Goal: Task Accomplishment & Management: Manage account settings

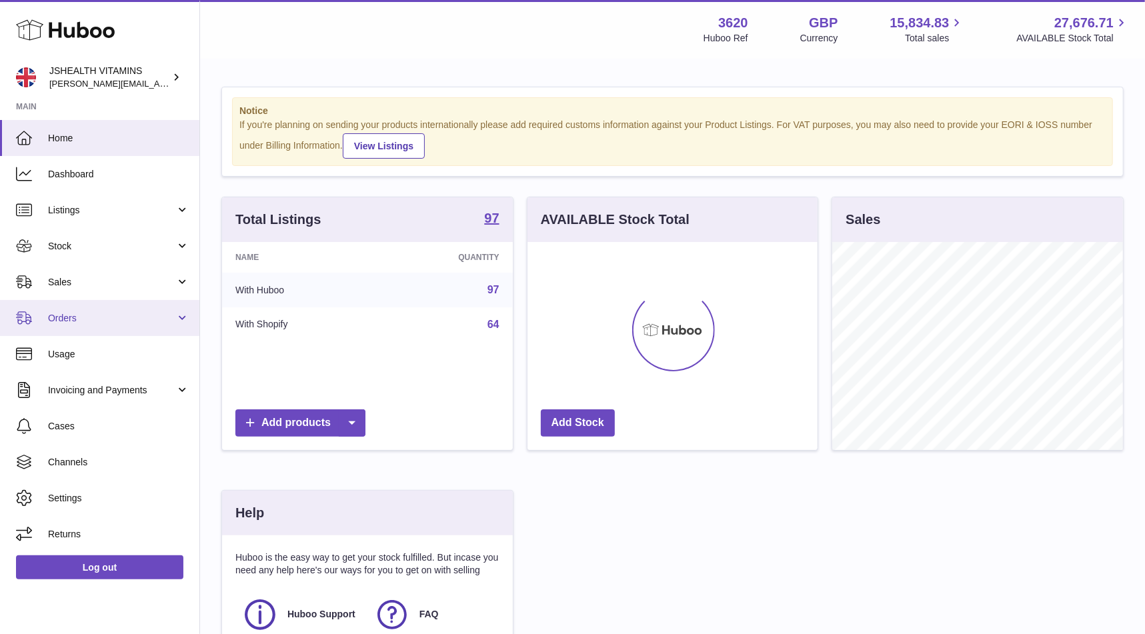
scroll to position [208, 291]
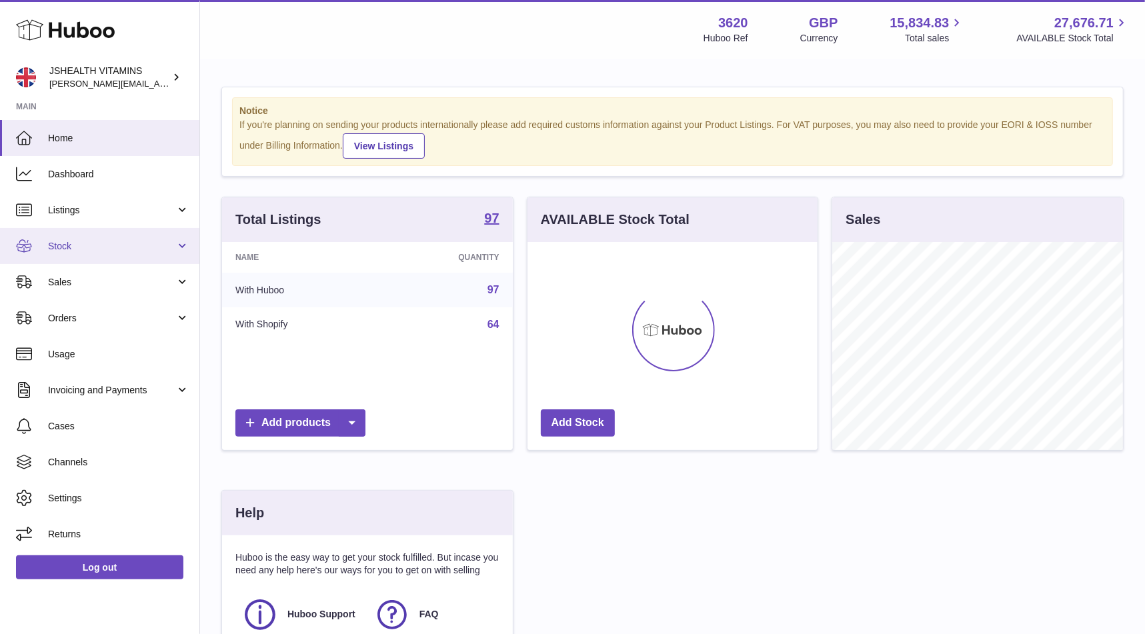
click at [69, 242] on span "Stock" at bounding box center [111, 246] width 127 height 13
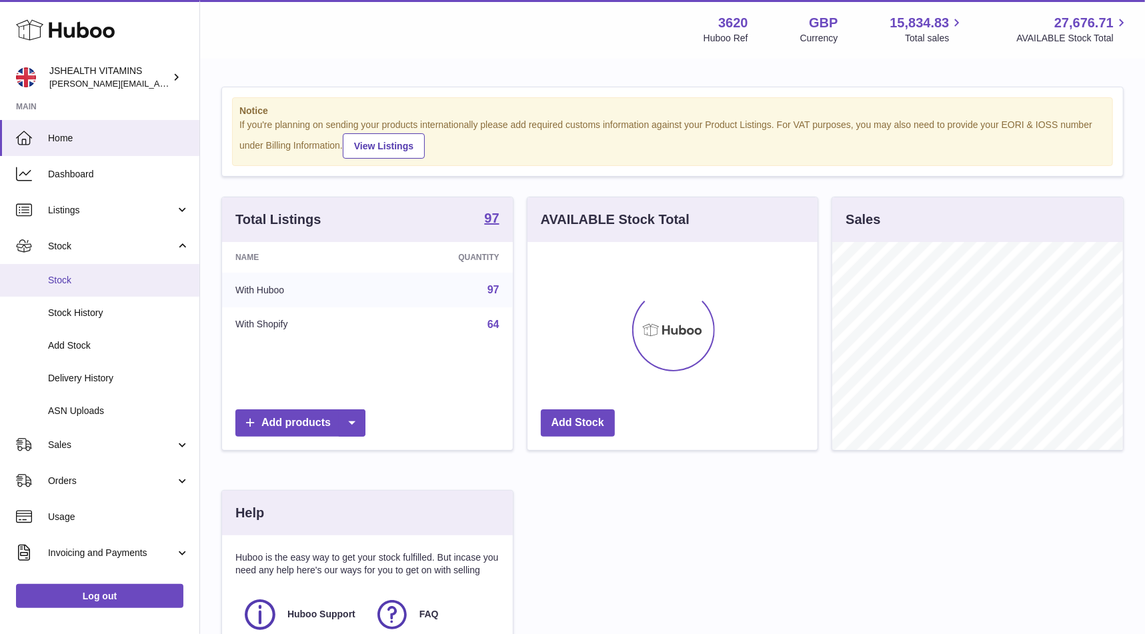
click at [91, 294] on link "Stock" at bounding box center [99, 280] width 199 height 33
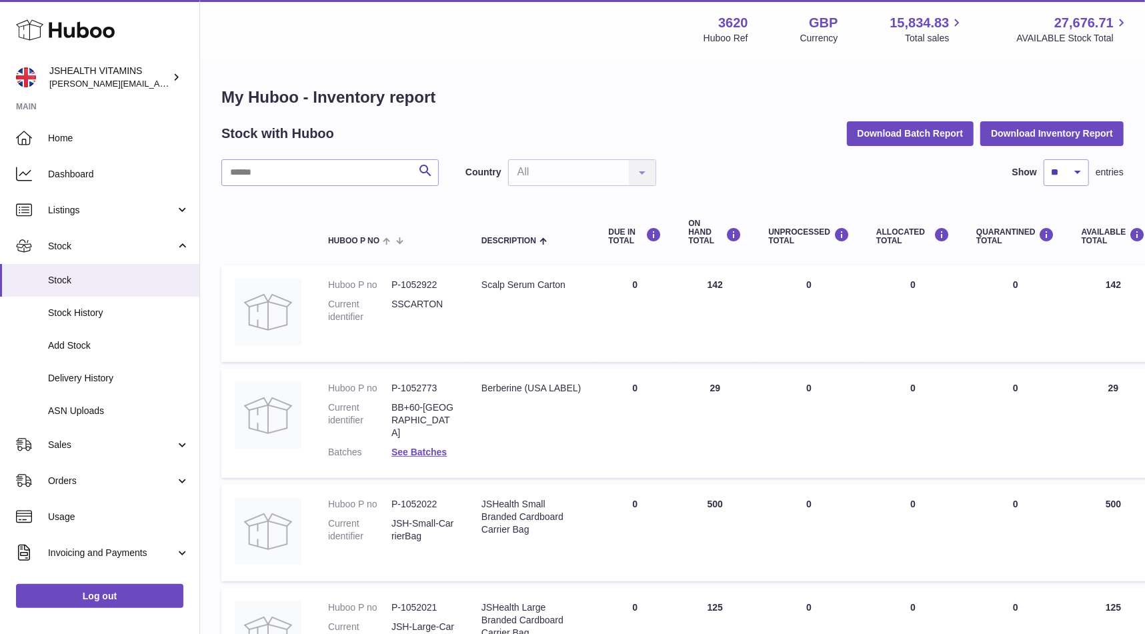
click at [346, 170] on input "text" at bounding box center [329, 172] width 217 height 27
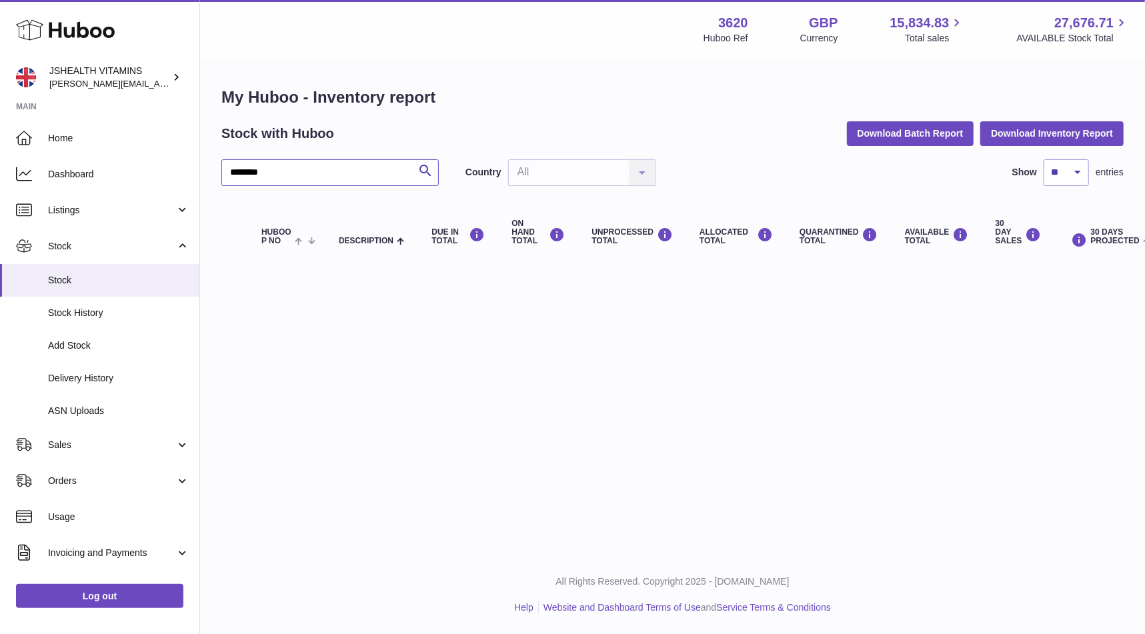
click at [325, 167] on input "********" at bounding box center [329, 172] width 217 height 27
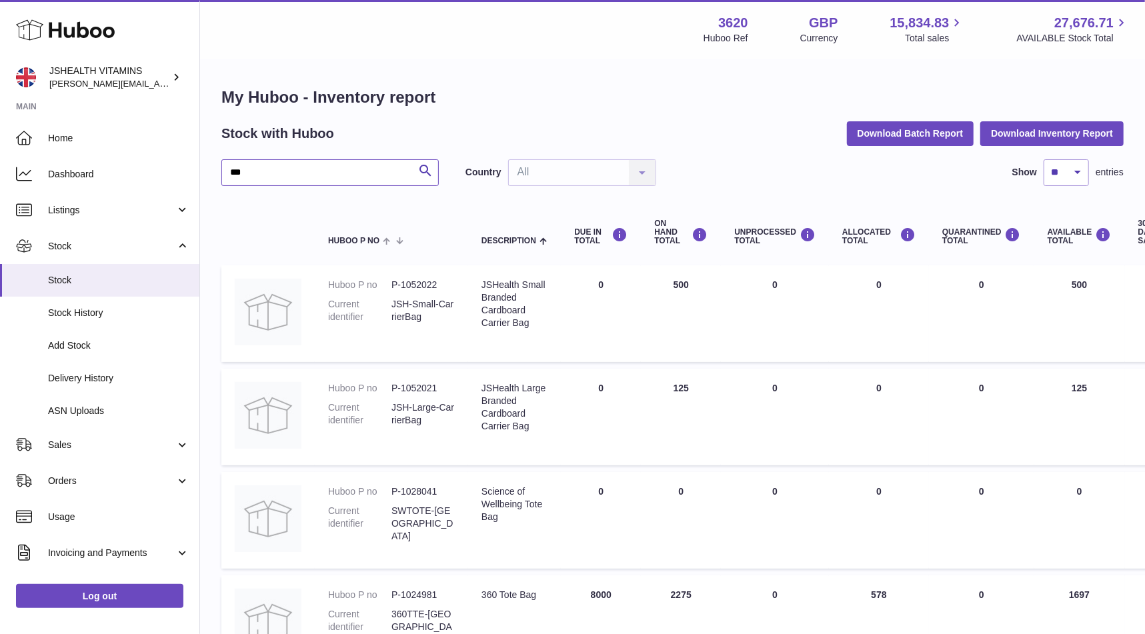
click at [258, 161] on input "***" at bounding box center [329, 172] width 217 height 27
click at [262, 175] on input "***" at bounding box center [329, 172] width 217 height 27
type input "*****"
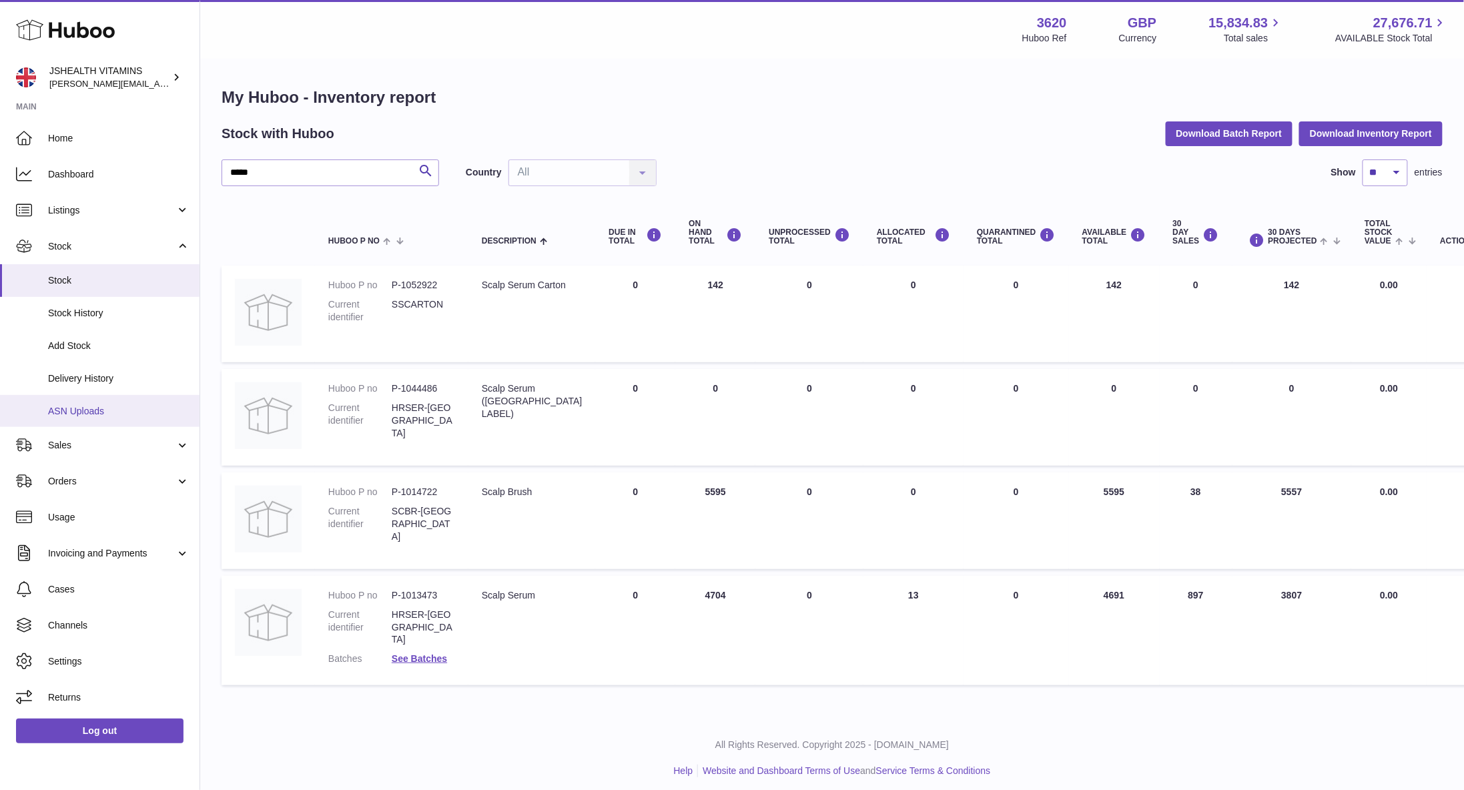
click at [104, 406] on span "ASN Uploads" at bounding box center [118, 411] width 141 height 13
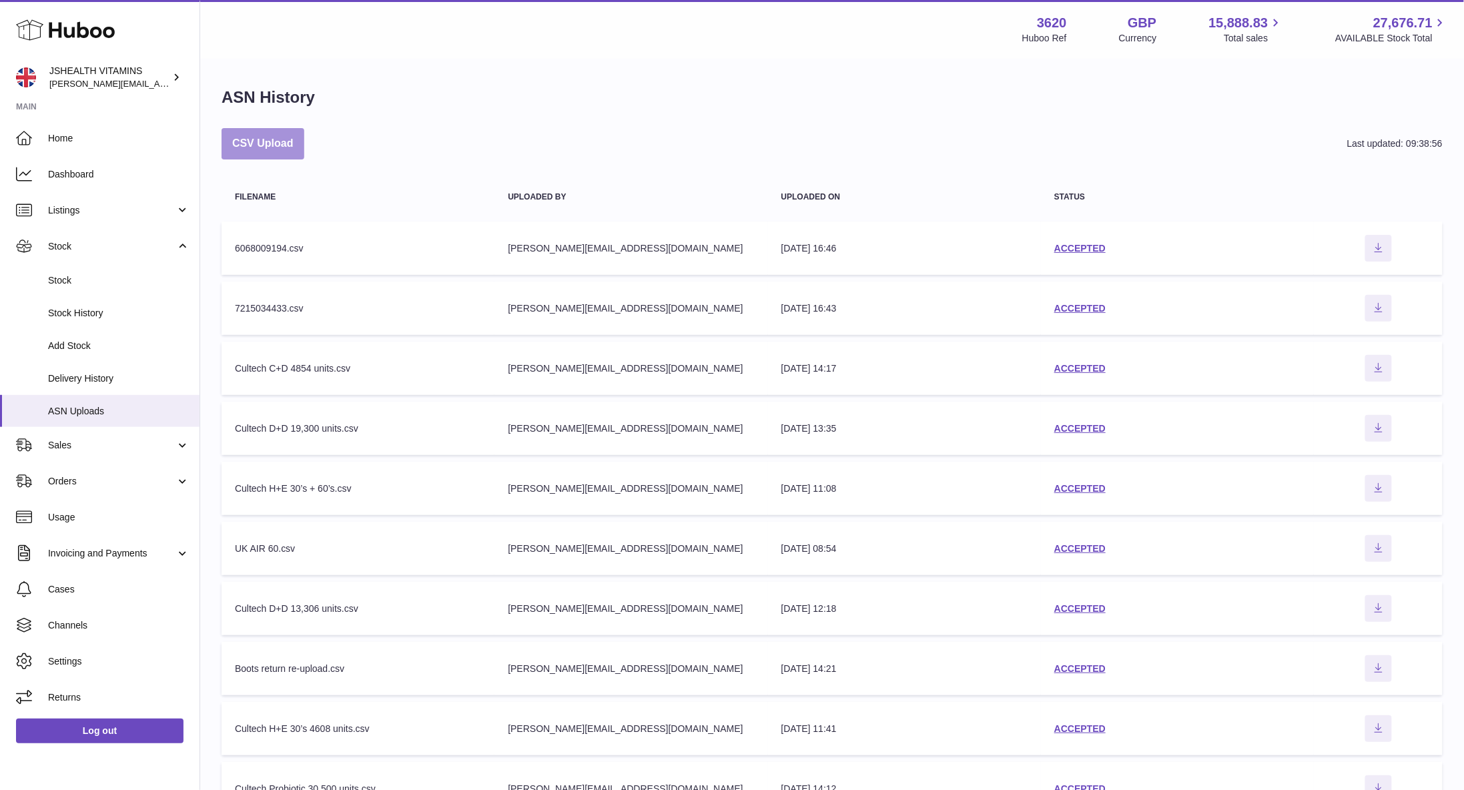
click at [264, 147] on button "CSV Upload" at bounding box center [262, 143] width 83 height 31
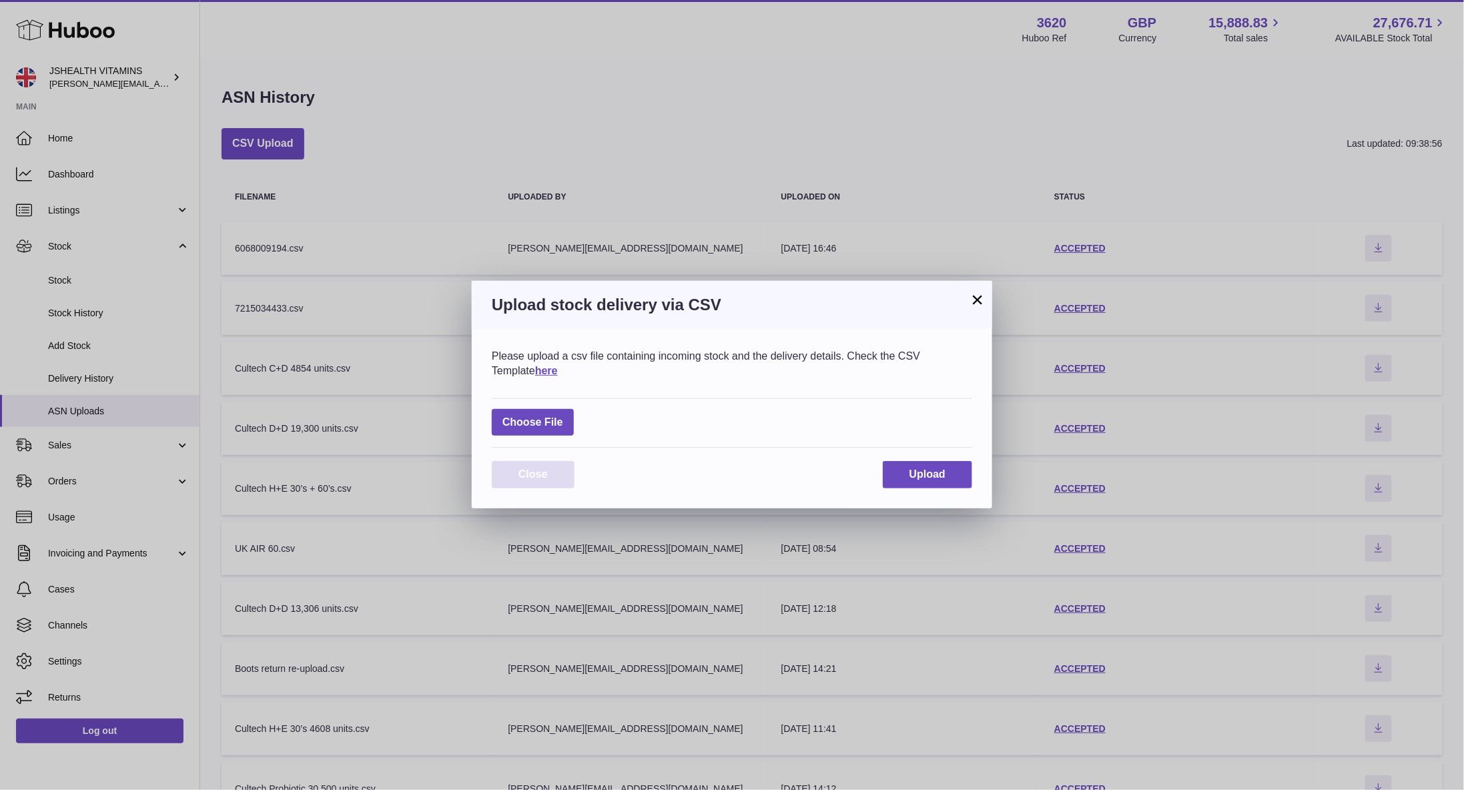
drag, startPoint x: 536, startPoint y: 472, endPoint x: 296, endPoint y: 411, distance: 247.1
click at [536, 472] on span "Close" at bounding box center [532, 473] width 29 height 11
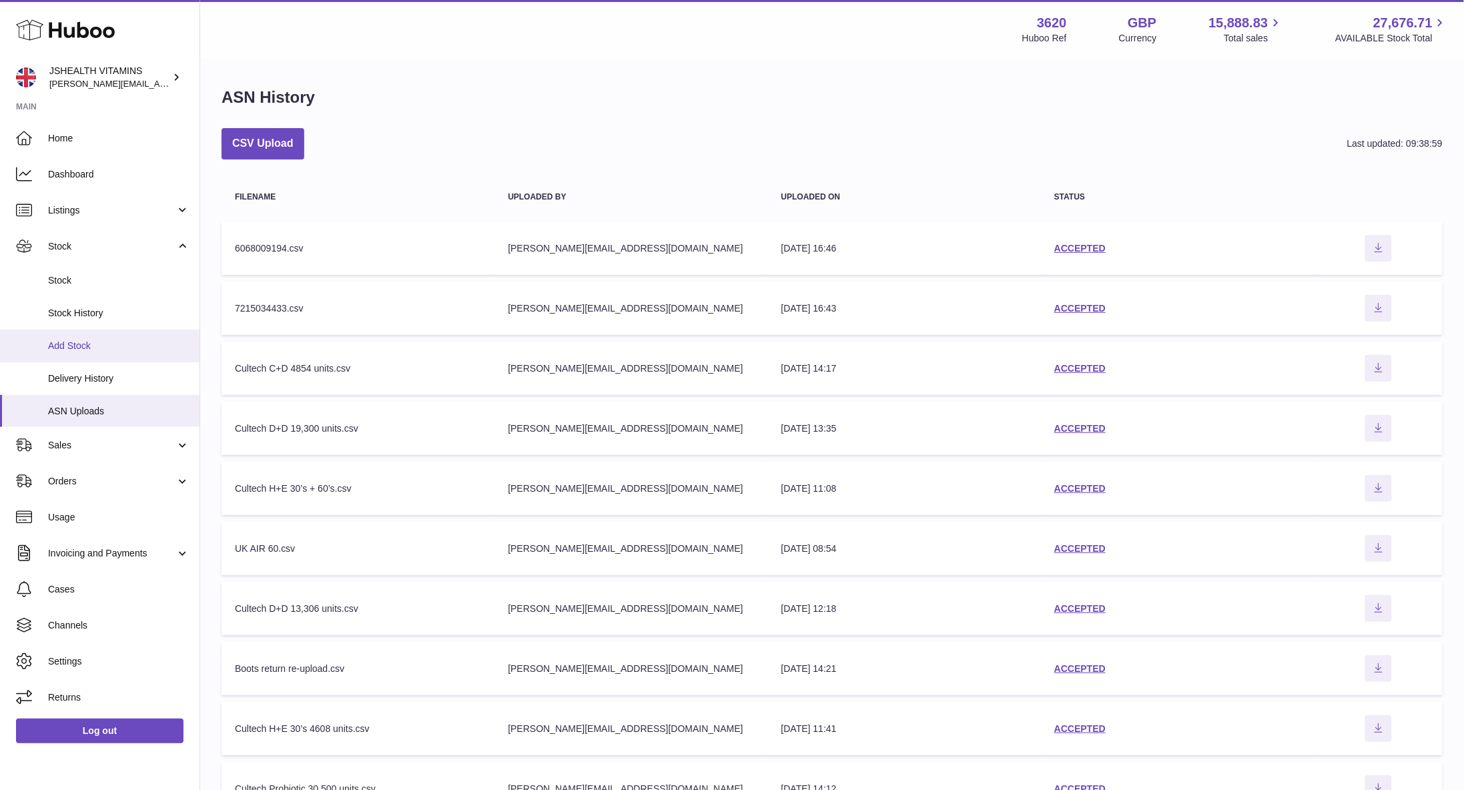
click at [95, 360] on link "Add Stock" at bounding box center [99, 346] width 199 height 33
click at [113, 372] on span "Delivery History" at bounding box center [118, 378] width 141 height 13
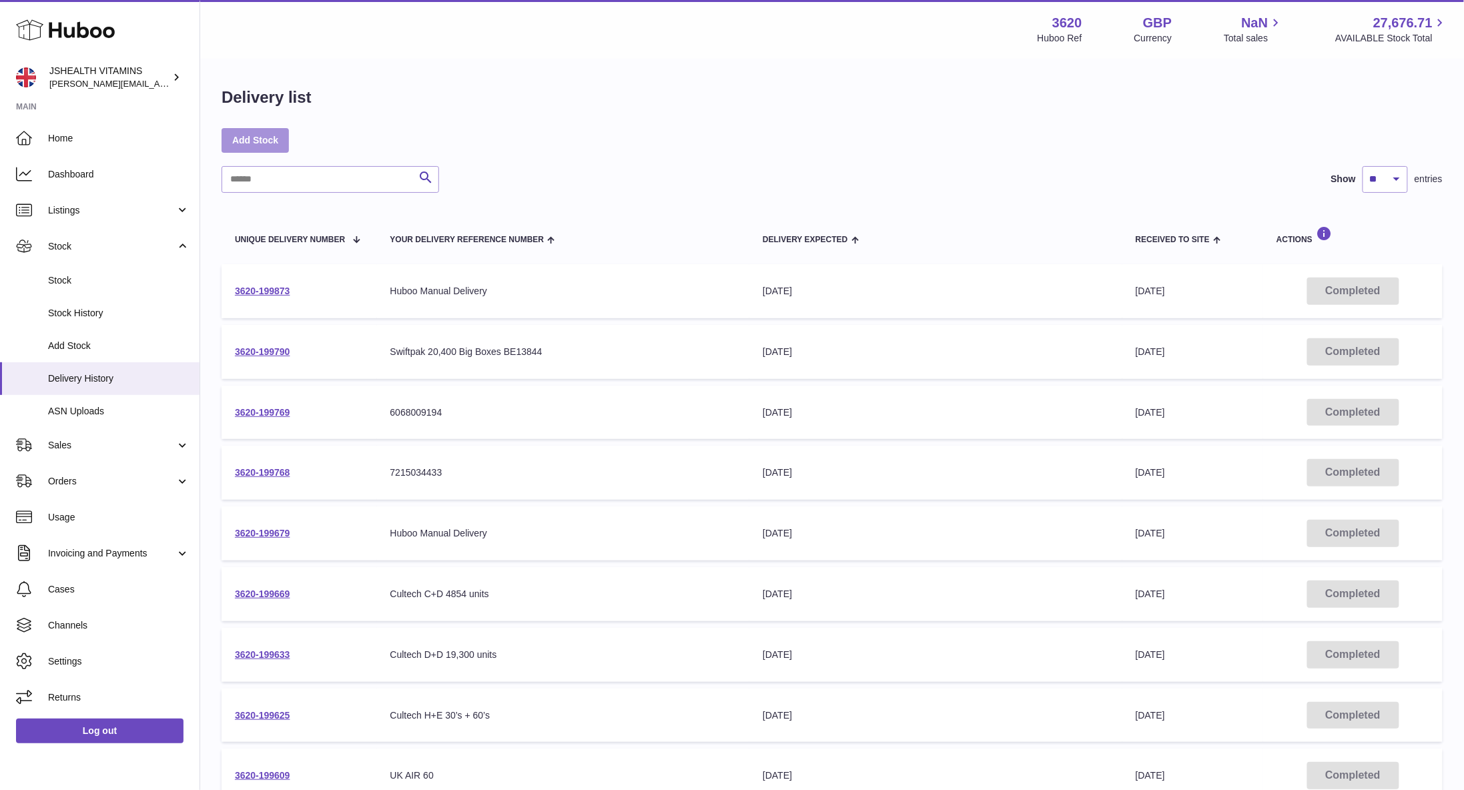
click at [239, 141] on link "Add Stock" at bounding box center [254, 140] width 67 height 24
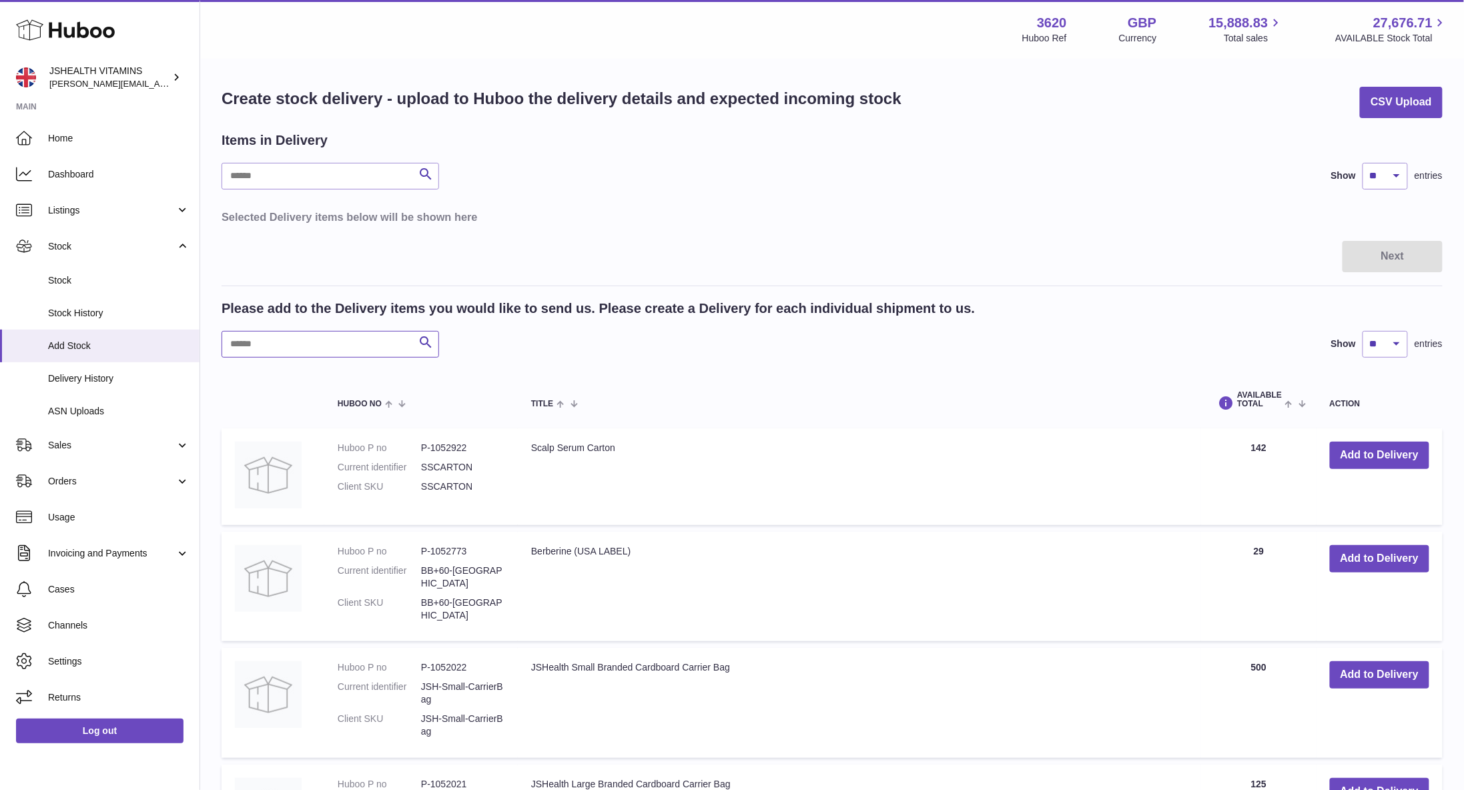
click at [276, 334] on input "text" at bounding box center [329, 344] width 217 height 27
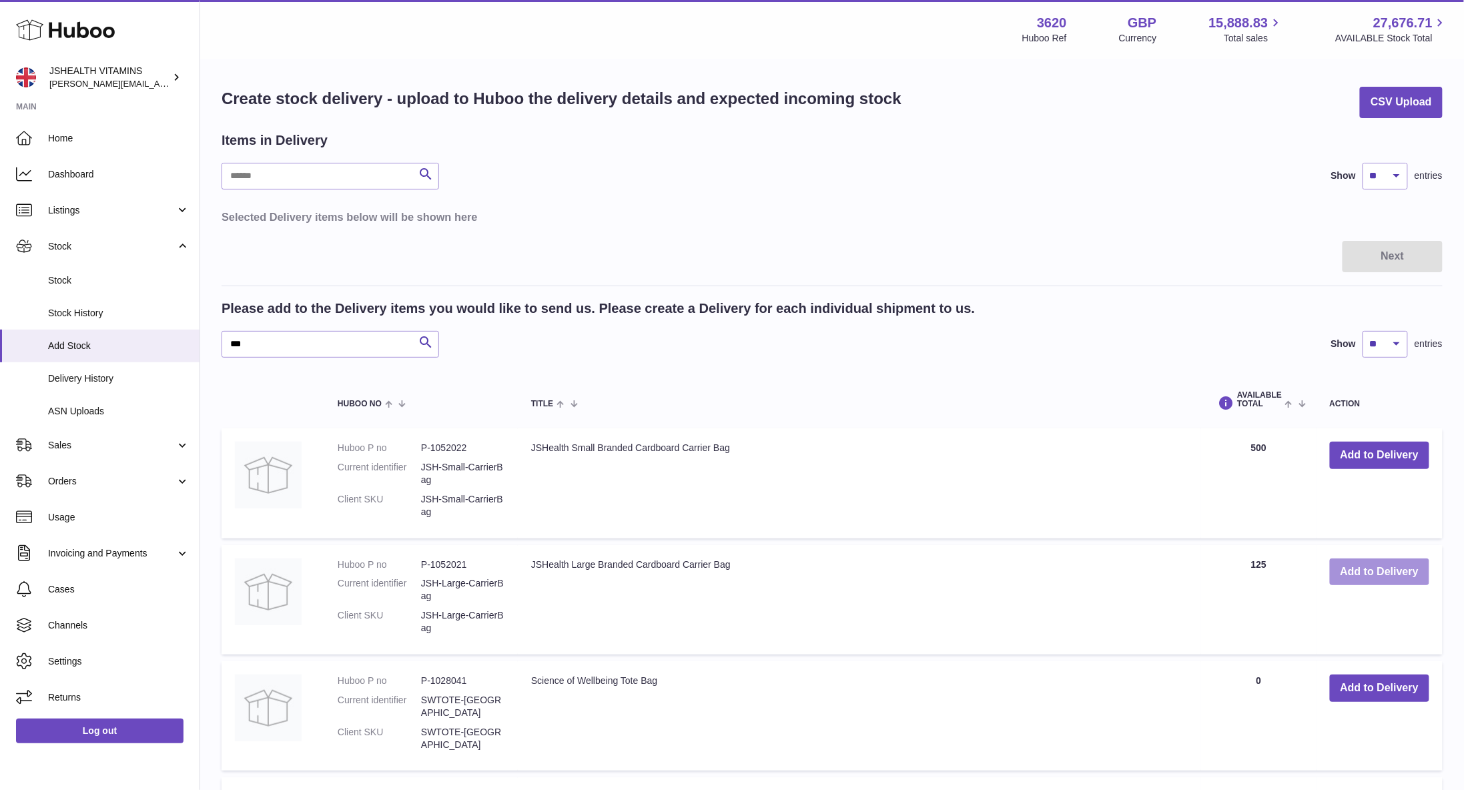
drag, startPoint x: 1375, startPoint y: 573, endPoint x: 1360, endPoint y: 558, distance: 20.8
click at [1375, 573] on button "Add to Delivery" at bounding box center [1379, 571] width 99 height 27
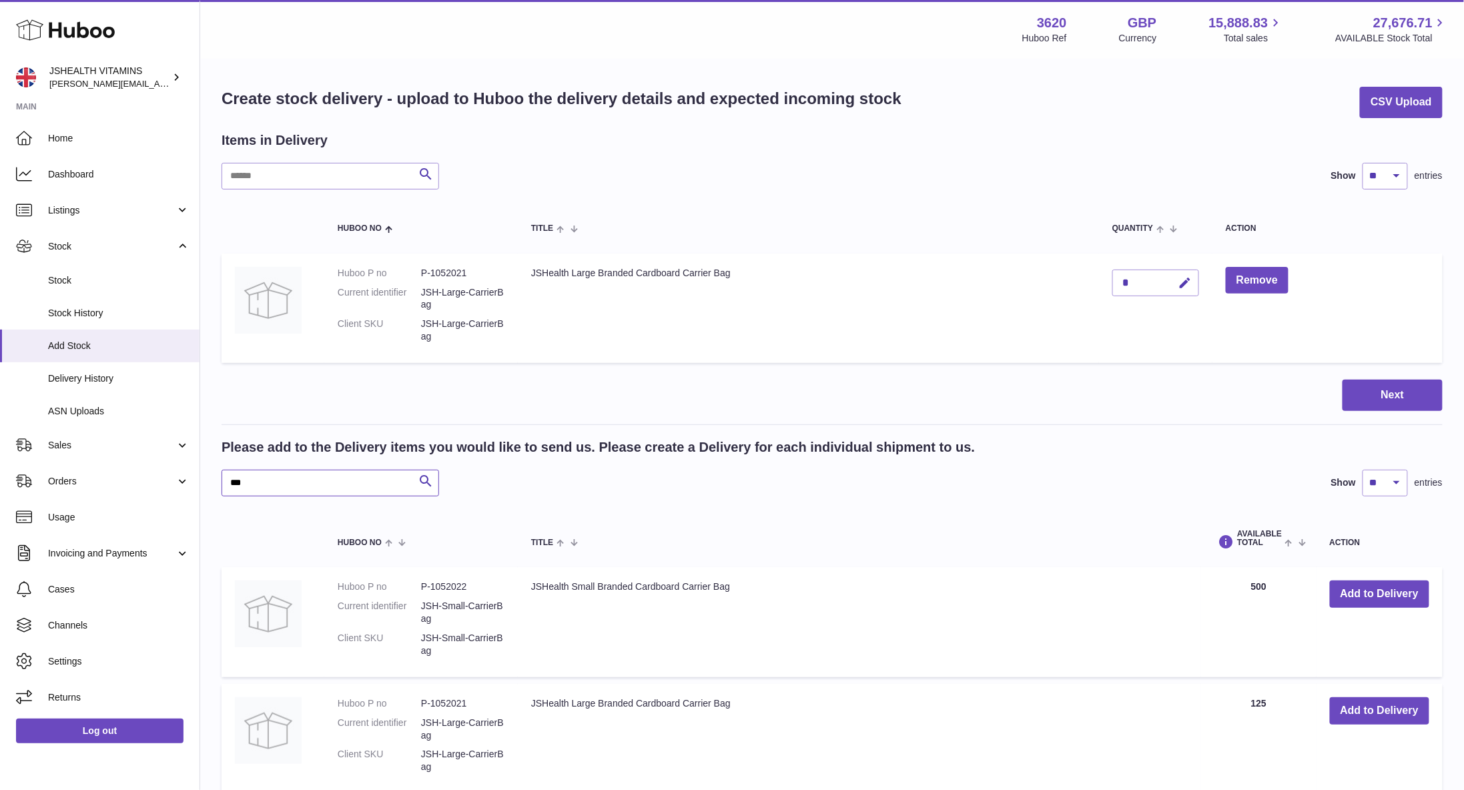
click at [330, 473] on input "***" at bounding box center [329, 483] width 217 height 27
type input "*****"
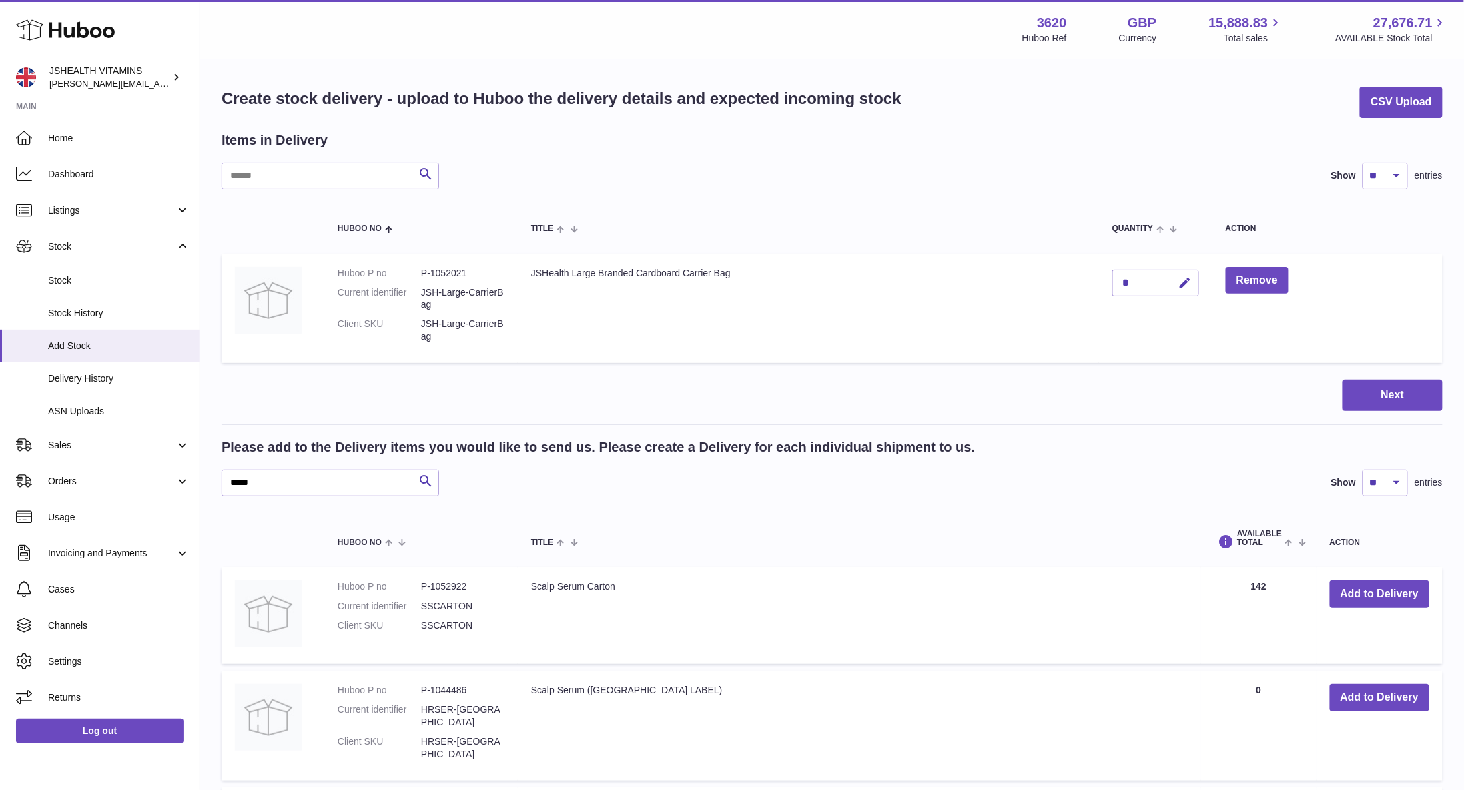
click at [1139, 284] on div "*" at bounding box center [1155, 283] width 87 height 27
click at [1175, 283] on button "button" at bounding box center [1182, 283] width 31 height 27
type input "***"
click at [1186, 283] on icon "submit" at bounding box center [1185, 283] width 12 height 12
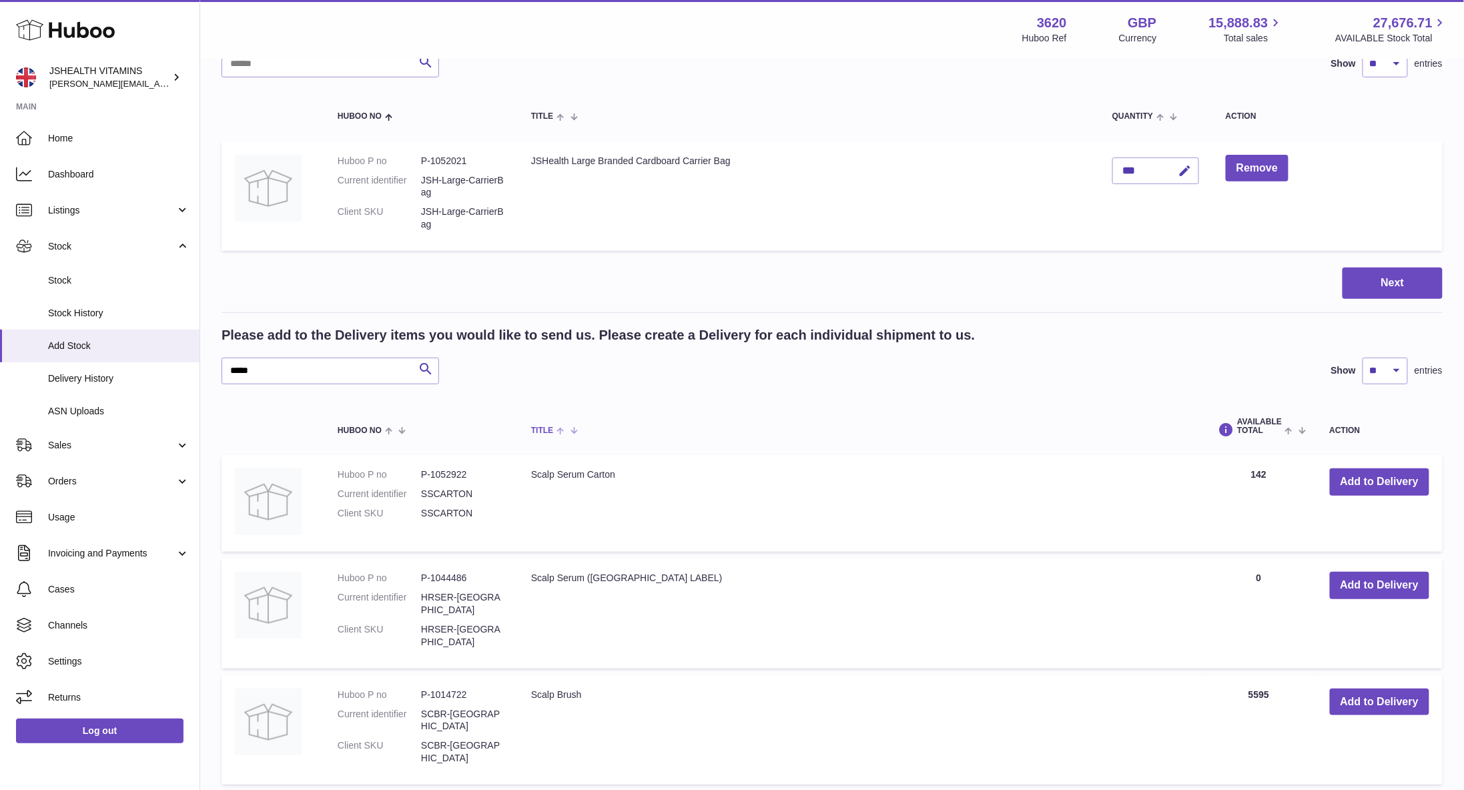
scroll to position [123, 0]
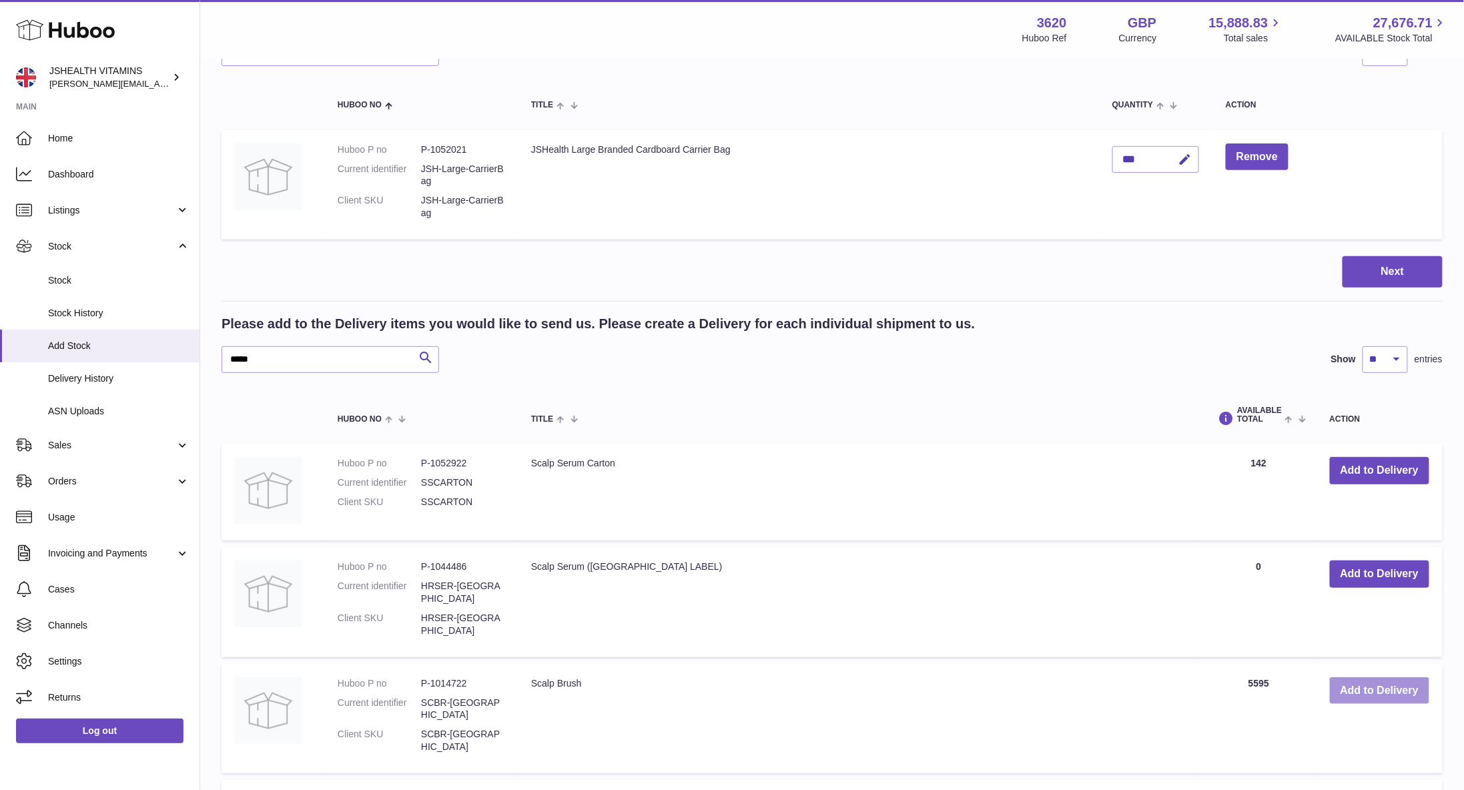
click at [1345, 677] on button "Add to Delivery" at bounding box center [1379, 690] width 99 height 27
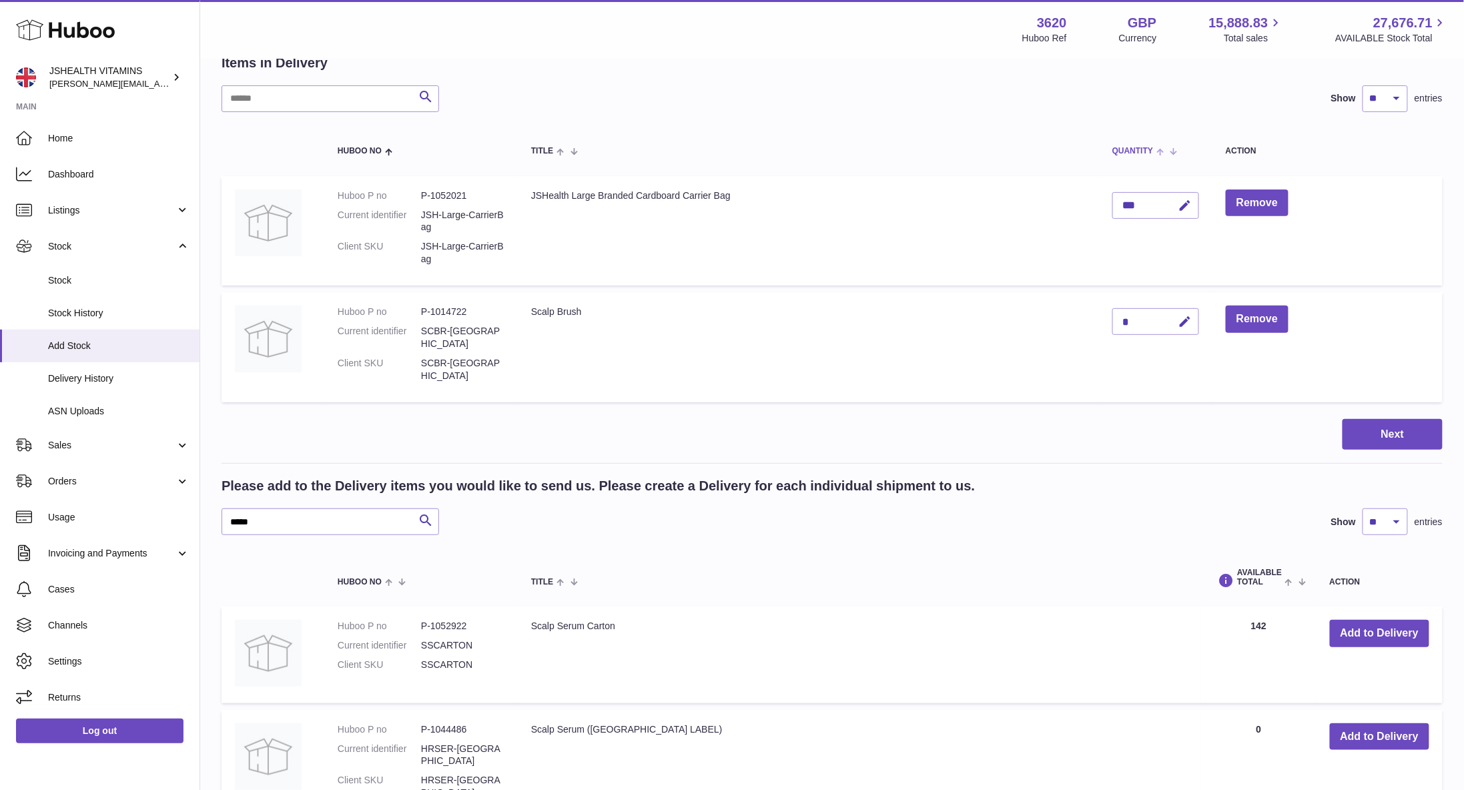
scroll to position [0, 0]
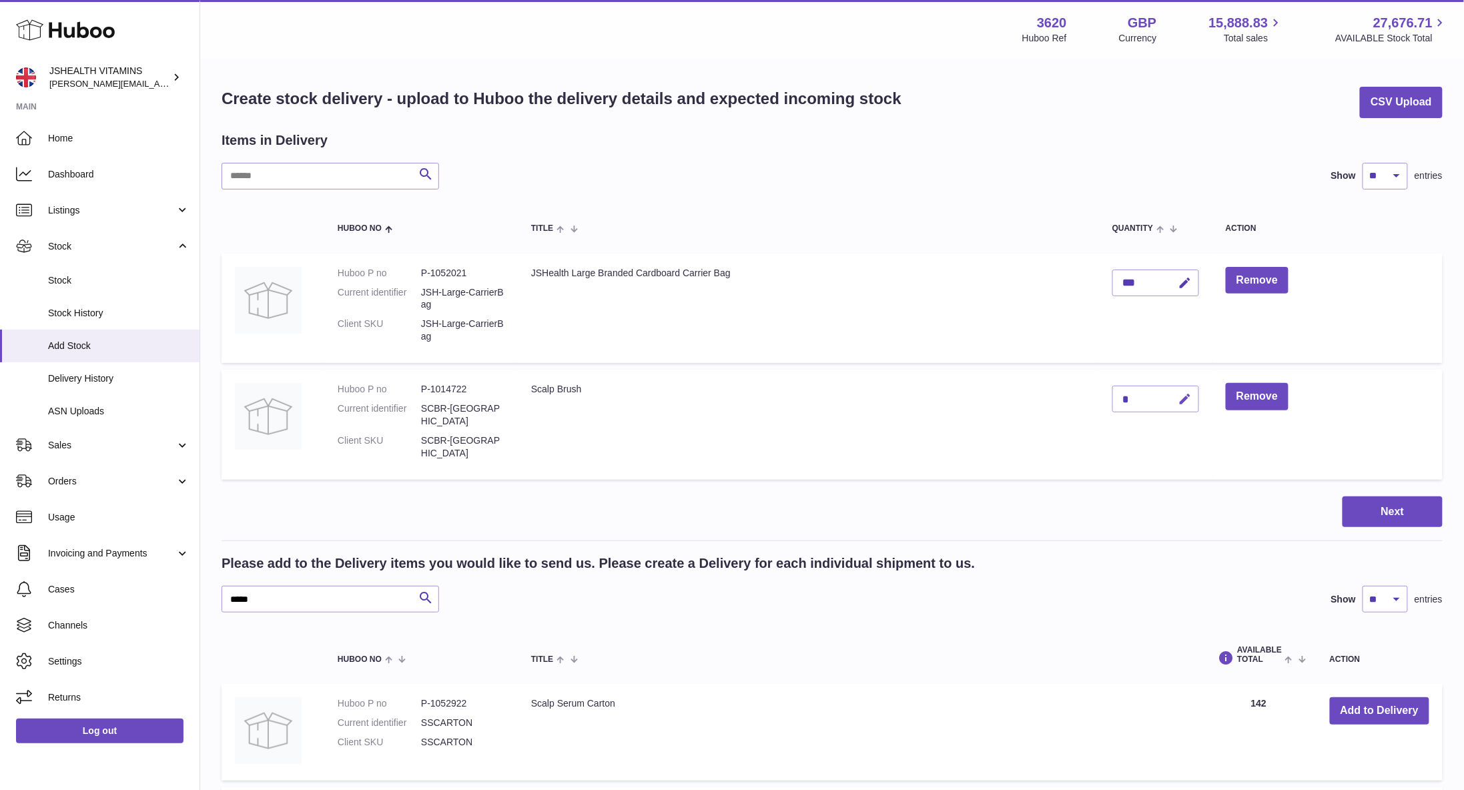
click at [1182, 397] on icon "button" at bounding box center [1185, 399] width 14 height 14
type input "*"
click at [1183, 396] on icon "submit" at bounding box center [1185, 399] width 12 height 12
click at [1402, 496] on button "Next" at bounding box center [1392, 511] width 100 height 31
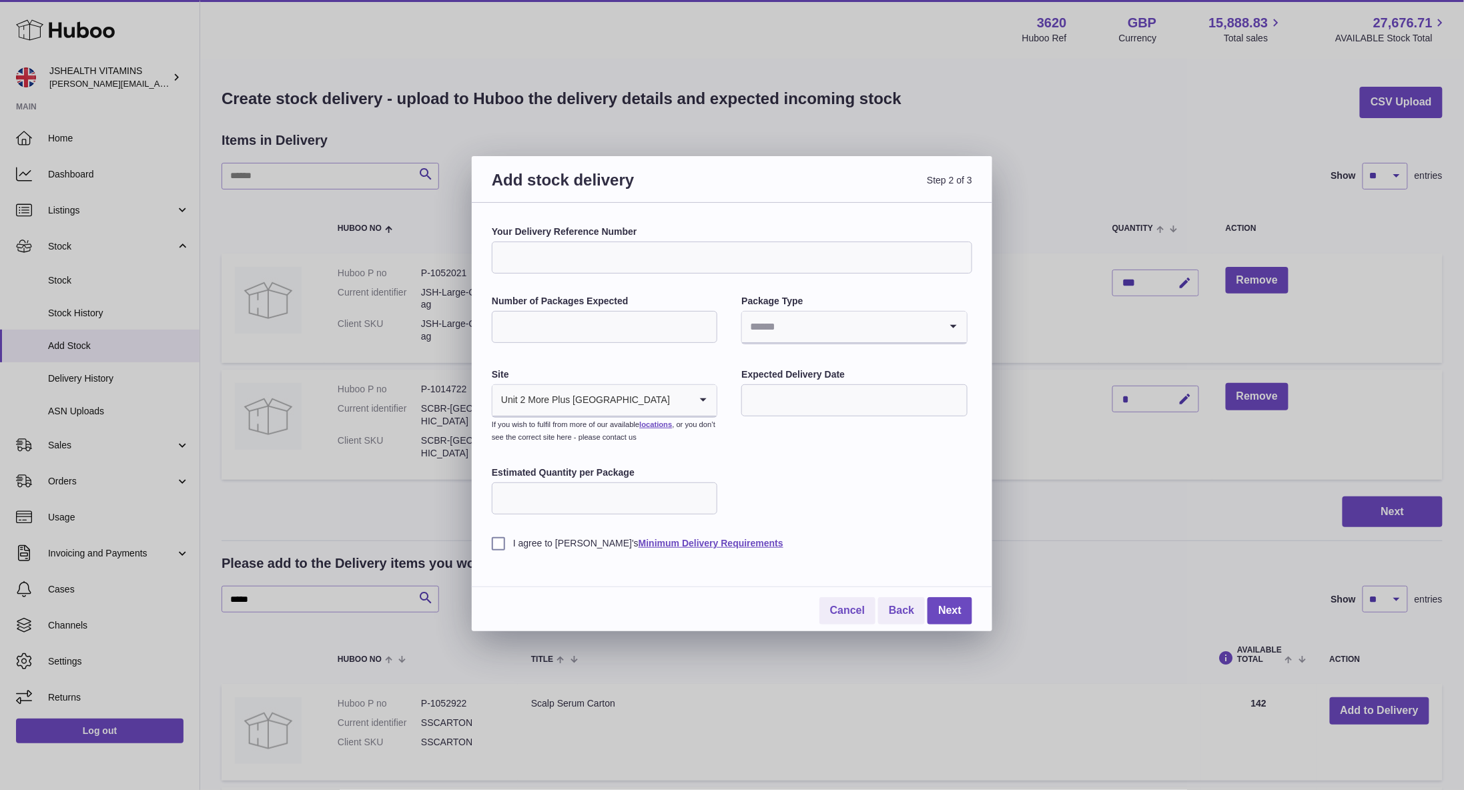
click at [606, 252] on input "Your Delivery Reference Number" at bounding box center [732, 258] width 480 height 32
click at [888, 506] on div "**********" at bounding box center [732, 387] width 480 height 324
click at [660, 270] on input "**********" at bounding box center [732, 258] width 480 height 32
type input "**********"
click at [564, 329] on input "Number of Packages Expected" at bounding box center [604, 327] width 225 height 32
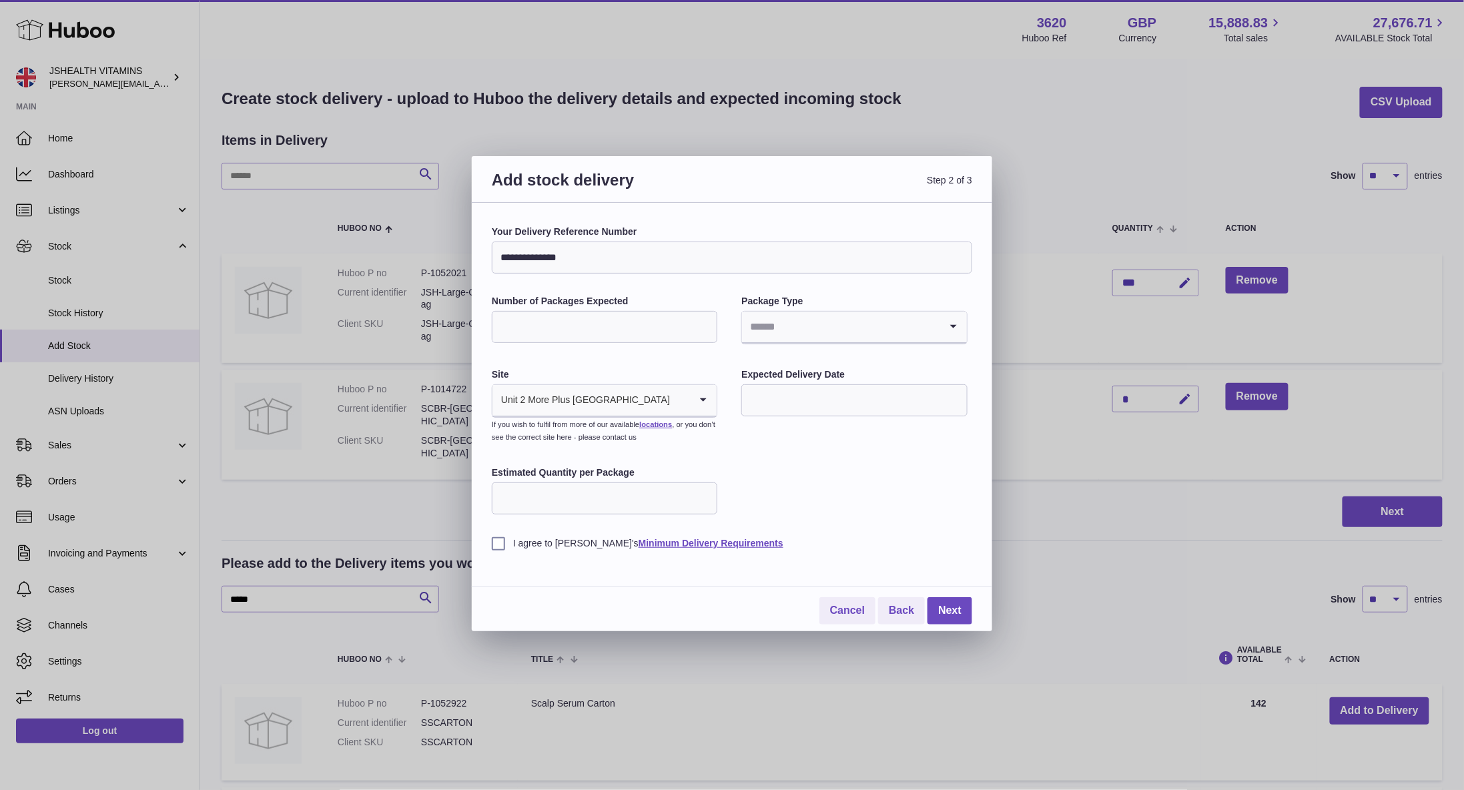
type input "*"
click at [831, 488] on div "**********" at bounding box center [732, 387] width 480 height 324
drag, startPoint x: 833, startPoint y: 307, endPoint x: 836, endPoint y: 314, distance: 7.5
click at [833, 308] on div "Package Type Loading..." at bounding box center [853, 321] width 225 height 52
click at [837, 316] on input "Search for option" at bounding box center [840, 327] width 197 height 31
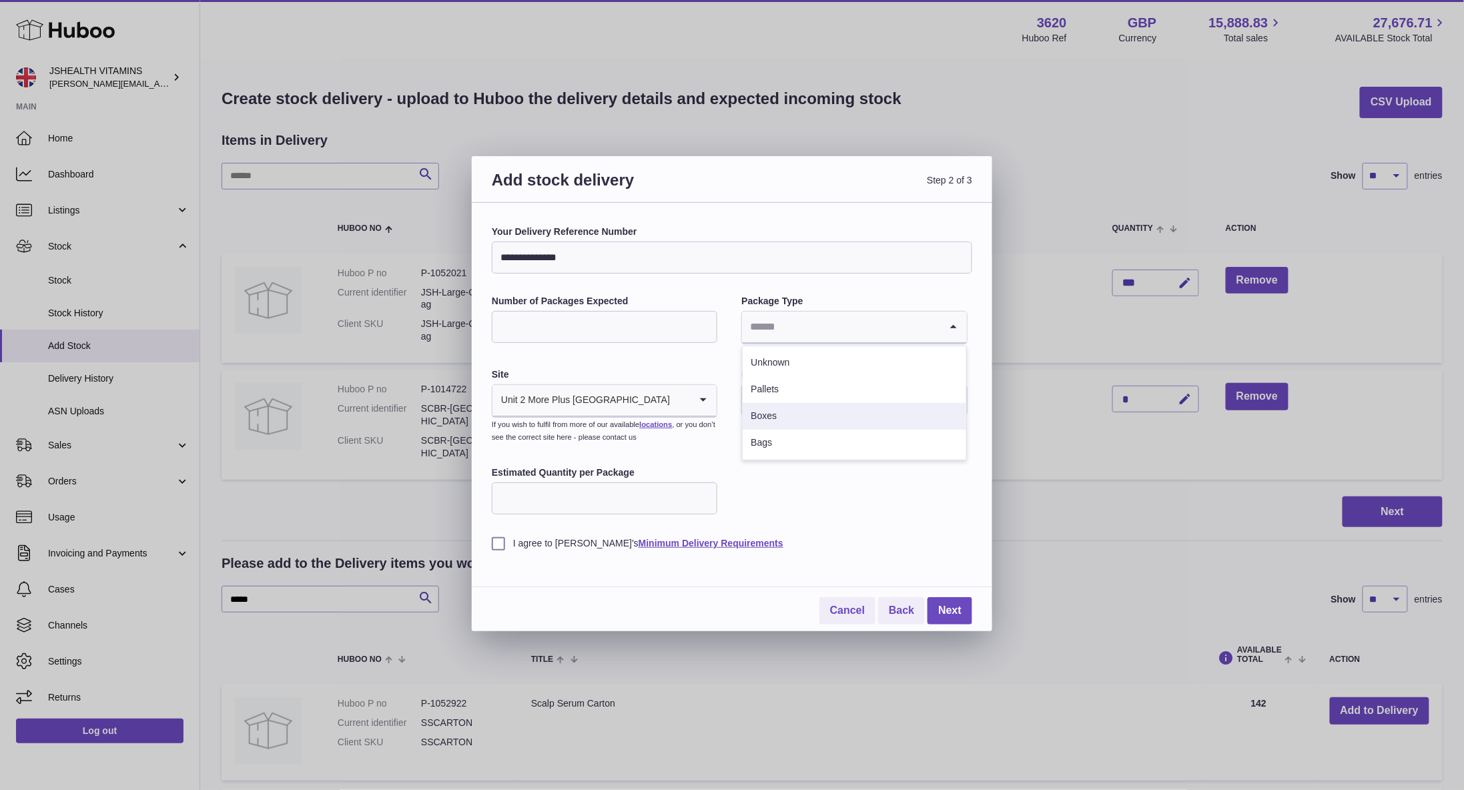
click at [825, 403] on li "Boxes" at bounding box center [854, 416] width 223 height 27
drag, startPoint x: 835, startPoint y: 511, endPoint x: 547, endPoint y: 518, distance: 288.3
click at [831, 512] on div "**********" at bounding box center [732, 387] width 480 height 324
click at [508, 552] on div "**********" at bounding box center [732, 424] width 480 height 399
drag, startPoint x: 499, startPoint y: 546, endPoint x: 604, endPoint y: 521, distance: 108.3
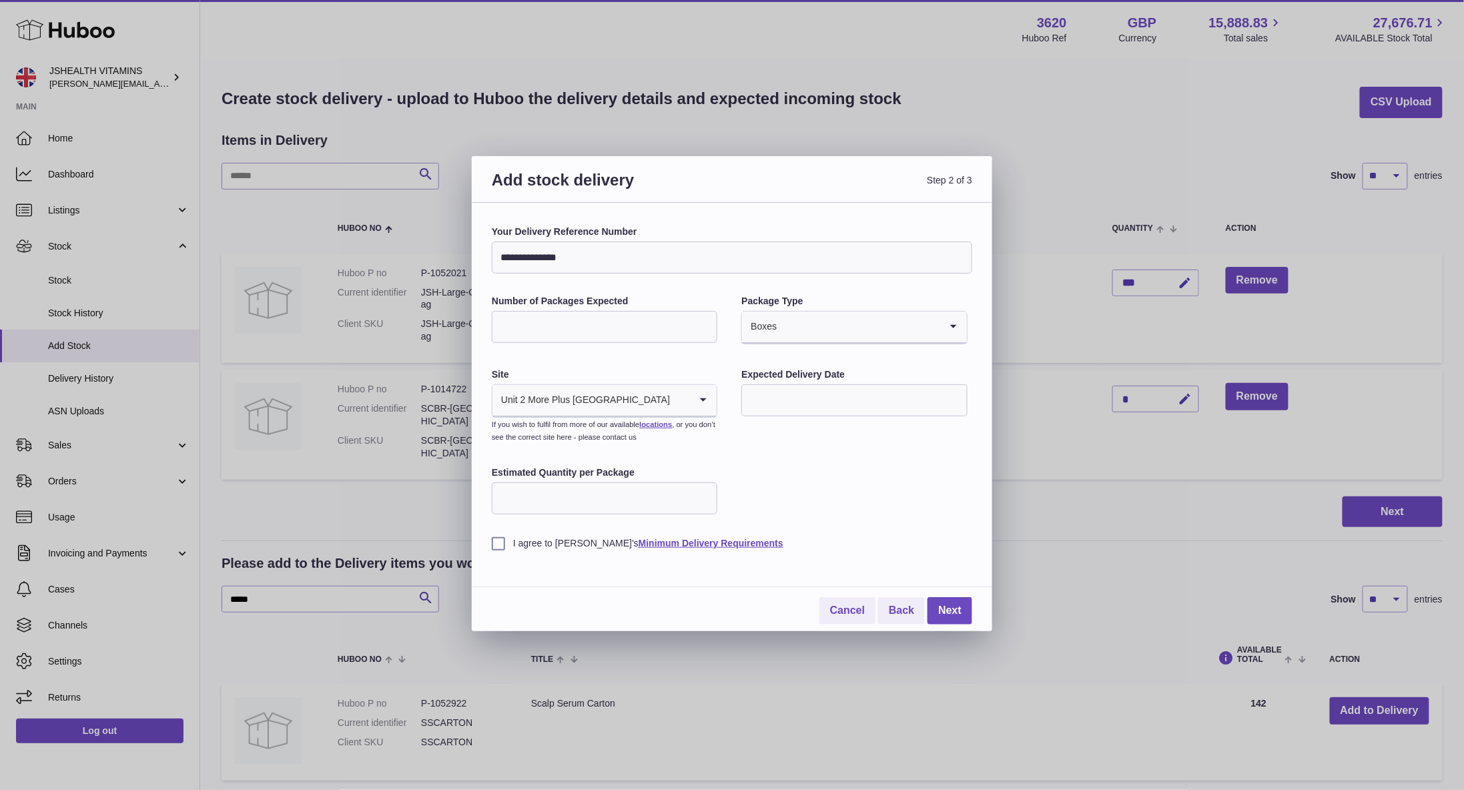
click at [500, 546] on label "I agree to Huboo's Minimum Delivery Requirements" at bounding box center [732, 543] width 480 height 13
drag, startPoint x: 823, startPoint y: 364, endPoint x: 823, endPoint y: 376, distance: 11.4
click at [823, 364] on div "**********" at bounding box center [732, 387] width 480 height 324
click at [824, 383] on div "Expected Delivery Date" at bounding box center [853, 393] width 225 height 51
click at [833, 392] on input "text" at bounding box center [853, 400] width 225 height 32
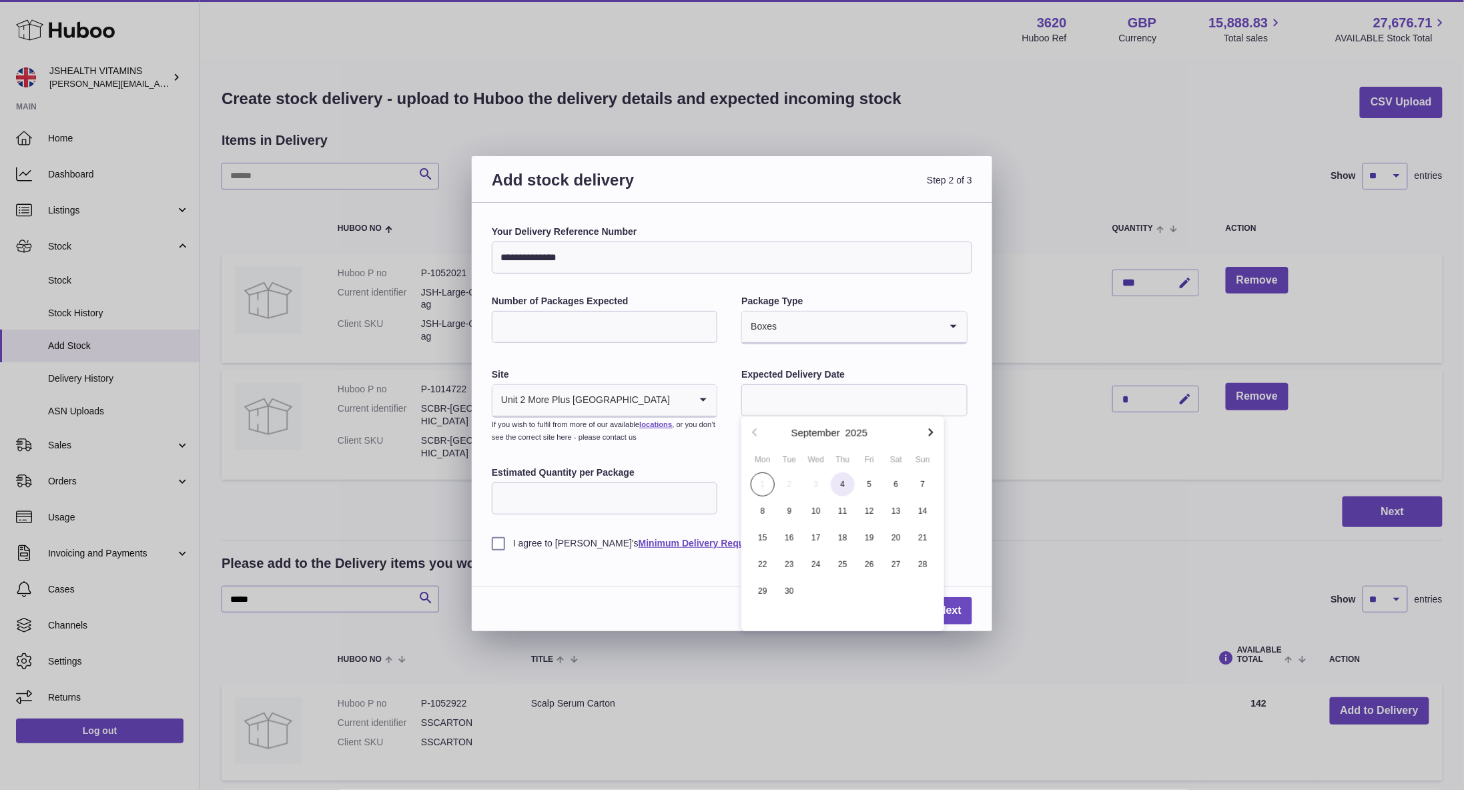
click at [837, 480] on span "4" at bounding box center [843, 484] width 24 height 24
type input "**********"
click at [951, 611] on link "Next" at bounding box center [949, 610] width 45 height 27
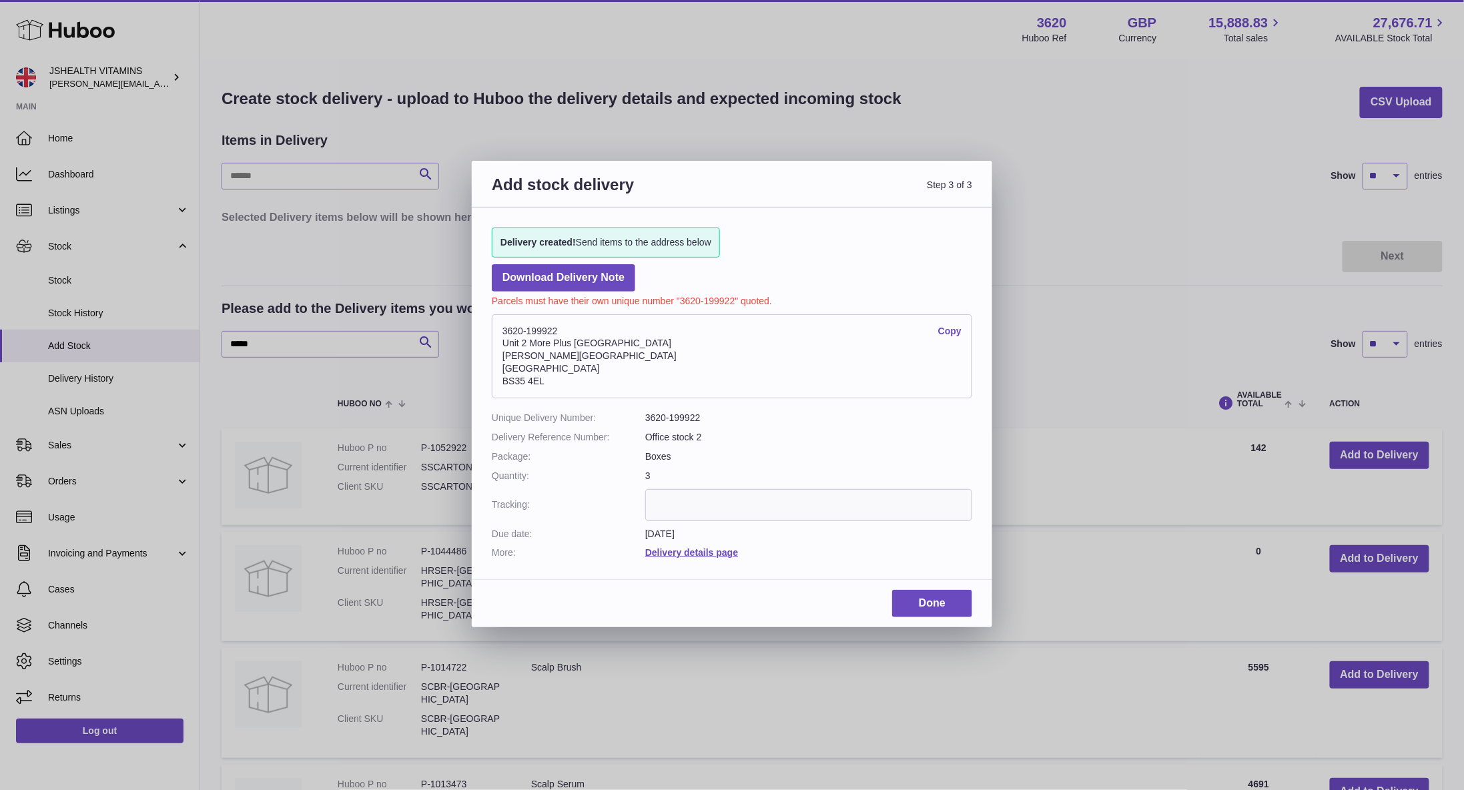
drag, startPoint x: 548, startPoint y: 347, endPoint x: 552, endPoint y: 332, distance: 15.2
click at [548, 346] on address "3620-199922 Copy Unit 2 More Plus Central Park Hudson Ave Severn Beach BS35 4EL" at bounding box center [732, 356] width 480 height 84
click at [552, 332] on address "3620-199922 Copy Unit 2 More Plus Central Park Hudson Ave Severn Beach BS35 4EL" at bounding box center [732, 356] width 480 height 84
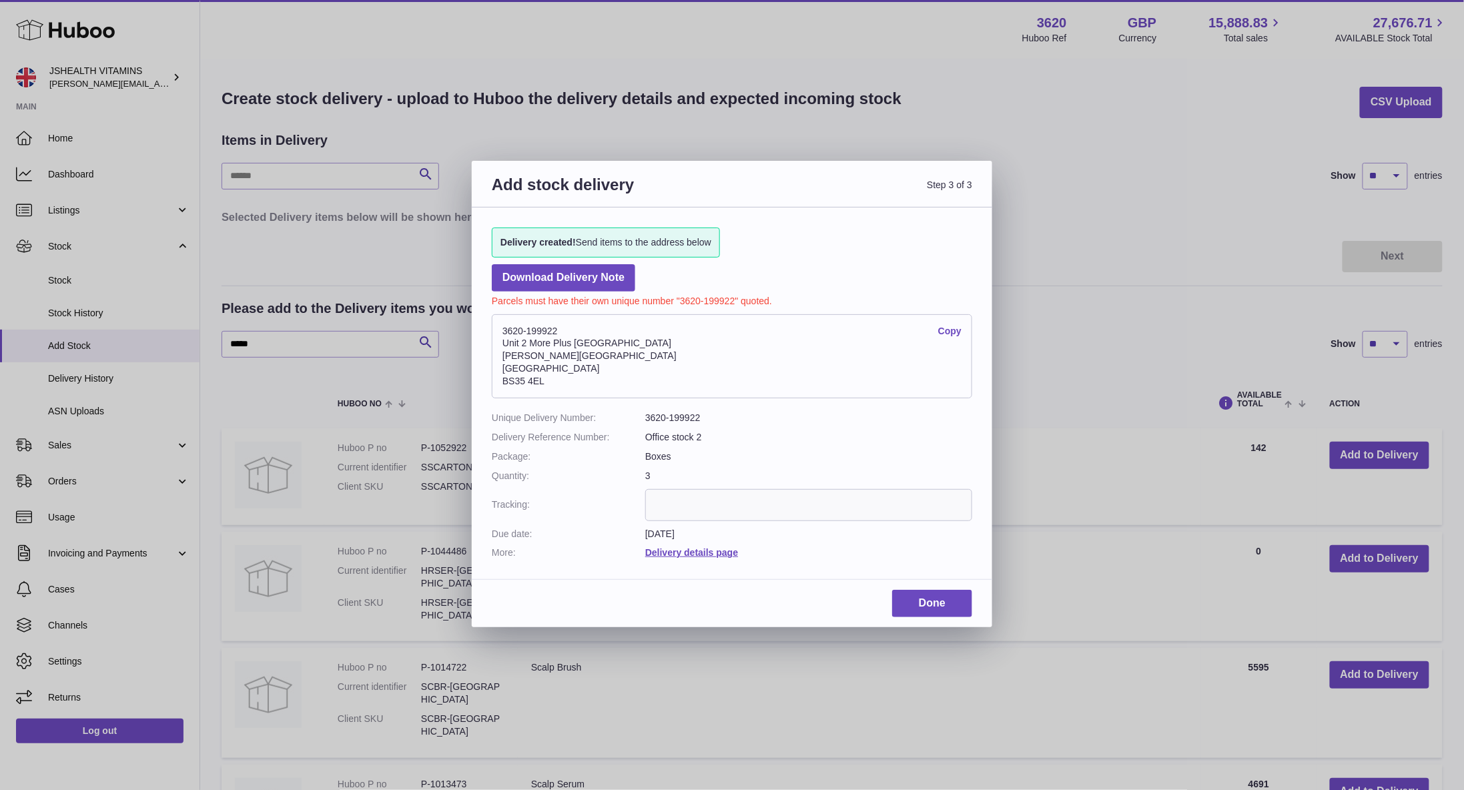
copy address "3620-199922"
drag, startPoint x: 958, startPoint y: 592, endPoint x: 947, endPoint y: 584, distance: 13.9
click at [958, 592] on link "Done" at bounding box center [932, 603] width 80 height 27
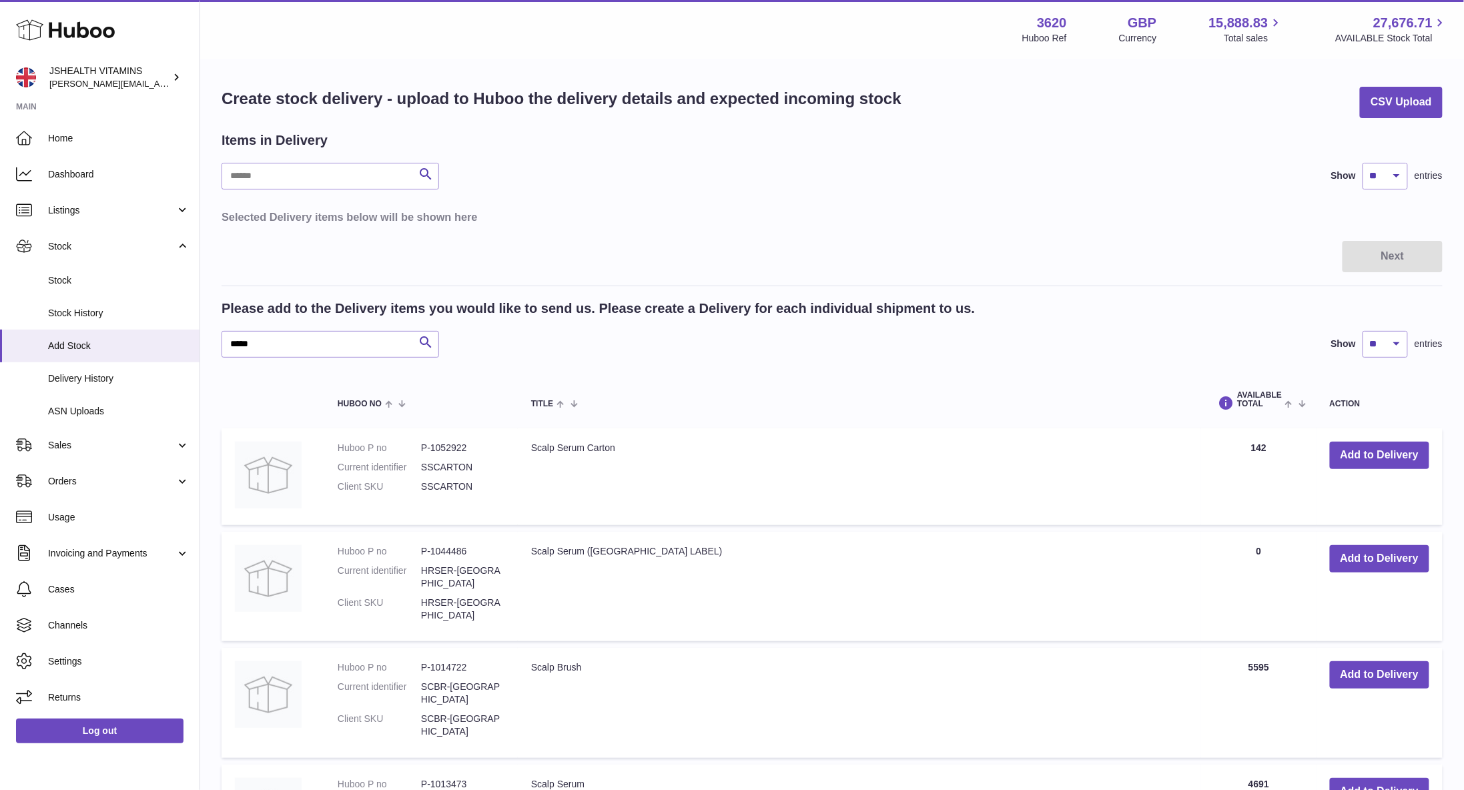
click at [92, 378] on div at bounding box center [732, 395] width 1464 height 790
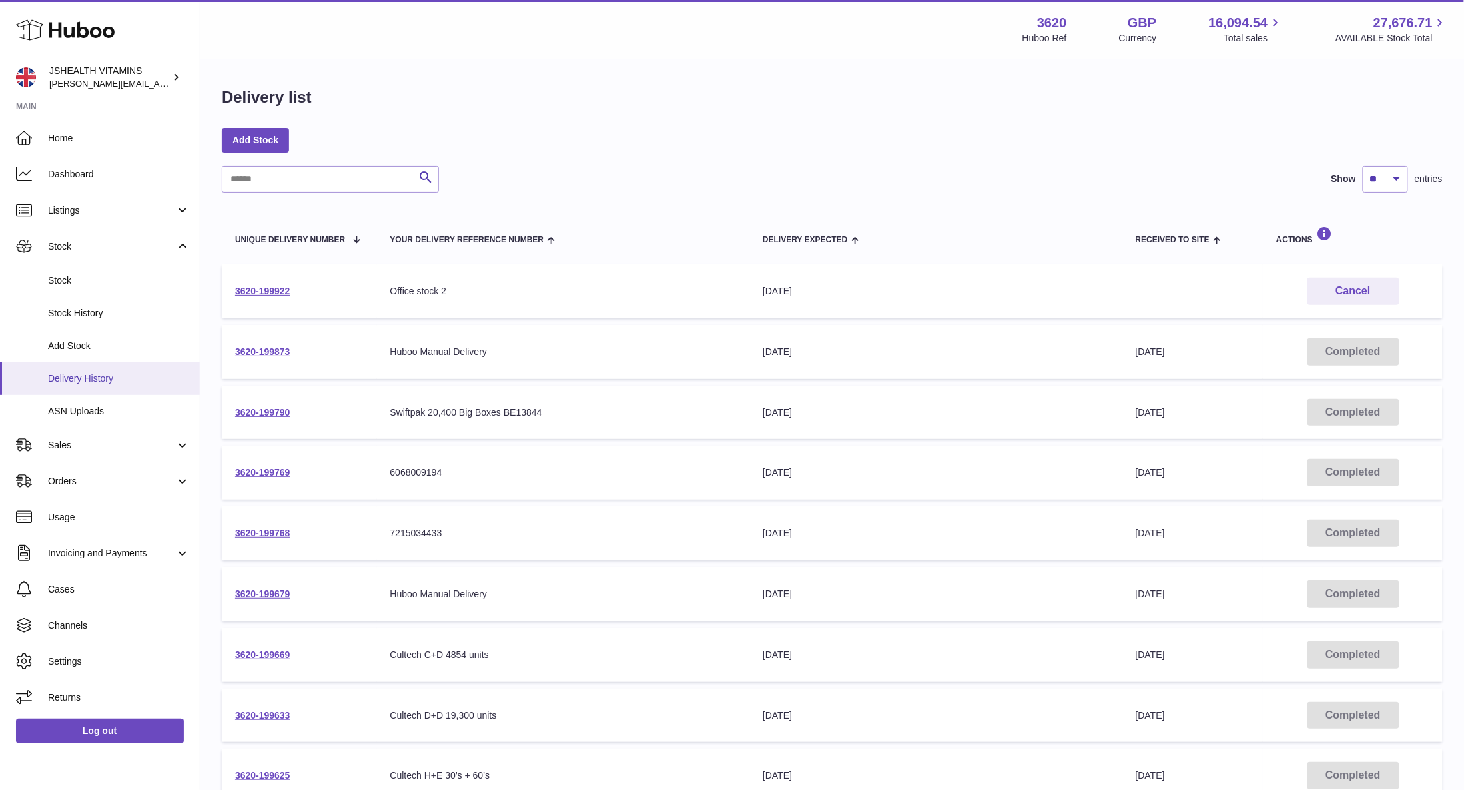
click at [122, 375] on span "Delivery History" at bounding box center [118, 378] width 141 height 13
click at [290, 290] on td "3620-199922" at bounding box center [298, 291] width 155 height 54
click at [278, 291] on link "3620-199922" at bounding box center [262, 291] width 55 height 11
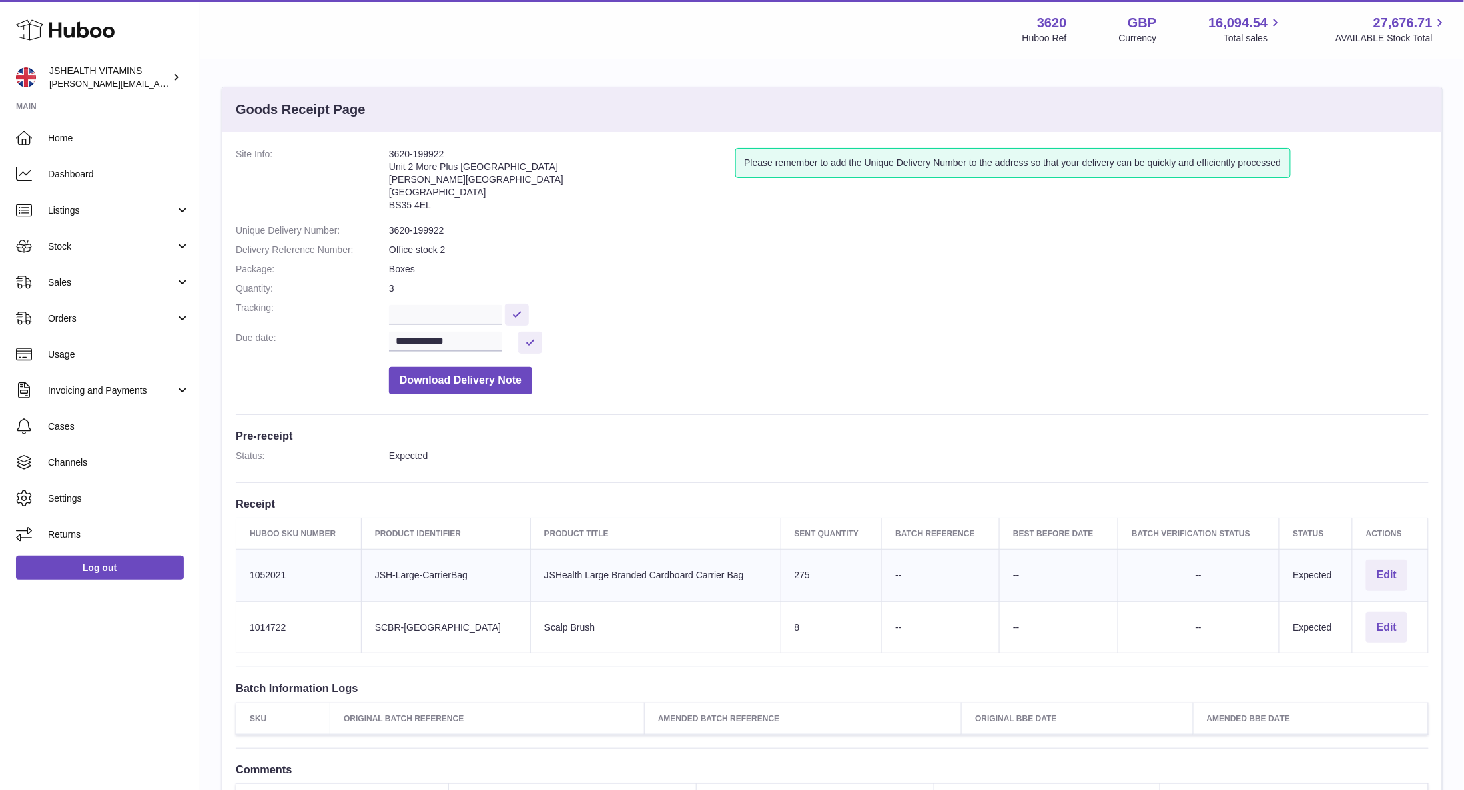
drag, startPoint x: 459, startPoint y: 577, endPoint x: 498, endPoint y: 563, distance: 41.2
click at [403, 576] on td "Client Identifier JSH-Large-CarrierBag" at bounding box center [445, 575] width 169 height 52
drag, startPoint x: 606, startPoint y: 579, endPoint x: 662, endPoint y: 580, distance: 56.7
click at [607, 580] on td "Product title JSHealth Large Branded Cardboard Carrier Bag" at bounding box center [655, 575] width 250 height 52
drag, startPoint x: 703, startPoint y: 577, endPoint x: 650, endPoint y: 569, distance: 54.0
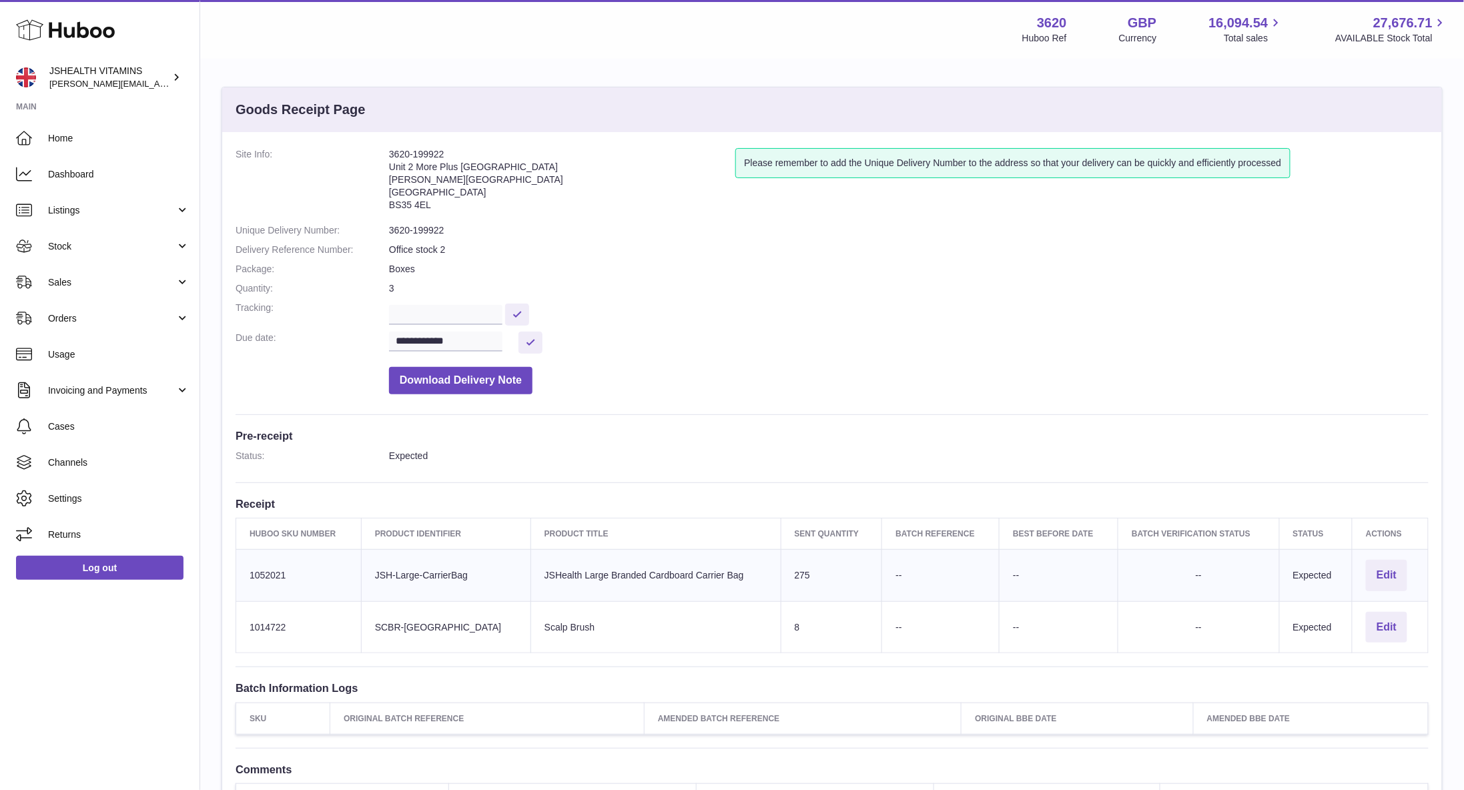
click at [555, 578] on td "Product title JSHealth Large Branded Cardboard Carrier Bag" at bounding box center [655, 575] width 250 height 52
copy td "Large Branded Cardboard Carrier Bag"
click at [256, 624] on td "Huboo SKU Number 1014722" at bounding box center [298, 627] width 125 height 52
copy td "1014722"
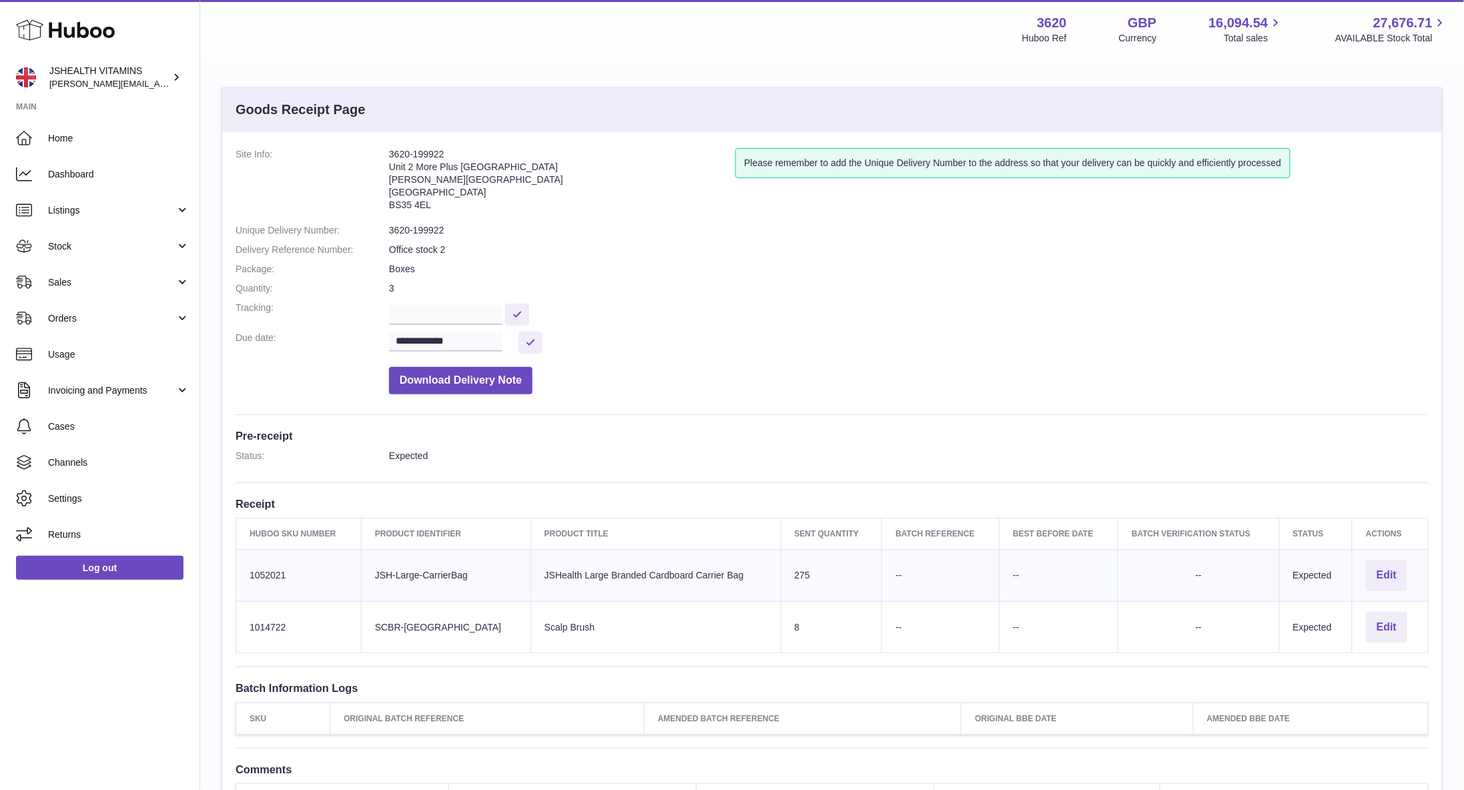
scroll to position [1, 0]
click at [280, 588] on td "Huboo SKU Number 1052021" at bounding box center [298, 574] width 125 height 52
click at [280, 578] on td "Huboo SKU Number 1052021" at bounding box center [298, 574] width 125 height 52
drag, startPoint x: 280, startPoint y: 578, endPoint x: 574, endPoint y: 332, distance: 383.5
click at [280, 578] on td "Huboo SKU Number 1052021" at bounding box center [298, 574] width 125 height 52
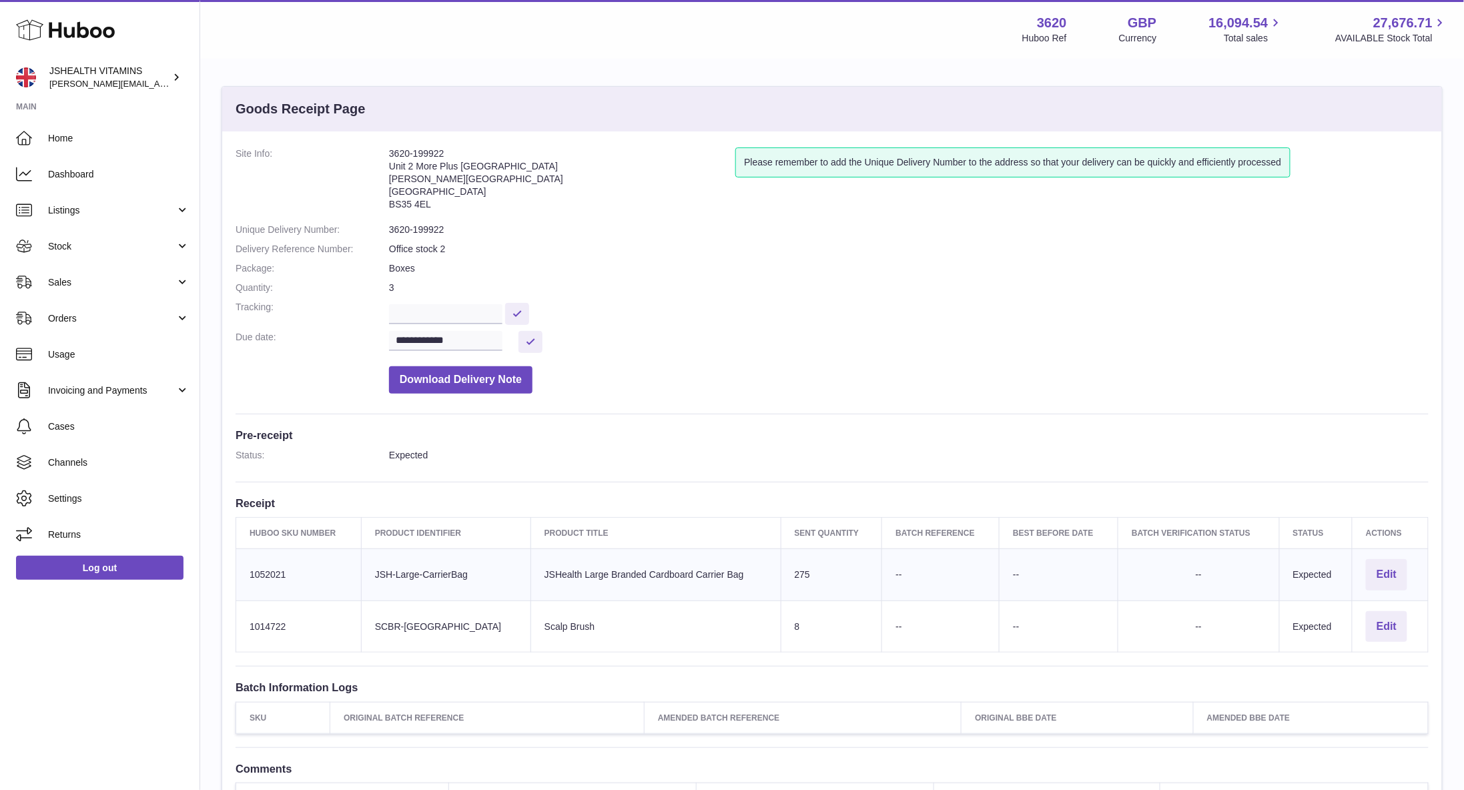
copy td "1052021"
click at [111, 251] on span "Stock" at bounding box center [111, 246] width 127 height 13
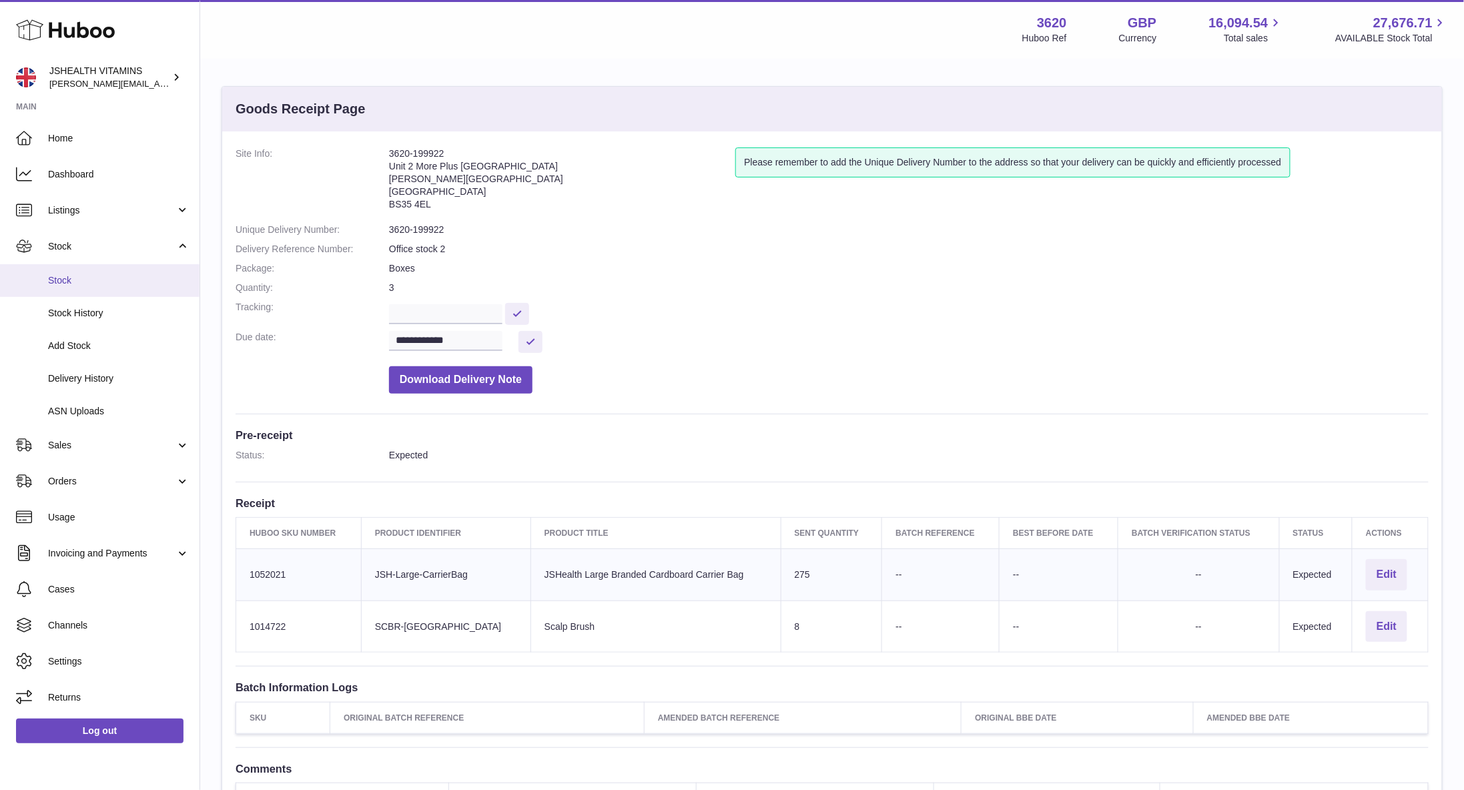
click at [83, 292] on link "Stock" at bounding box center [99, 280] width 199 height 33
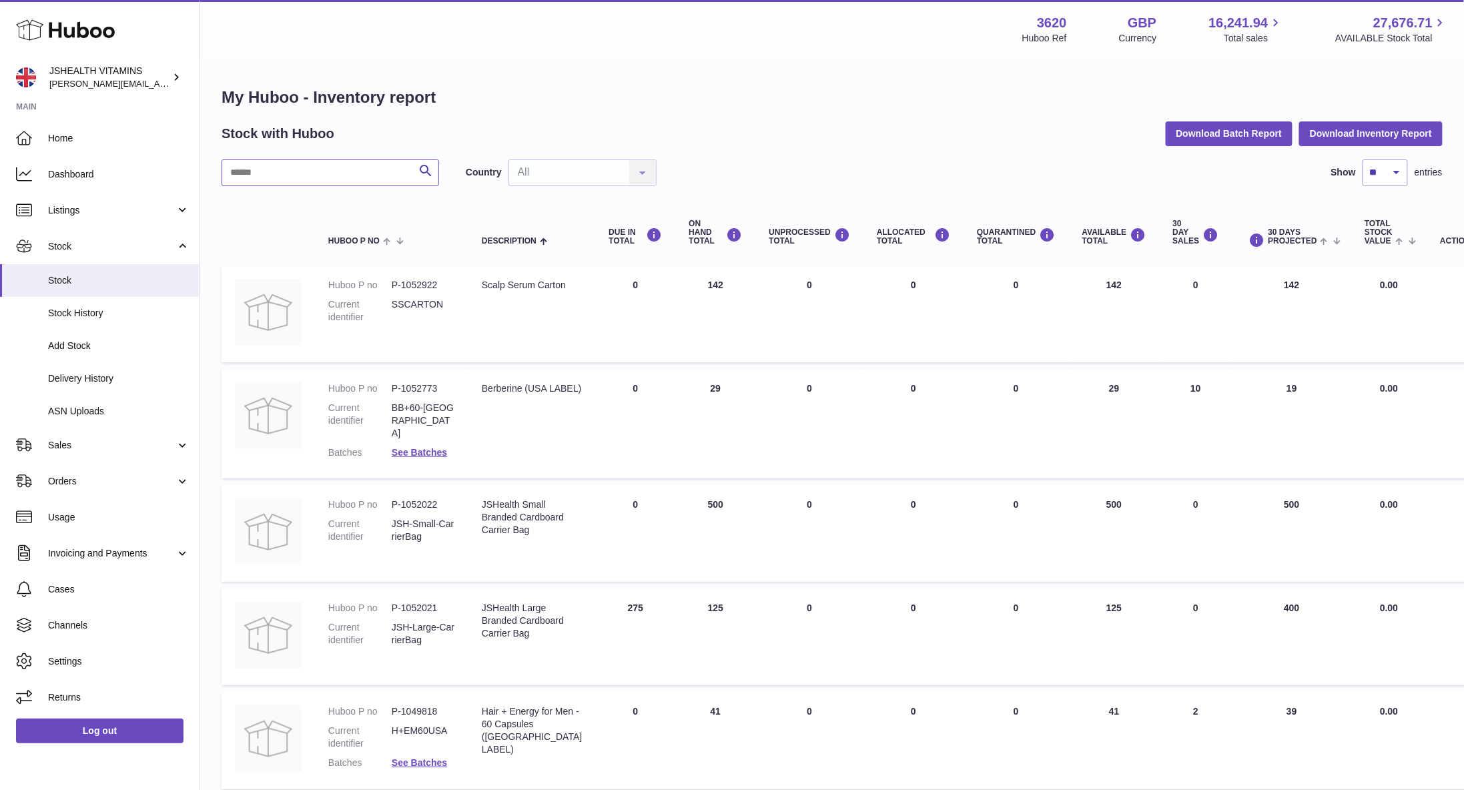
click at [307, 160] on input "text" at bounding box center [329, 172] width 217 height 27
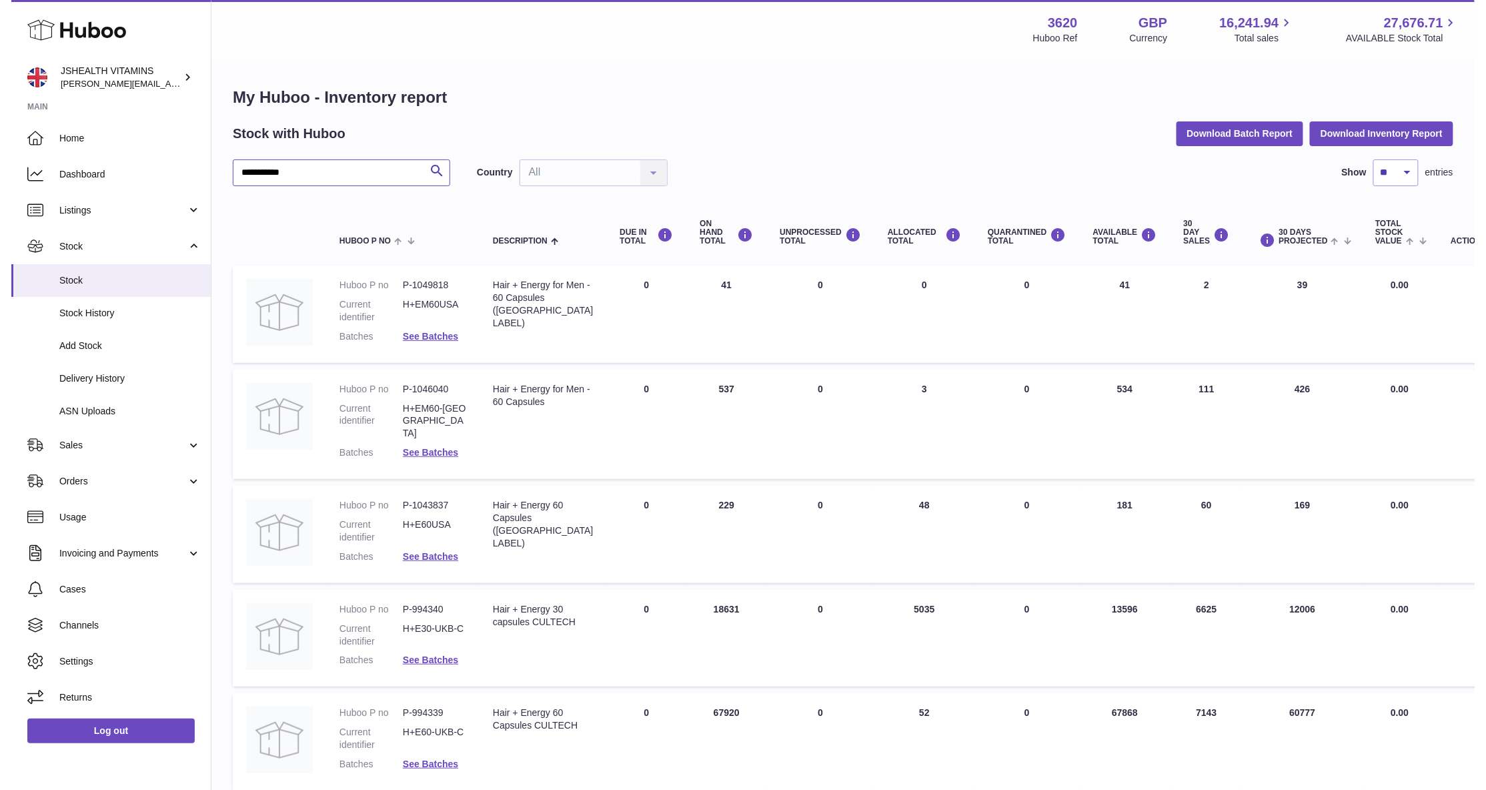
scroll to position [97, 0]
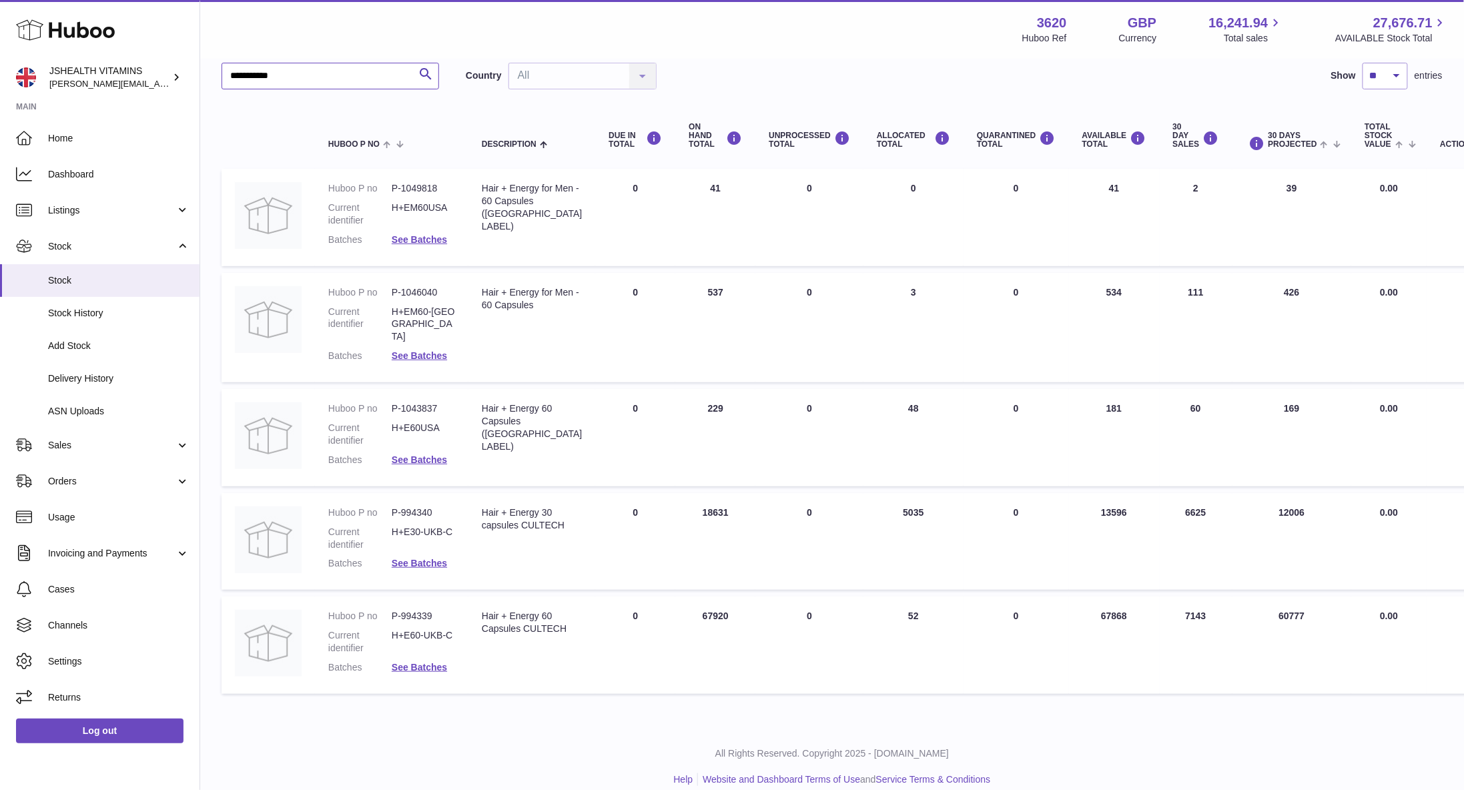
type input "**********"
click at [514, 624] on div "Hair + Energy 60 Capsules CULTECH" at bounding box center [532, 622] width 100 height 25
copy tr "Hair + Energy 60 Capsules CULTECH"
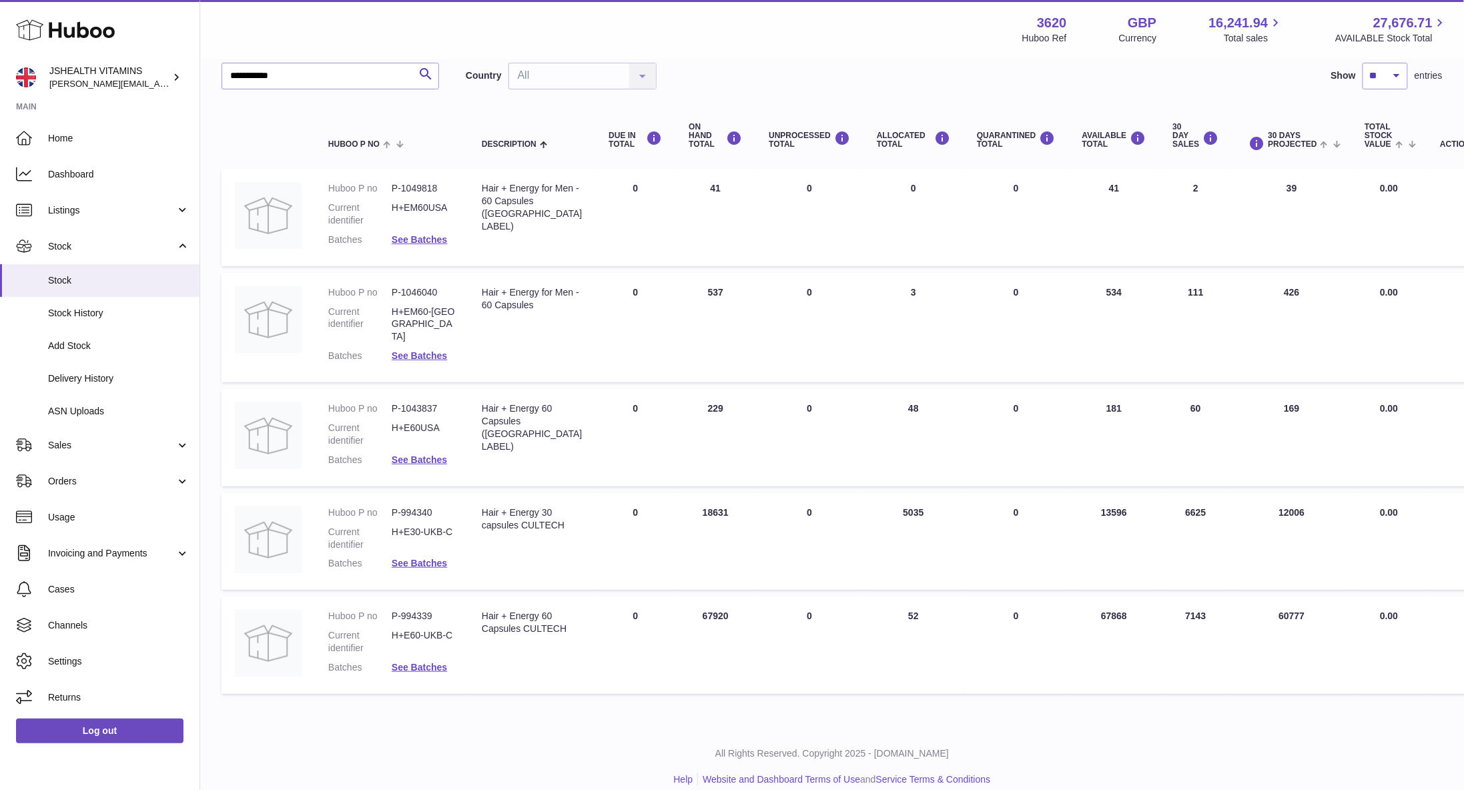
click at [407, 610] on dd "P-994339" at bounding box center [423, 616] width 63 height 13
copy dl "P-994339"
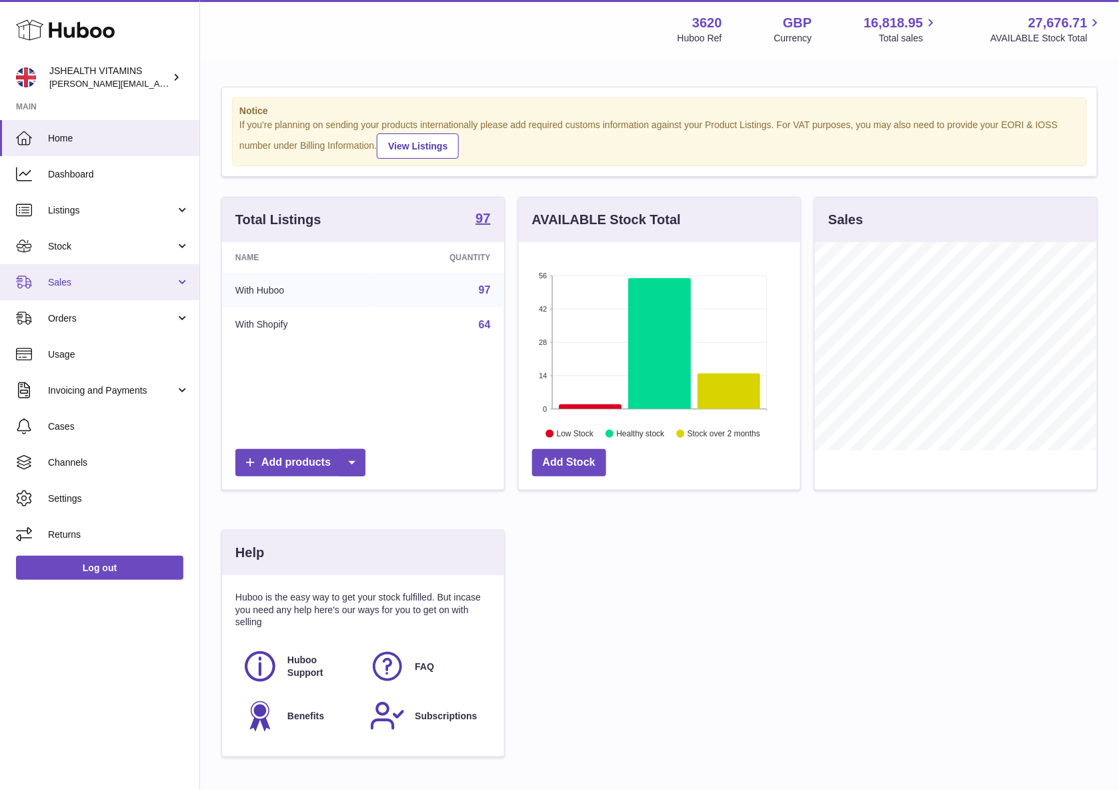
click at [93, 276] on span "Sales" at bounding box center [111, 282] width 127 height 13
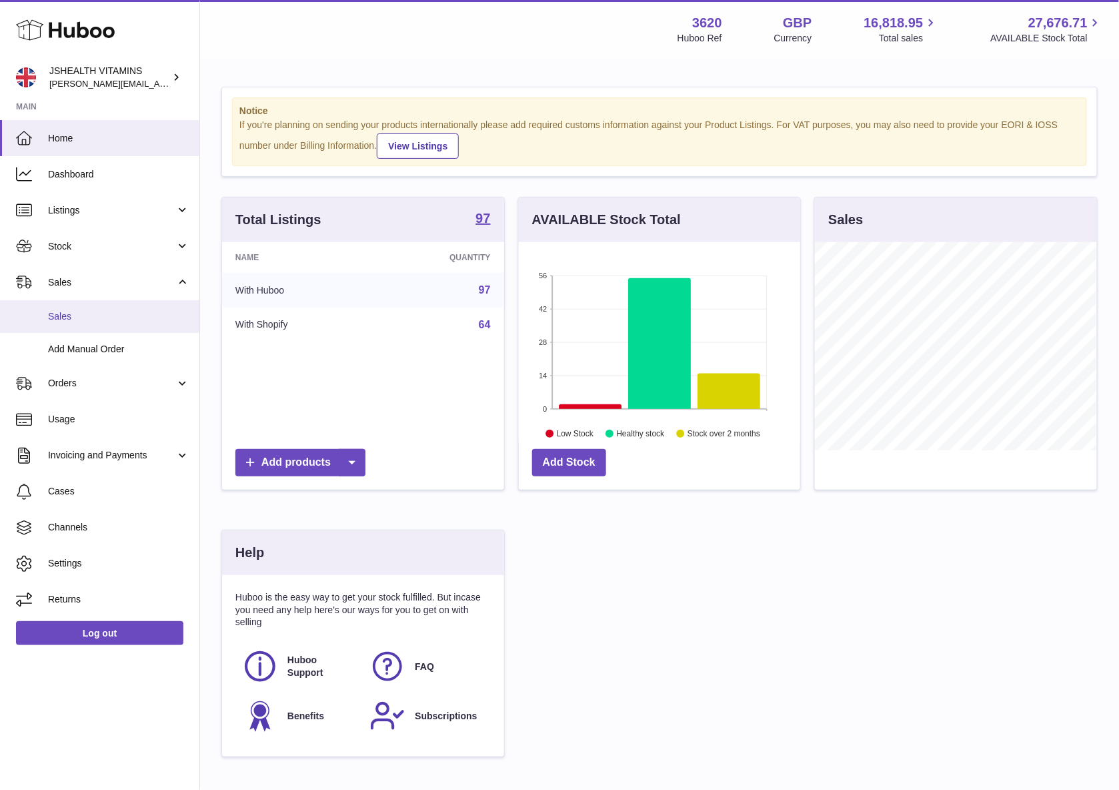
click at [95, 312] on span "Sales" at bounding box center [118, 316] width 141 height 13
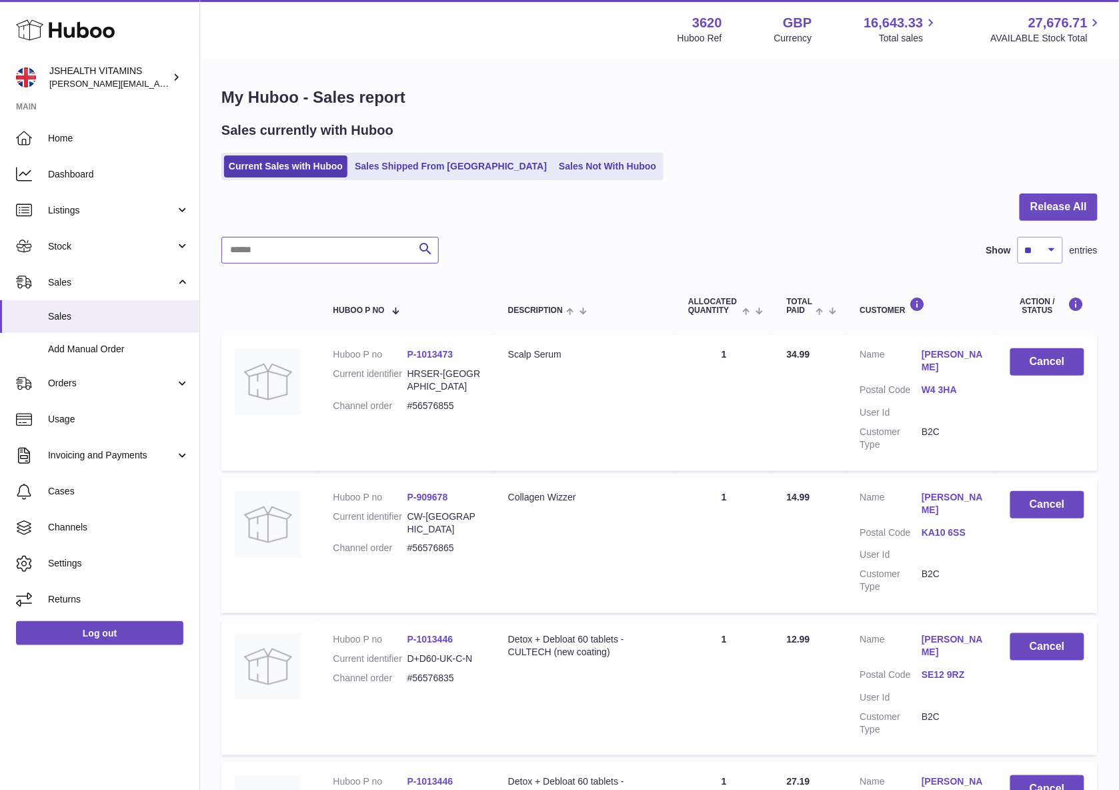
click at [290, 240] on input "text" at bounding box center [329, 250] width 217 height 27
paste input "**********"
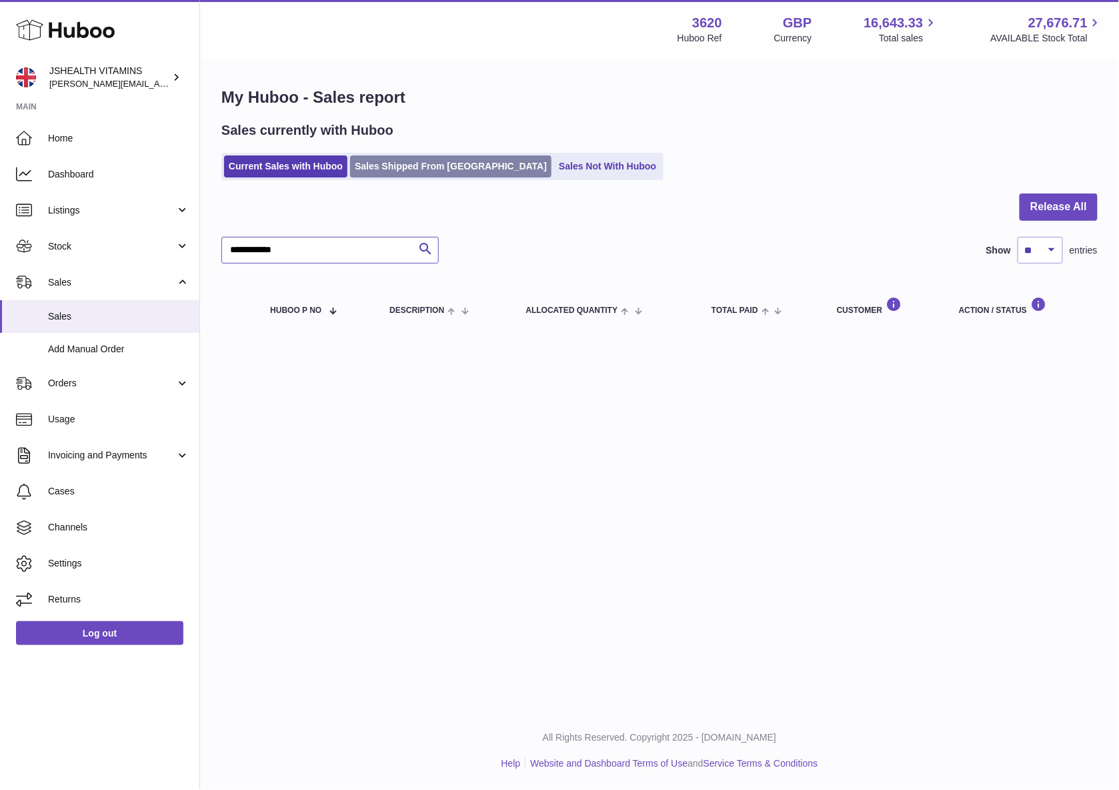
type input "**********"
click at [385, 175] on link "Sales Shipped From [GEOGRAPHIC_DATA]" at bounding box center [450, 166] width 201 height 22
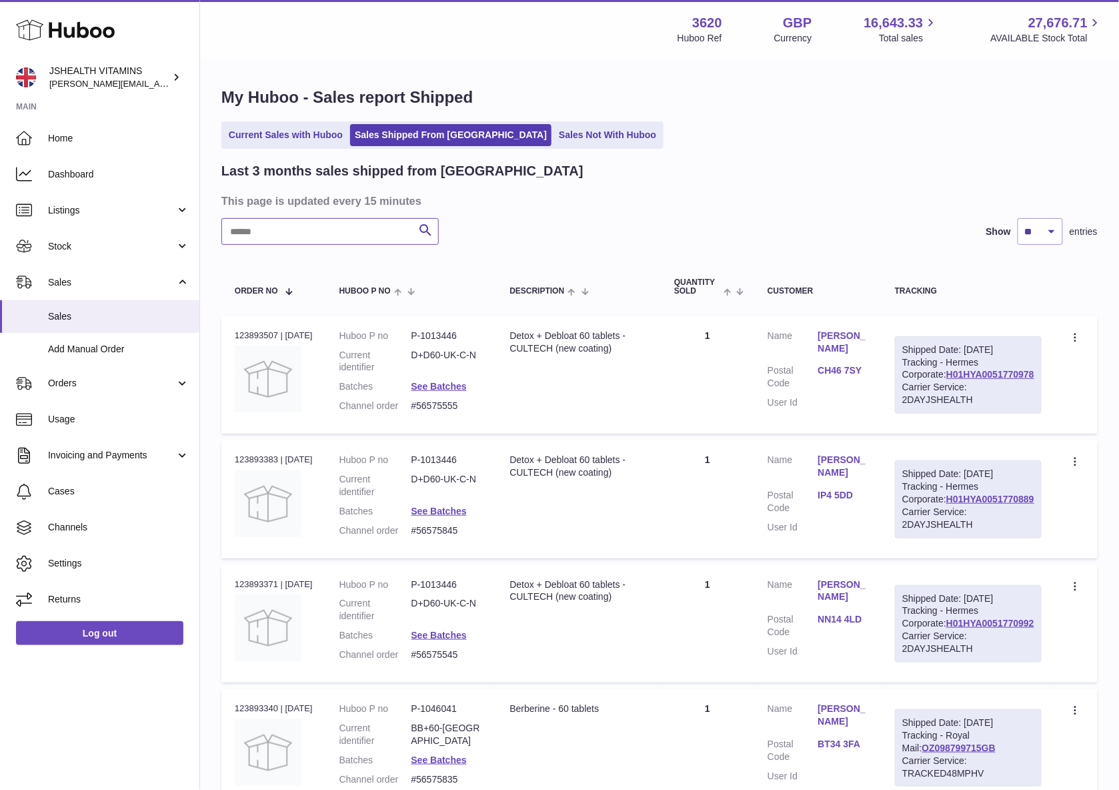
click at [376, 237] on input "text" at bounding box center [329, 231] width 217 height 27
paste input "**********"
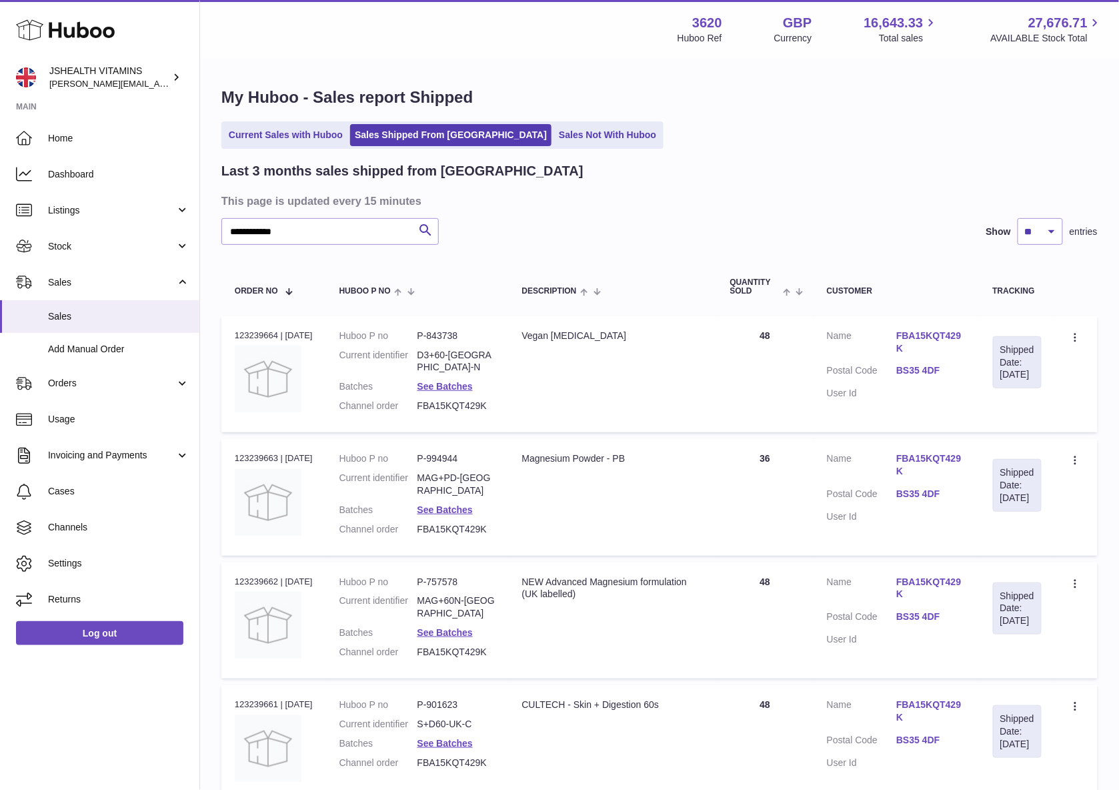
click at [463, 349] on dd "D3+60-UK-N" at bounding box center [457, 361] width 78 height 25
click at [439, 473] on dd "MAG+PD-UK" at bounding box center [457, 484] width 78 height 25
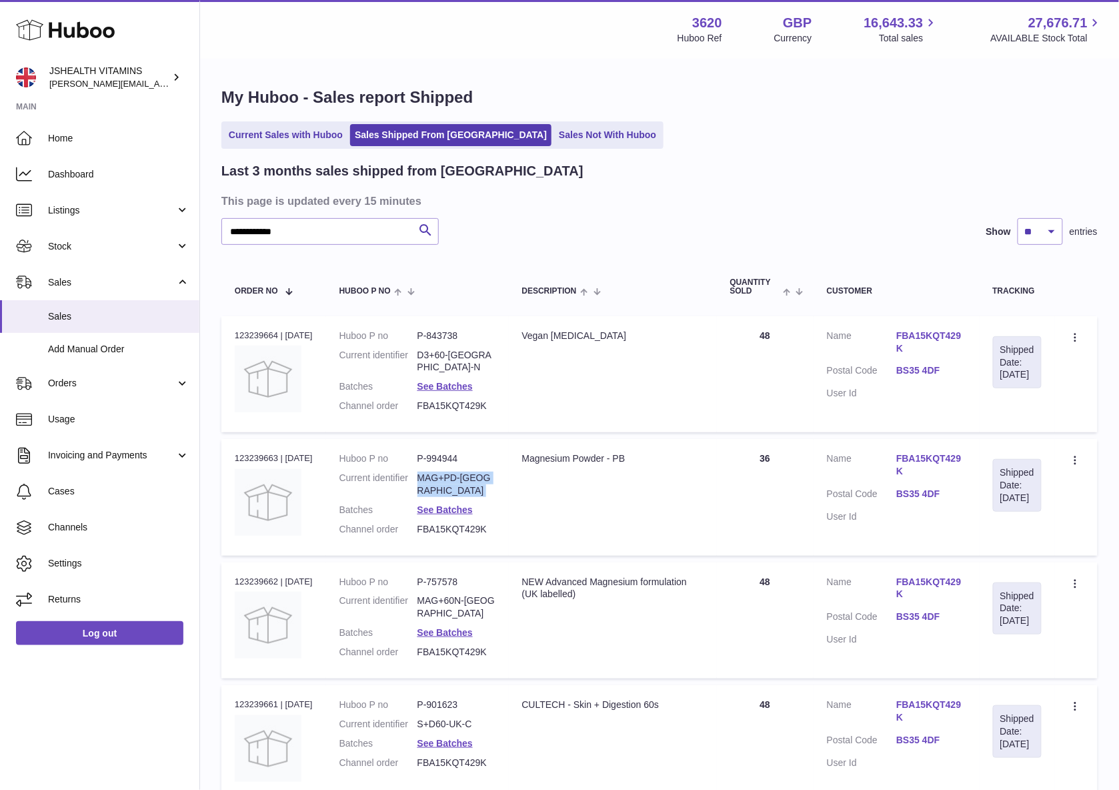
drag, startPoint x: 439, startPoint y: 473, endPoint x: 473, endPoint y: 472, distance: 34.0
click at [440, 473] on dd "MAG+PD-UK" at bounding box center [457, 484] width 78 height 25
copy dl "MAG+PD-UK"
click at [466, 596] on dd "MAG+60N-UK" at bounding box center [457, 606] width 78 height 25
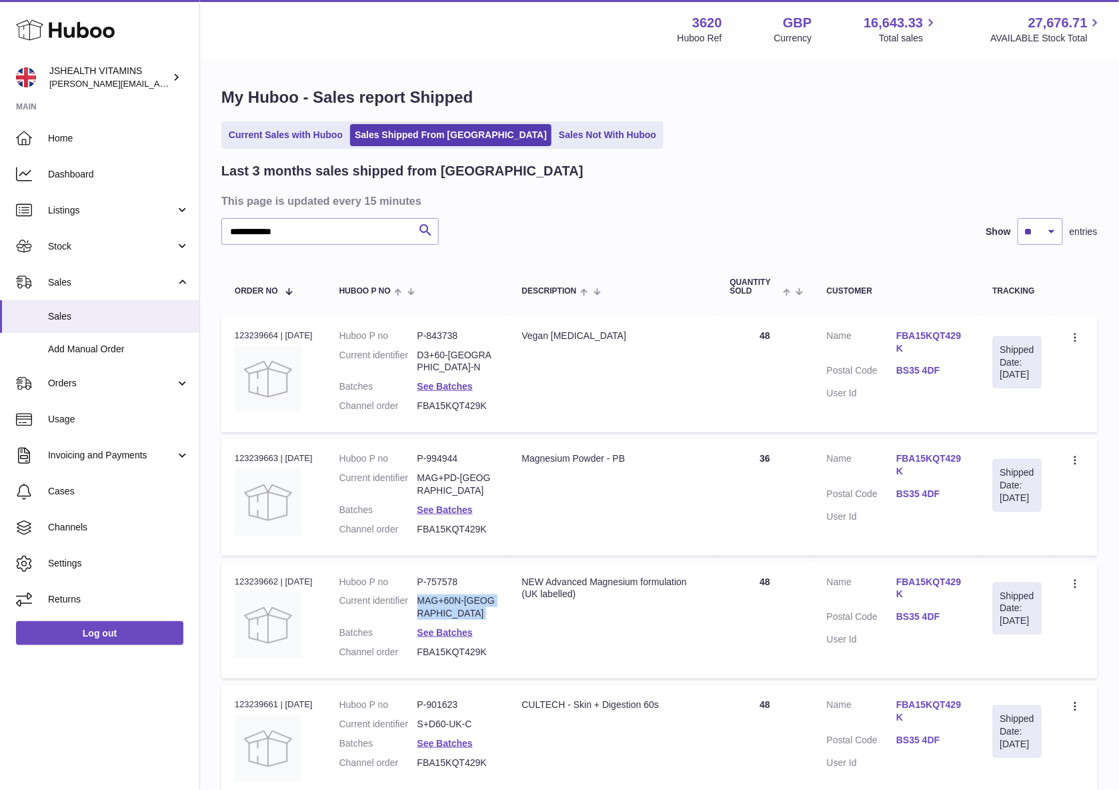
click at [466, 596] on dd "MAG+60N-UK" at bounding box center [457, 606] width 78 height 25
copy dl "MAG+60N-UK"
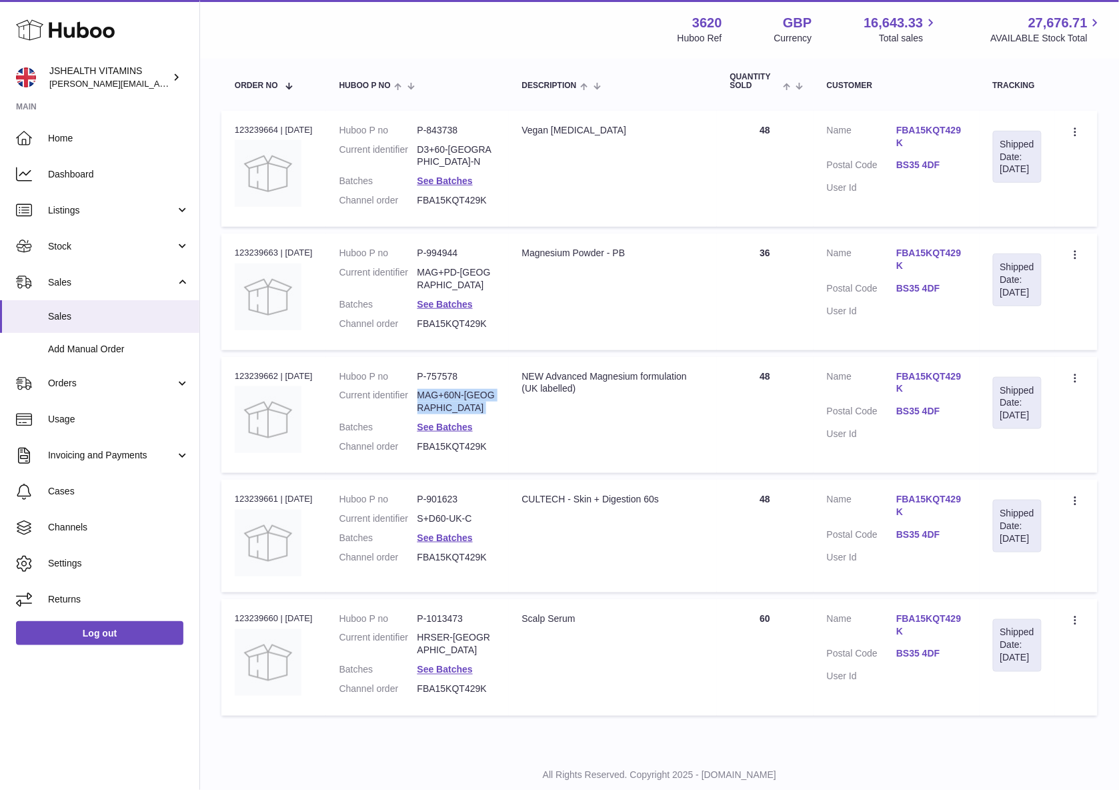
scroll to position [222, 0]
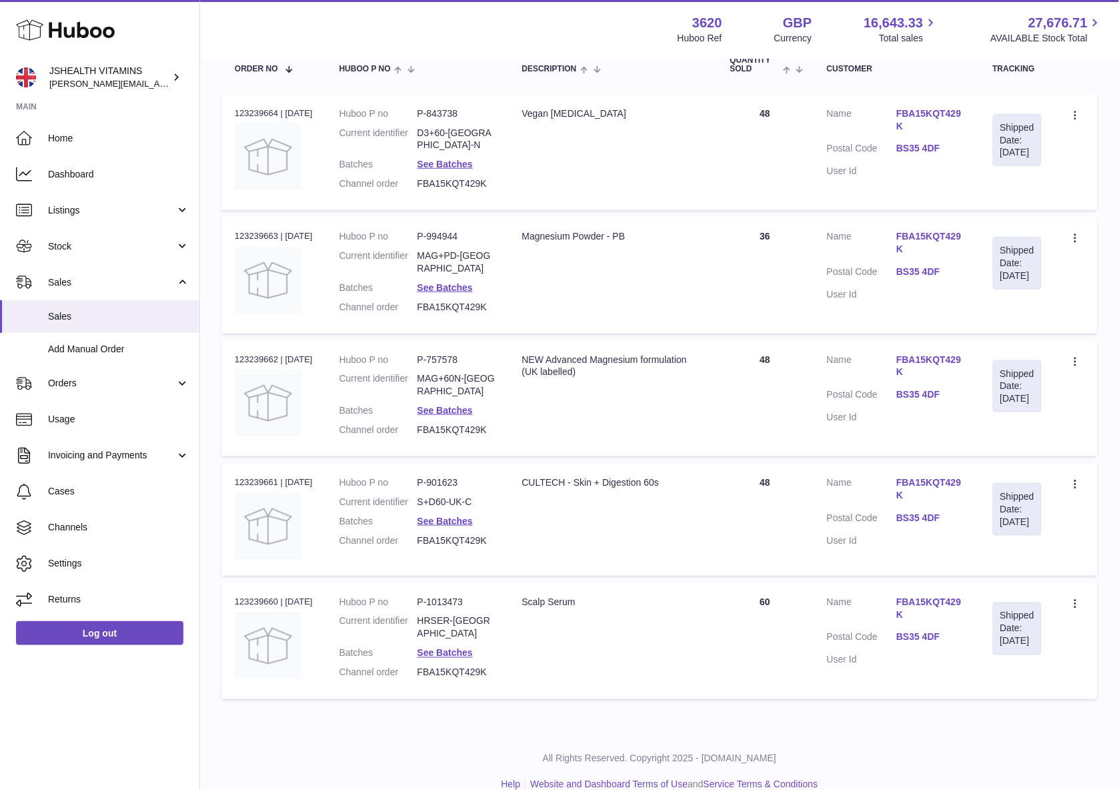
click at [466, 504] on dd "S+D60-UK-C" at bounding box center [457, 502] width 78 height 13
click at [470, 500] on dd "S+D60-UK-C" at bounding box center [457, 502] width 78 height 13
copy dl "S+D60-UK-C"
click at [446, 632] on dd "HRSER-UK" at bounding box center [457, 627] width 78 height 25
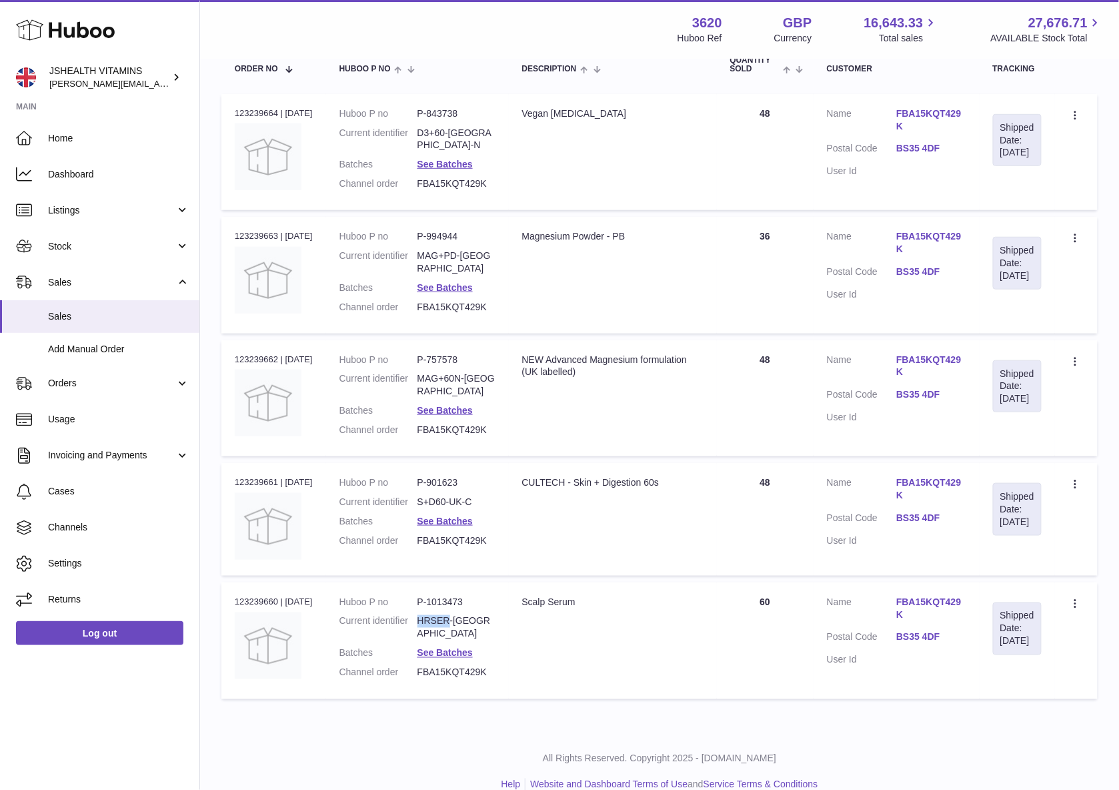
click at [446, 632] on dd "HRSER-UK" at bounding box center [457, 627] width 78 height 25
drag, startPoint x: 446, startPoint y: 632, endPoint x: 456, endPoint y: 630, distance: 10.2
click at [447, 632] on dd "HRSER-UK" at bounding box center [457, 627] width 78 height 25
copy dl "HRSER-UK"
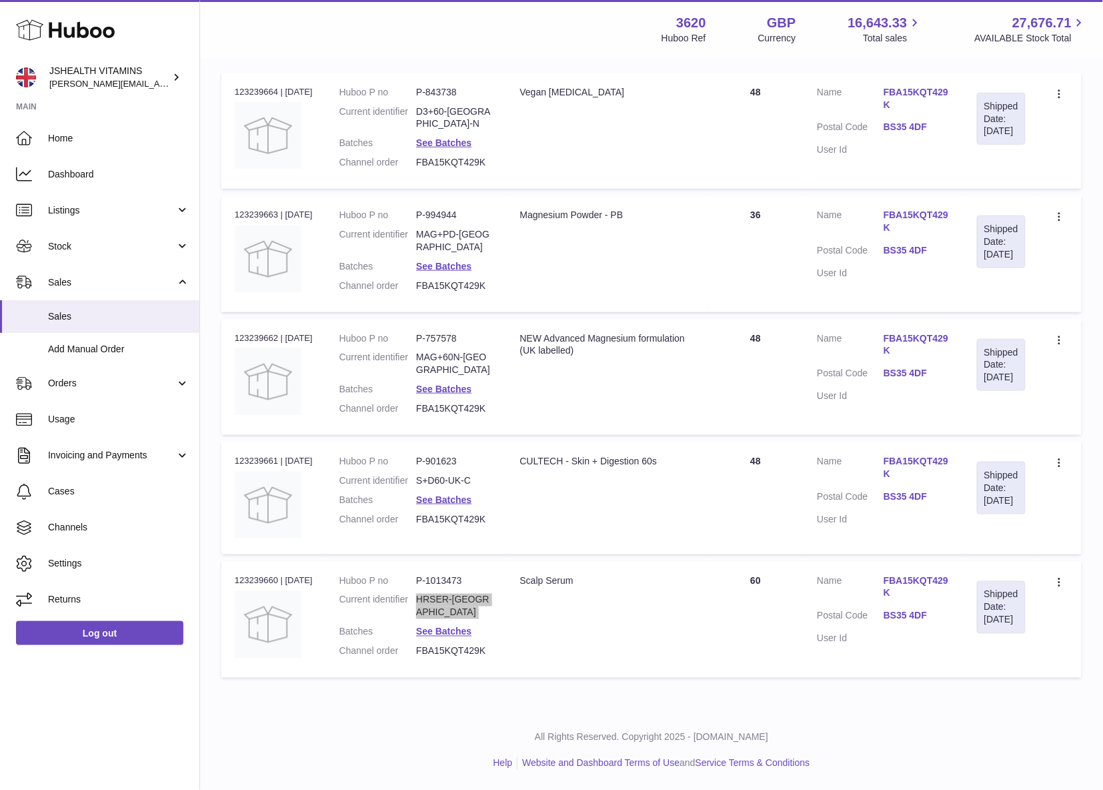
scroll to position [0, 0]
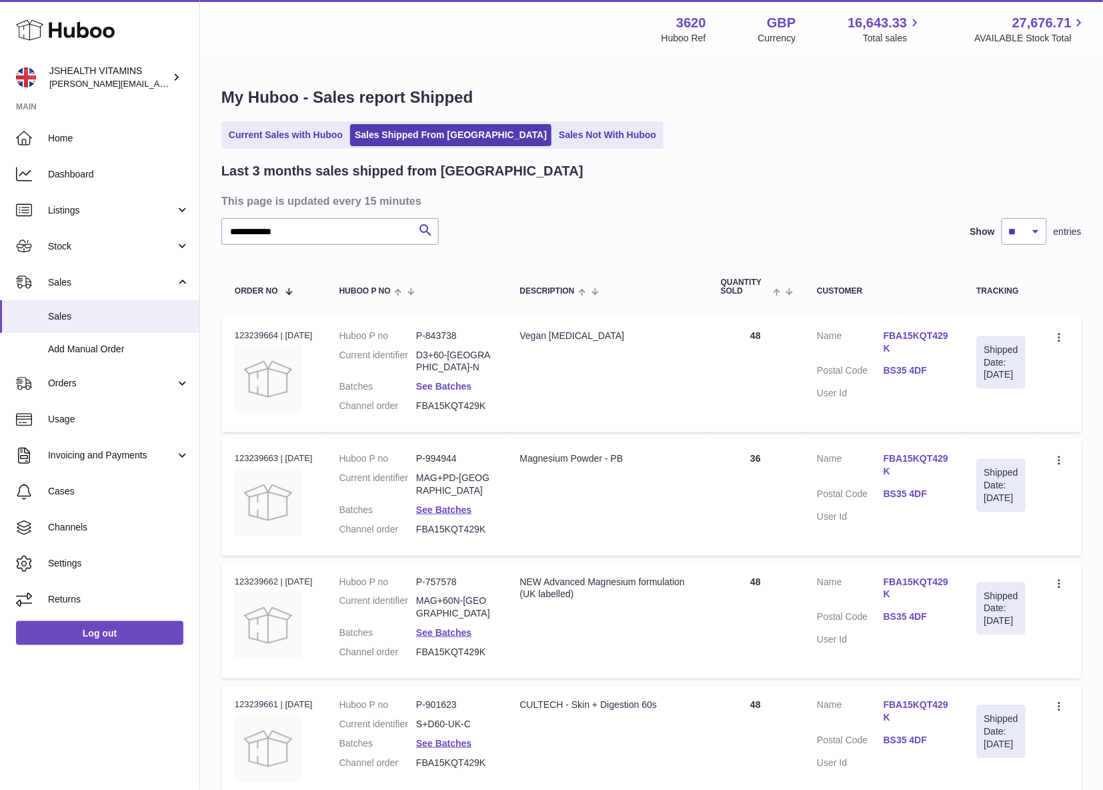
click at [464, 381] on link "See Batches" at bounding box center [443, 386] width 55 height 11
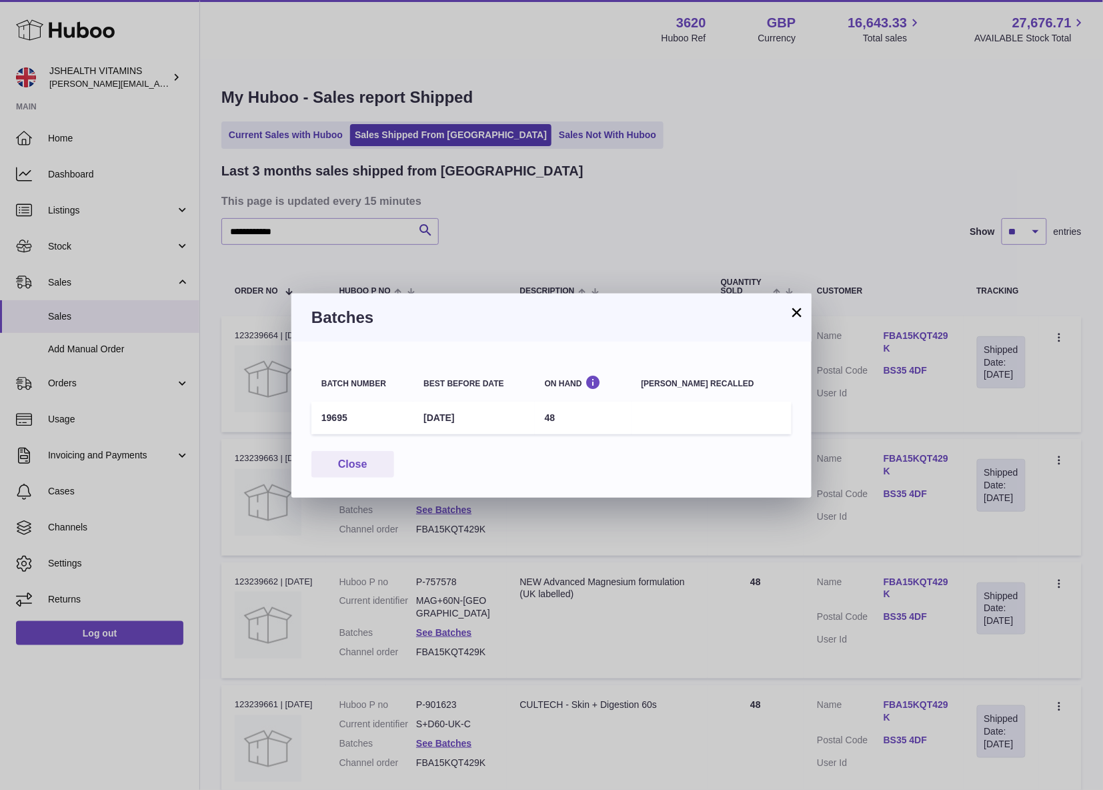
click at [336, 414] on td "19695" at bounding box center [363, 418] width 102 height 33
copy td "19695"
drag, startPoint x: 608, startPoint y: 554, endPoint x: 475, endPoint y: 532, distance: 135.1
click at [608, 554] on div "× Batches Batch number Best before date On Hand Batch recalled 19695 31st Aug 2…" at bounding box center [551, 395] width 1103 height 790
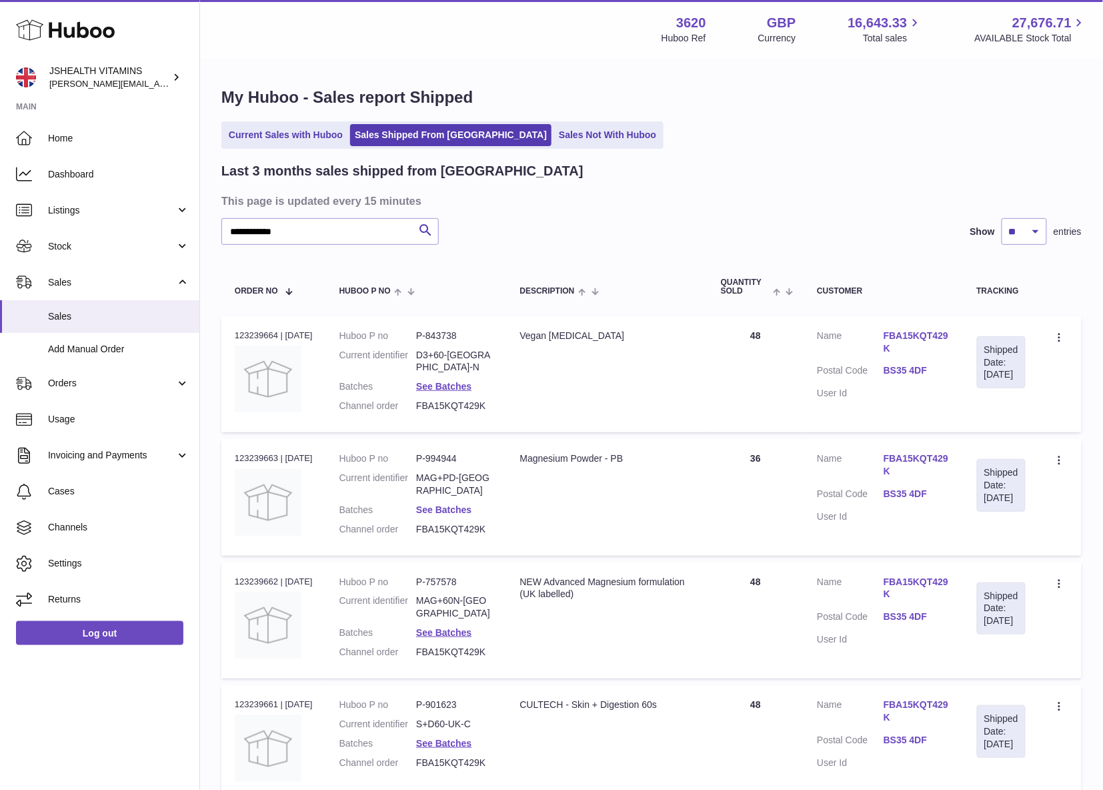
click at [456, 504] on link "See Batches" at bounding box center [443, 509] width 55 height 11
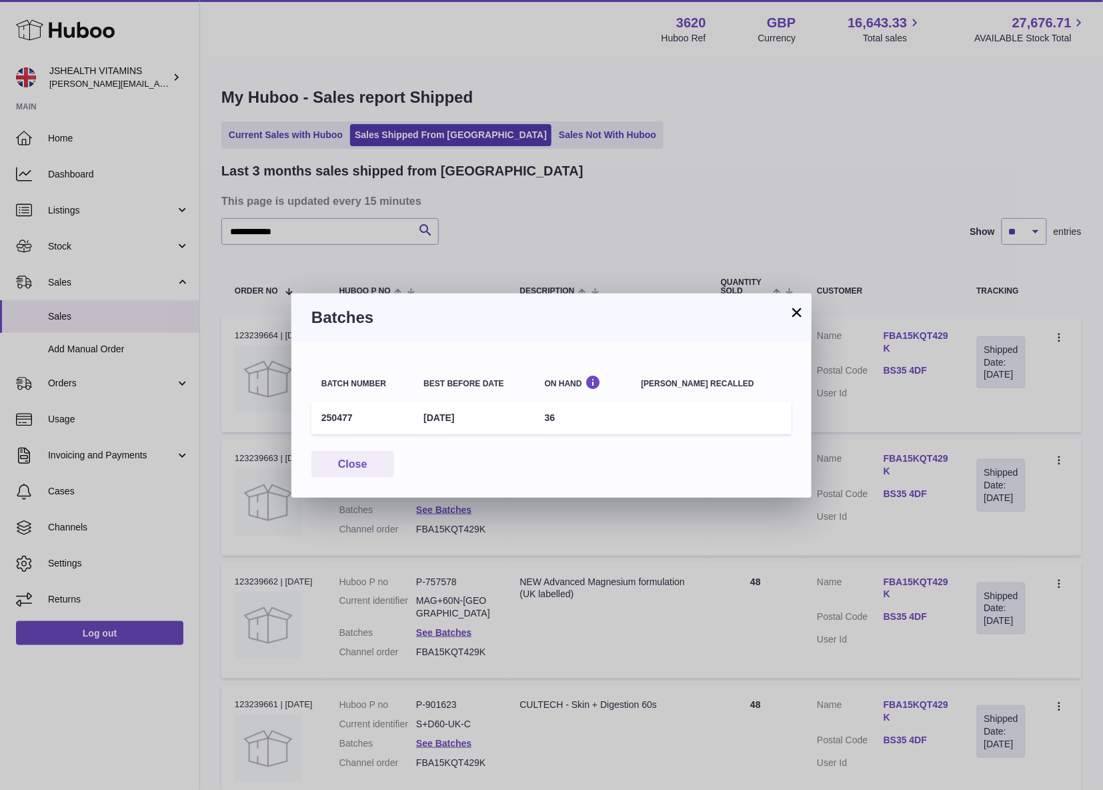
click at [348, 402] on td "250477" at bounding box center [363, 418] width 102 height 33
click at [342, 408] on td "250477" at bounding box center [363, 418] width 102 height 33
drag, startPoint x: 342, startPoint y: 408, endPoint x: 362, endPoint y: 404, distance: 19.9
click at [342, 408] on td "250477" at bounding box center [363, 418] width 102 height 33
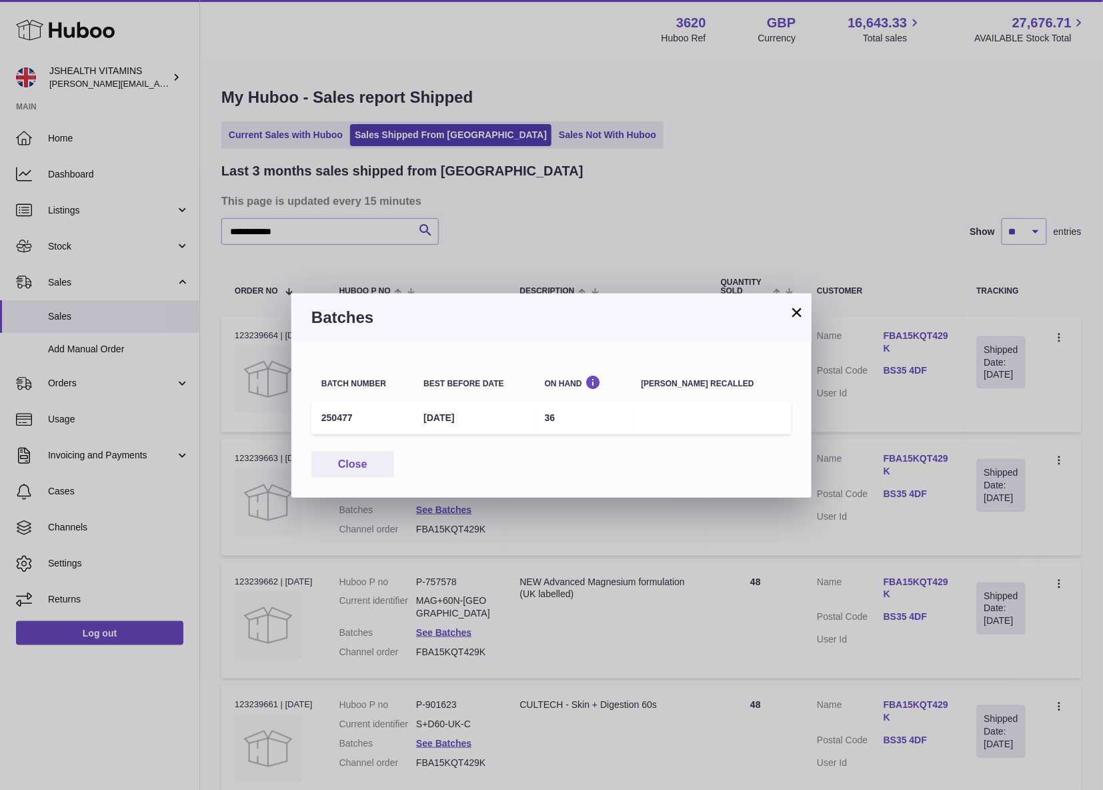
copy tr "250477"
click at [334, 407] on td "250477" at bounding box center [363, 418] width 102 height 33
click at [336, 418] on td "250477" at bounding box center [363, 418] width 102 height 33
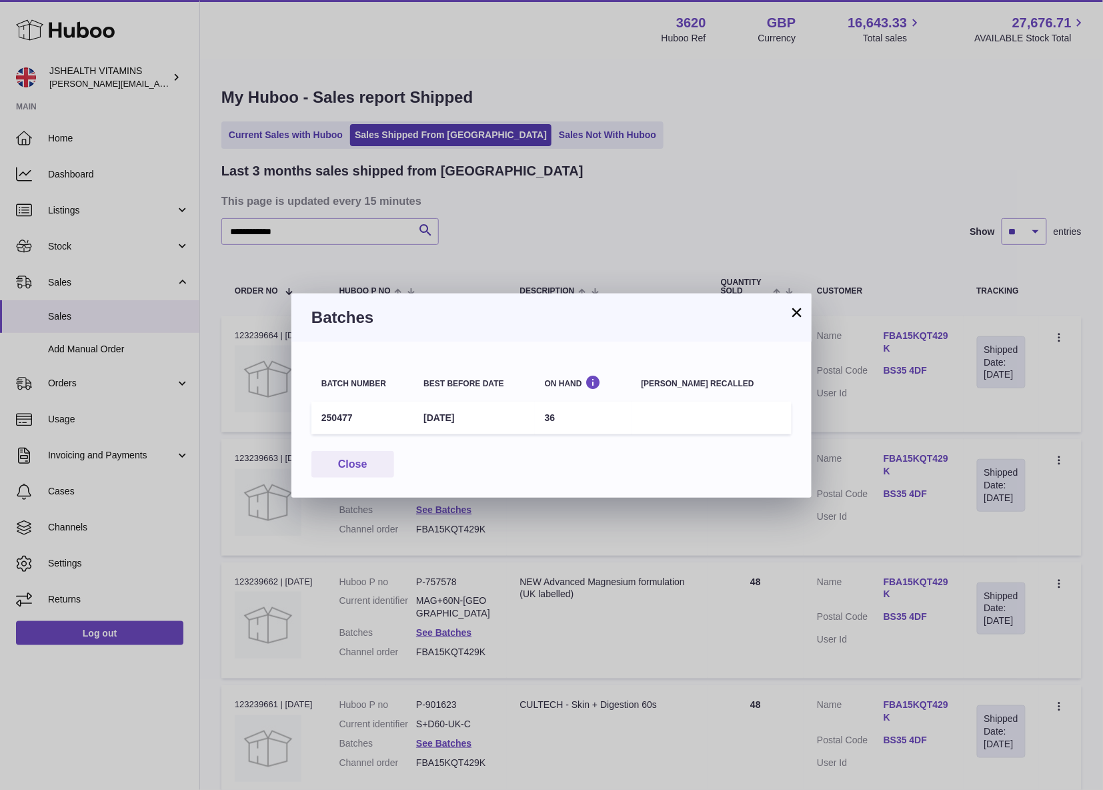
copy td "477"
click at [334, 415] on td "250477" at bounding box center [363, 418] width 102 height 33
copy td "250477"
click at [781, 305] on div "Batches" at bounding box center [552, 318] width 520 height 48
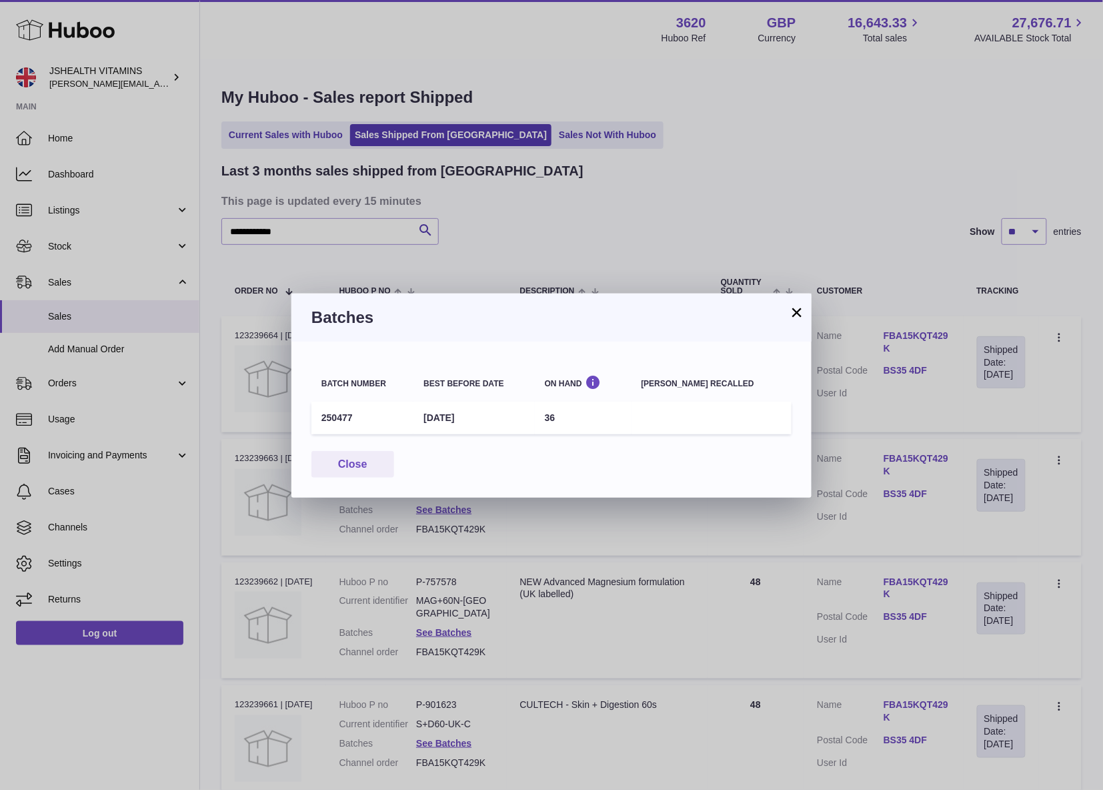
click at [793, 308] on button "×" at bounding box center [797, 312] width 16 height 16
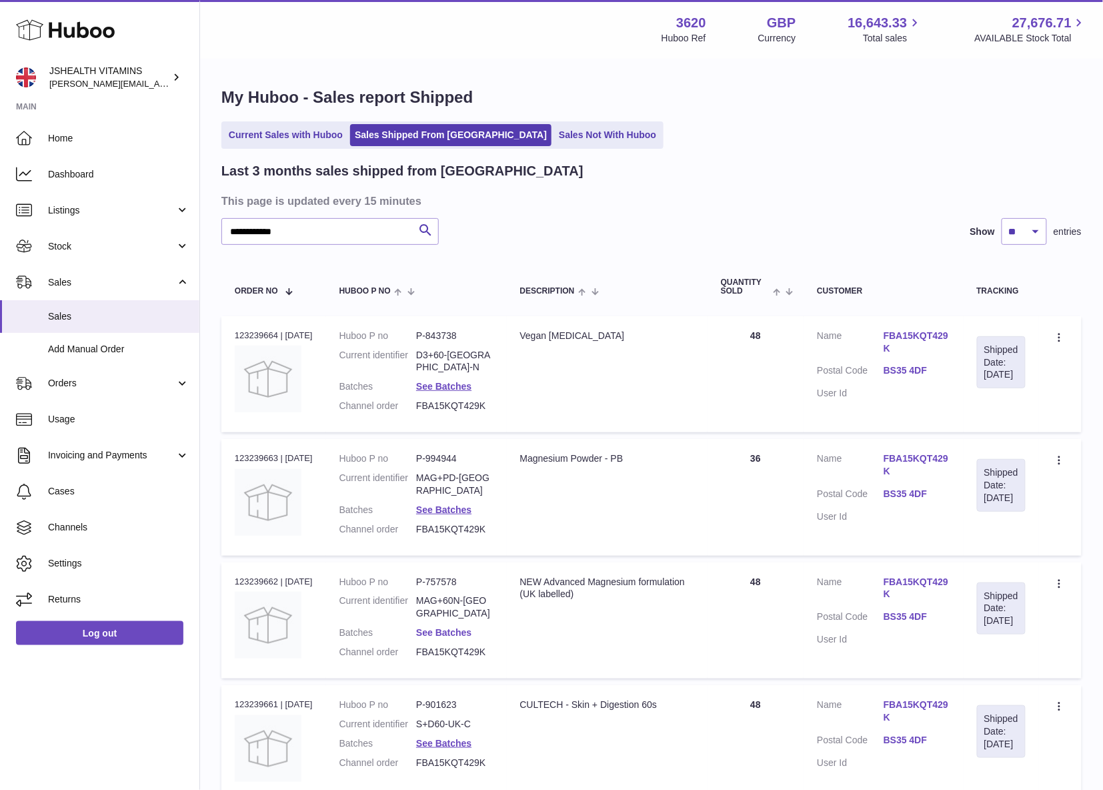
click at [465, 627] on link "See Batches" at bounding box center [443, 632] width 55 height 11
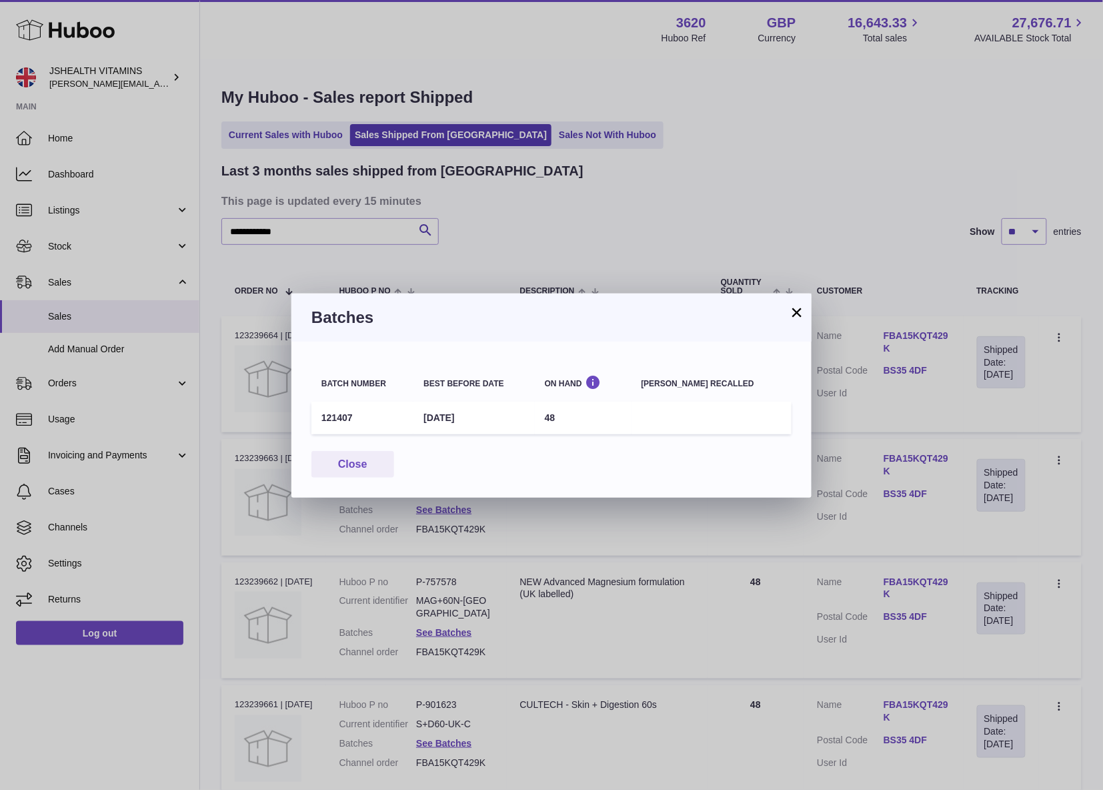
click at [342, 420] on td "121407" at bounding box center [363, 418] width 102 height 33
copy td "121407"
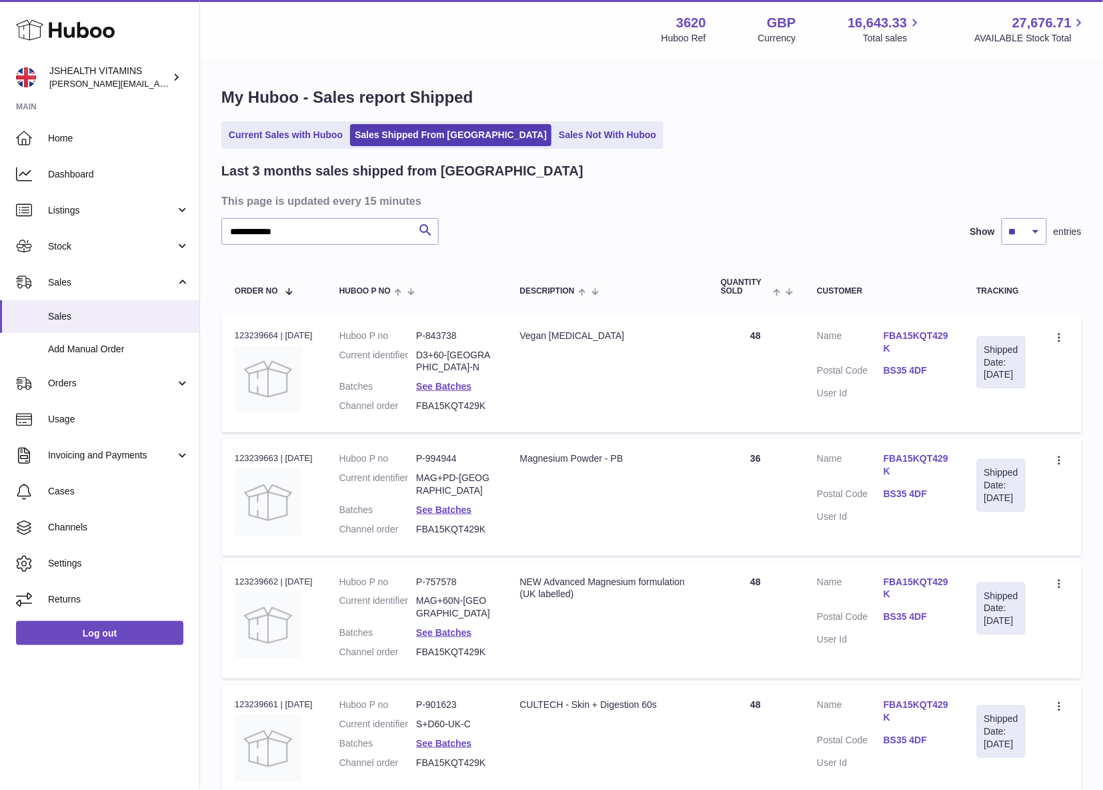
click at [550, 611] on div at bounding box center [551, 395] width 1103 height 790
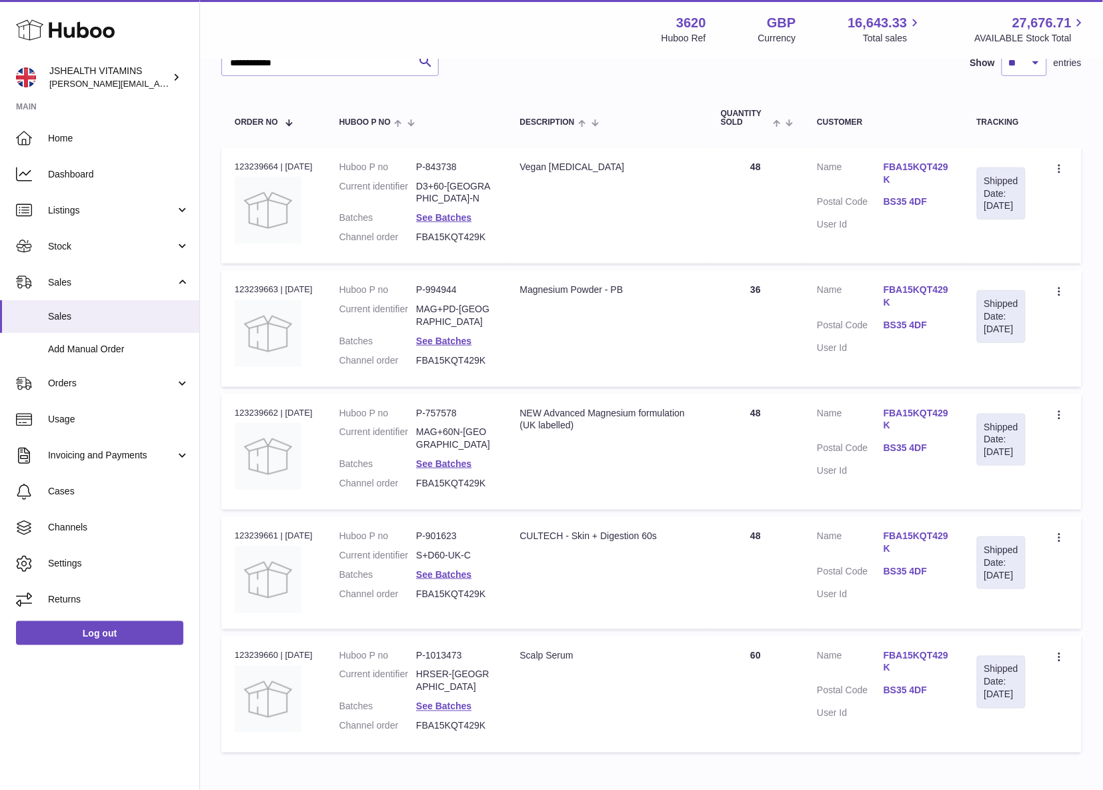
scroll to position [252, 0]
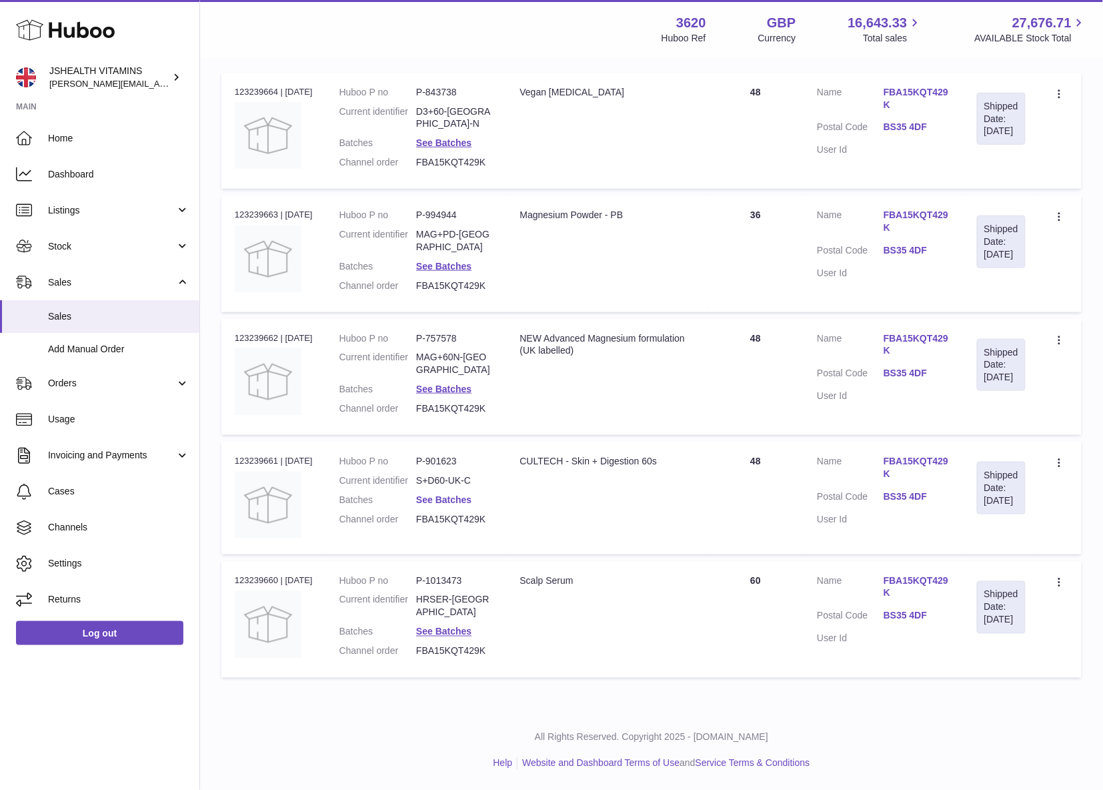
click at [426, 494] on link "See Batches" at bounding box center [443, 499] width 55 height 11
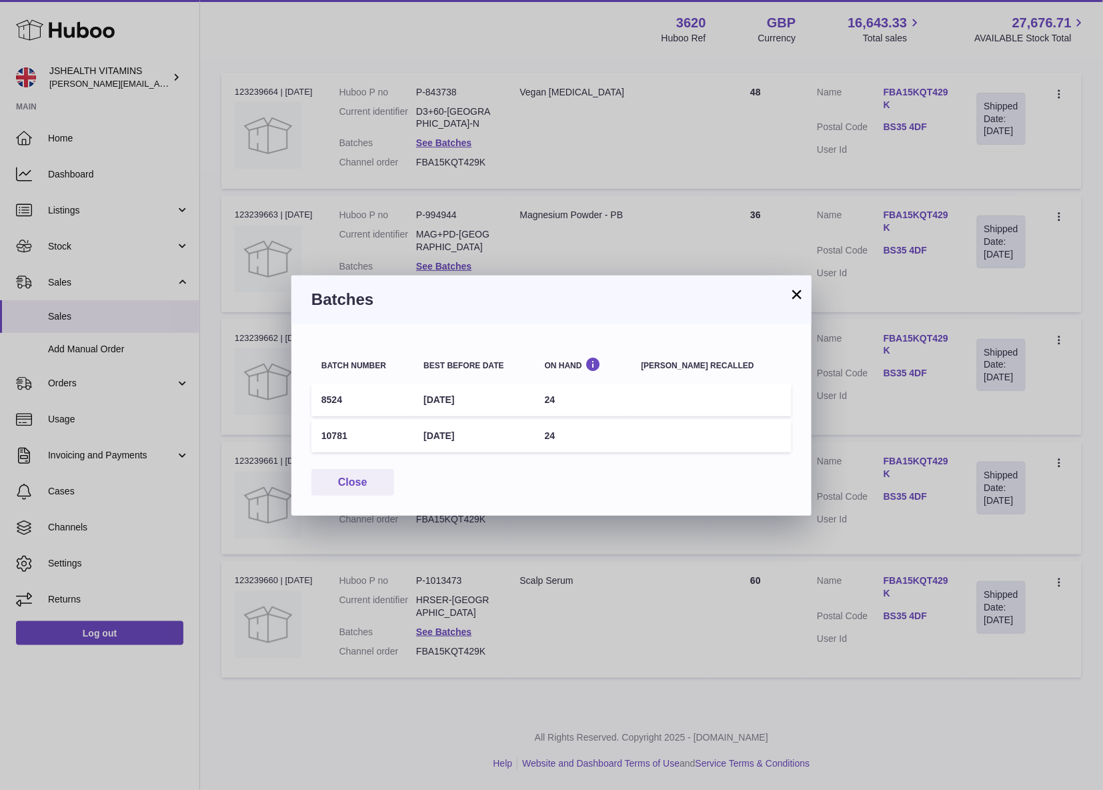
click at [330, 400] on td "8524" at bounding box center [363, 400] width 102 height 33
copy td "8524"
click at [323, 426] on td "10781" at bounding box center [363, 436] width 102 height 33
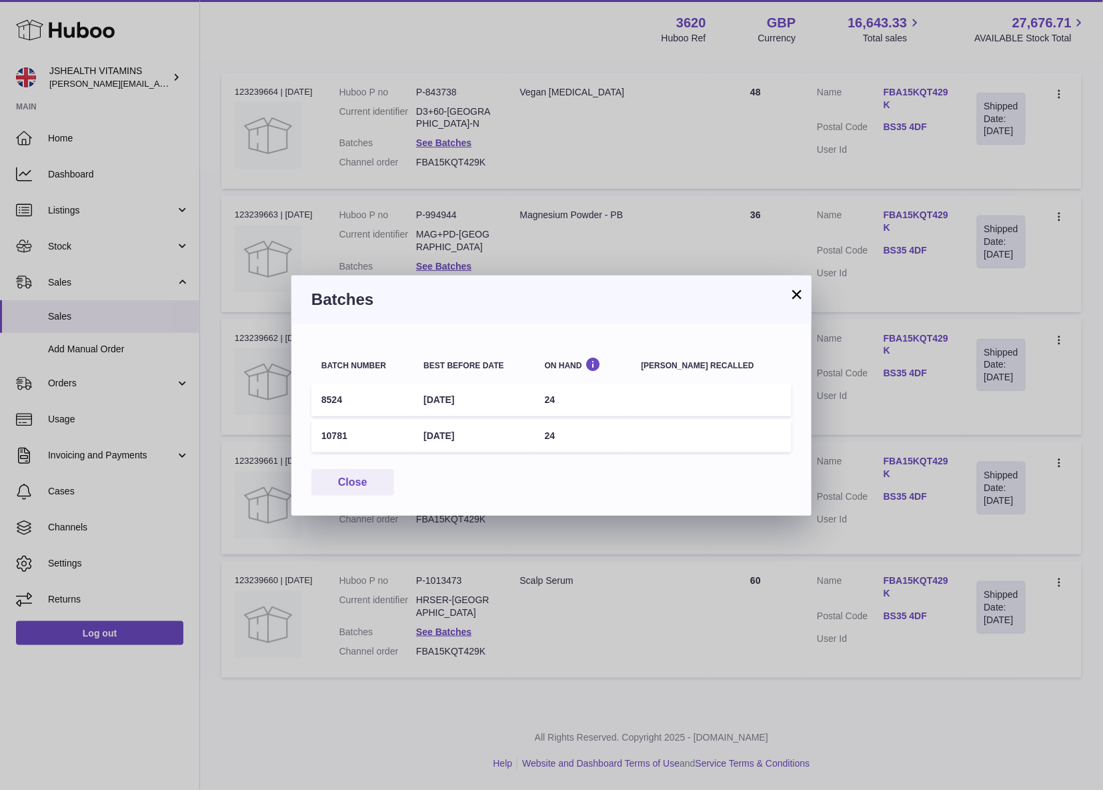
click at [568, 392] on td "24" at bounding box center [583, 400] width 97 height 33
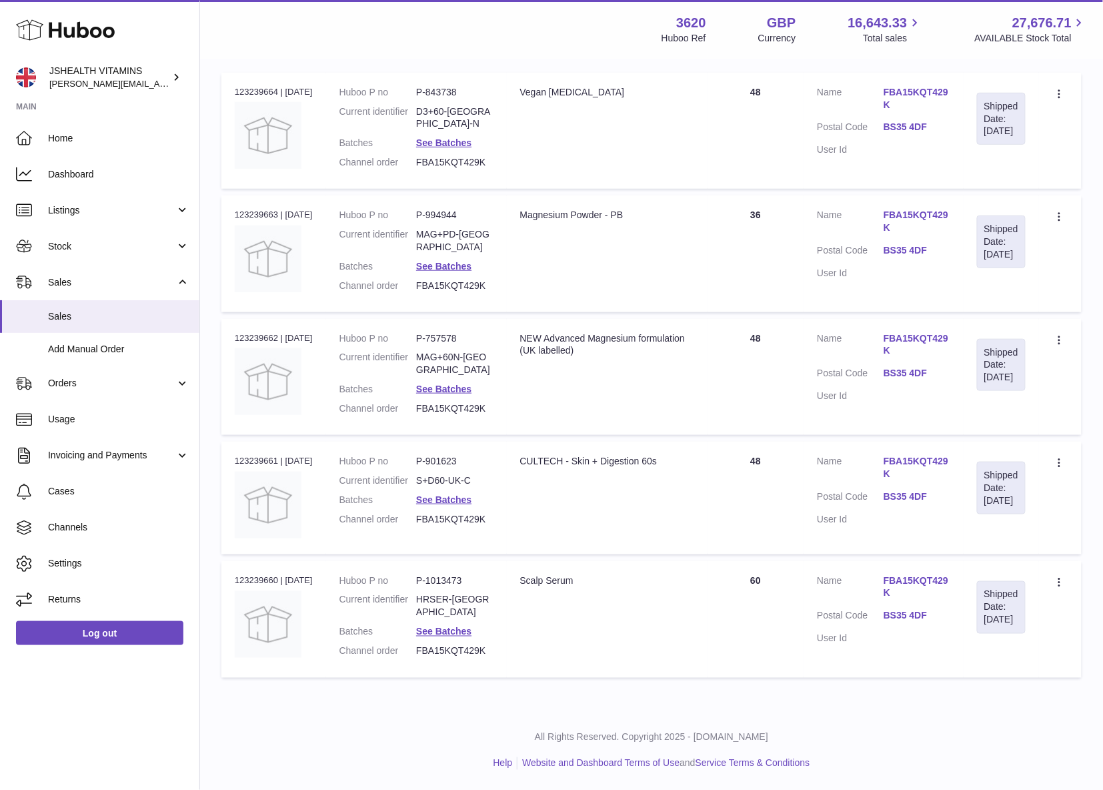
drag, startPoint x: 503, startPoint y: 648, endPoint x: 474, endPoint y: 611, distance: 47.0
click at [502, 648] on div at bounding box center [551, 395] width 1103 height 790
click at [462, 604] on dd "HRSER-UK" at bounding box center [454, 606] width 77 height 25
click at [456, 626] on link "See Batches" at bounding box center [443, 631] width 55 height 11
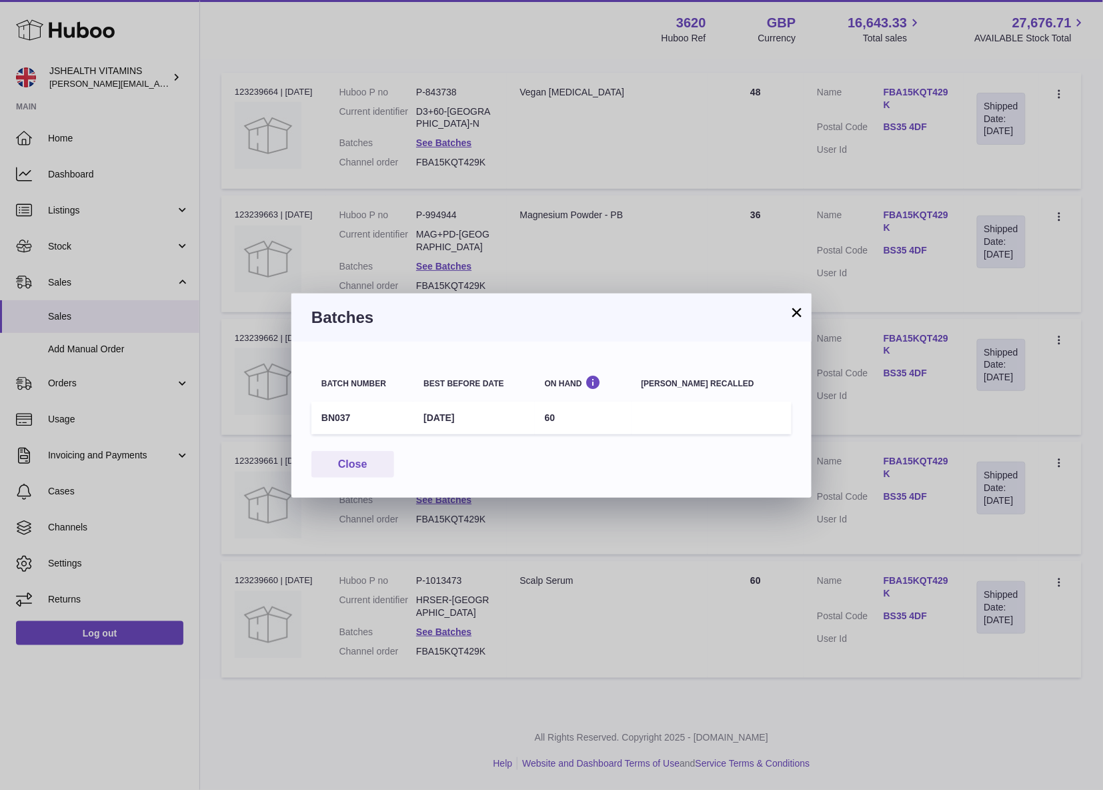
click at [318, 417] on td "BN037" at bounding box center [363, 418] width 102 height 33
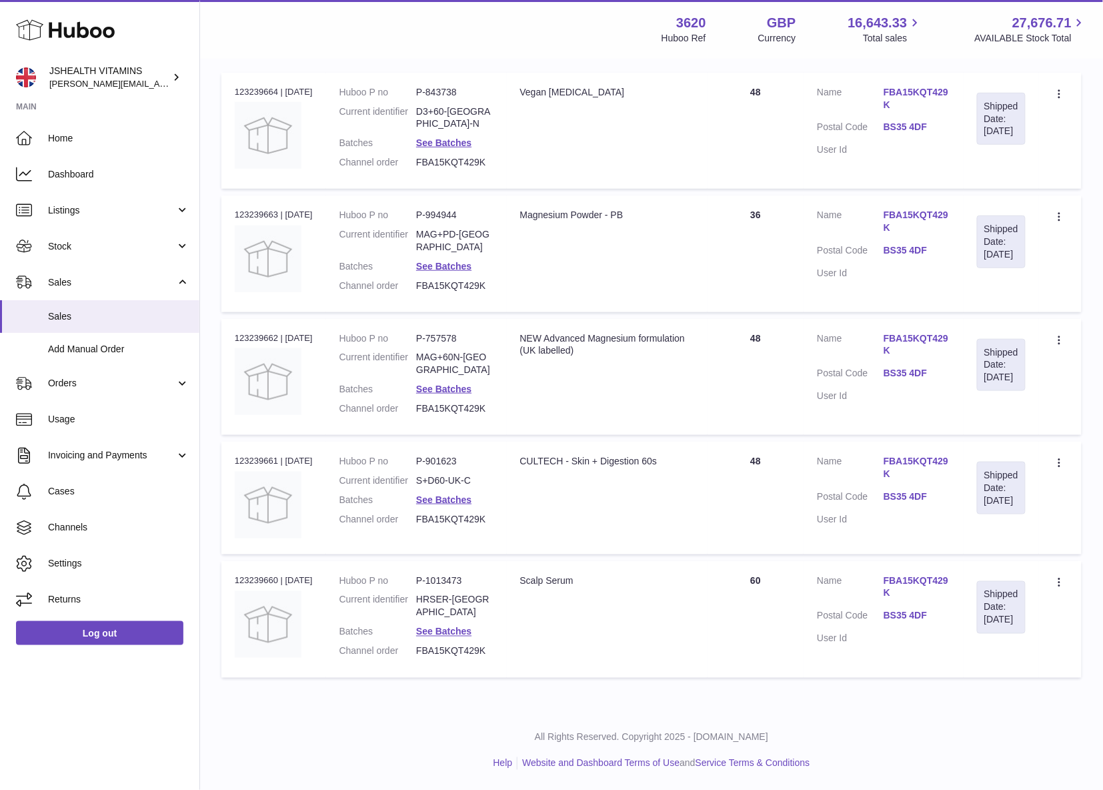
click at [607, 648] on div at bounding box center [551, 395] width 1103 height 790
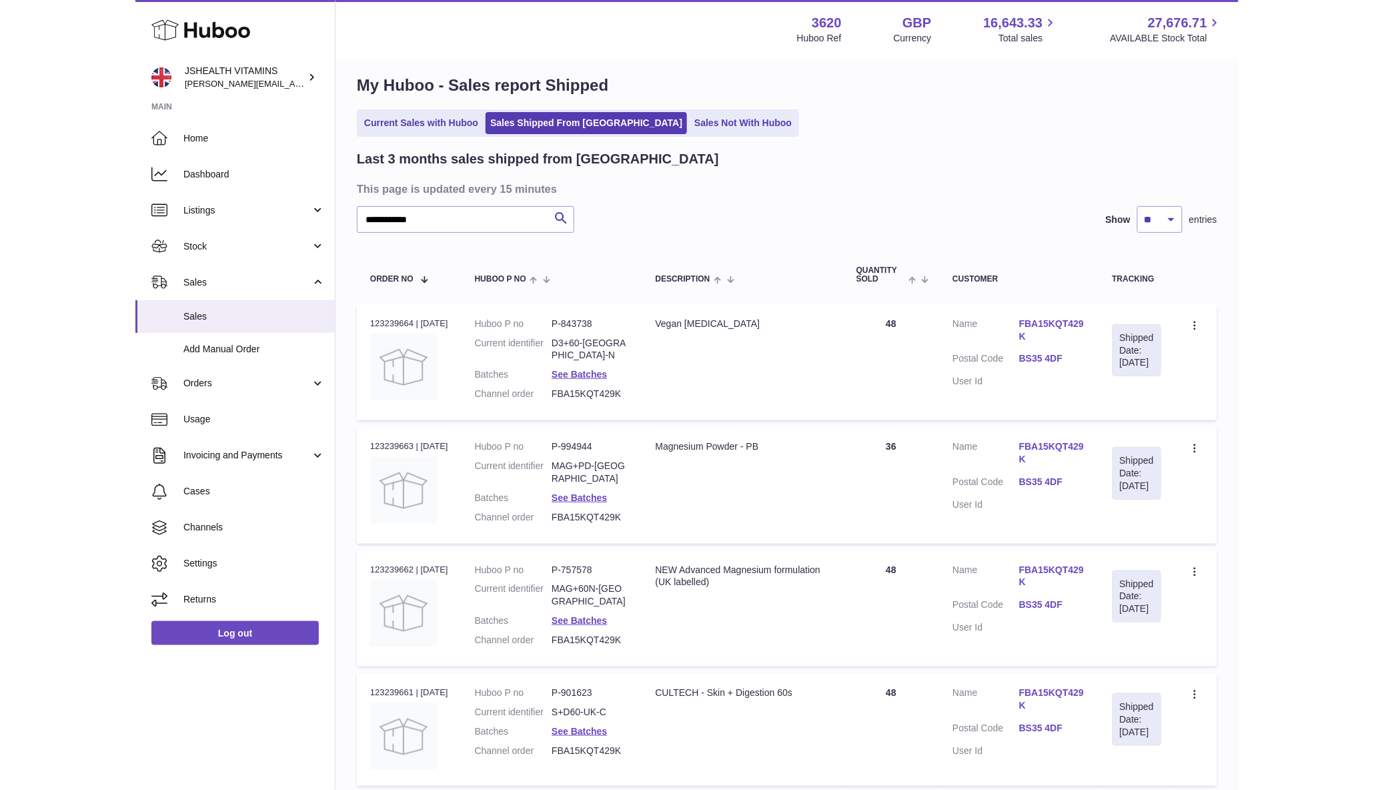
scroll to position [0, 0]
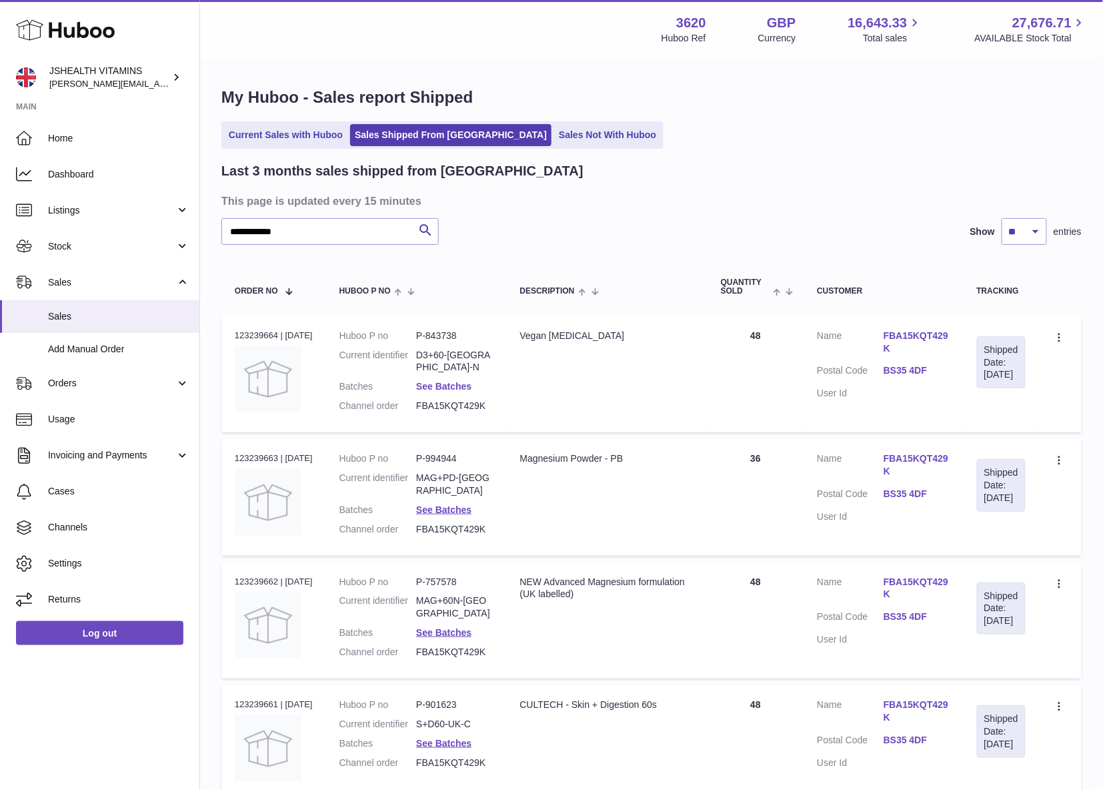
click at [466, 381] on link "See Batches" at bounding box center [443, 386] width 55 height 11
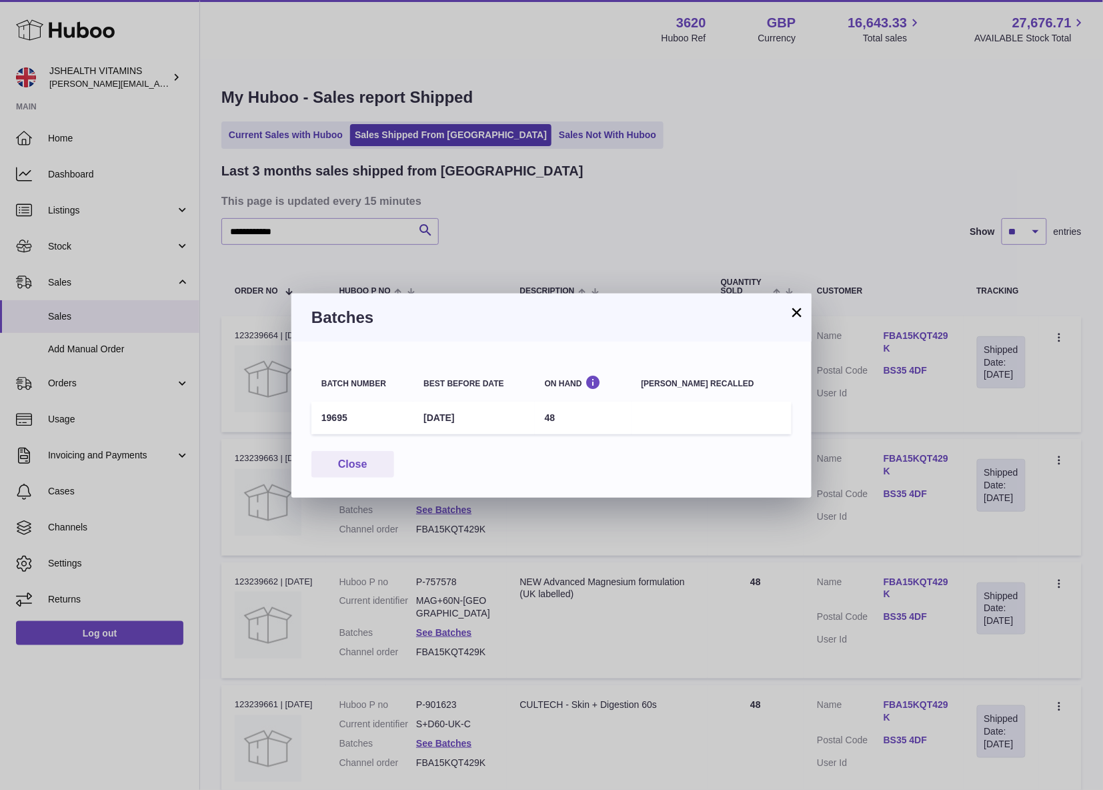
click at [350, 414] on td "19695" at bounding box center [363, 418] width 102 height 33
click at [332, 416] on td "19695" at bounding box center [363, 418] width 102 height 33
drag, startPoint x: 473, startPoint y: 196, endPoint x: 447, endPoint y: 221, distance: 35.9
click at [473, 197] on div "× Batches Batch number Best before date On Hand Batch recalled 19695 31st Aug 2…" at bounding box center [551, 395] width 1103 height 790
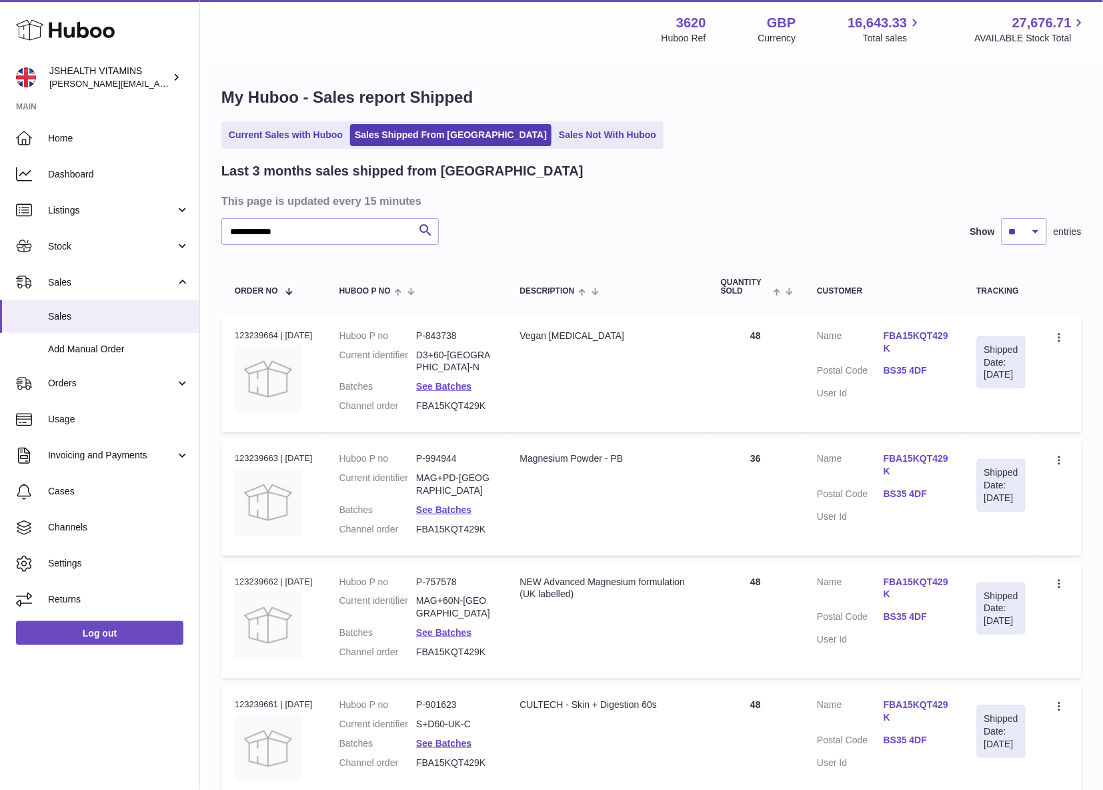
click at [366, 250] on div "**********" at bounding box center [651, 545] width 861 height 766
click at [367, 237] on input "**********" at bounding box center [329, 231] width 217 height 27
paste input "text"
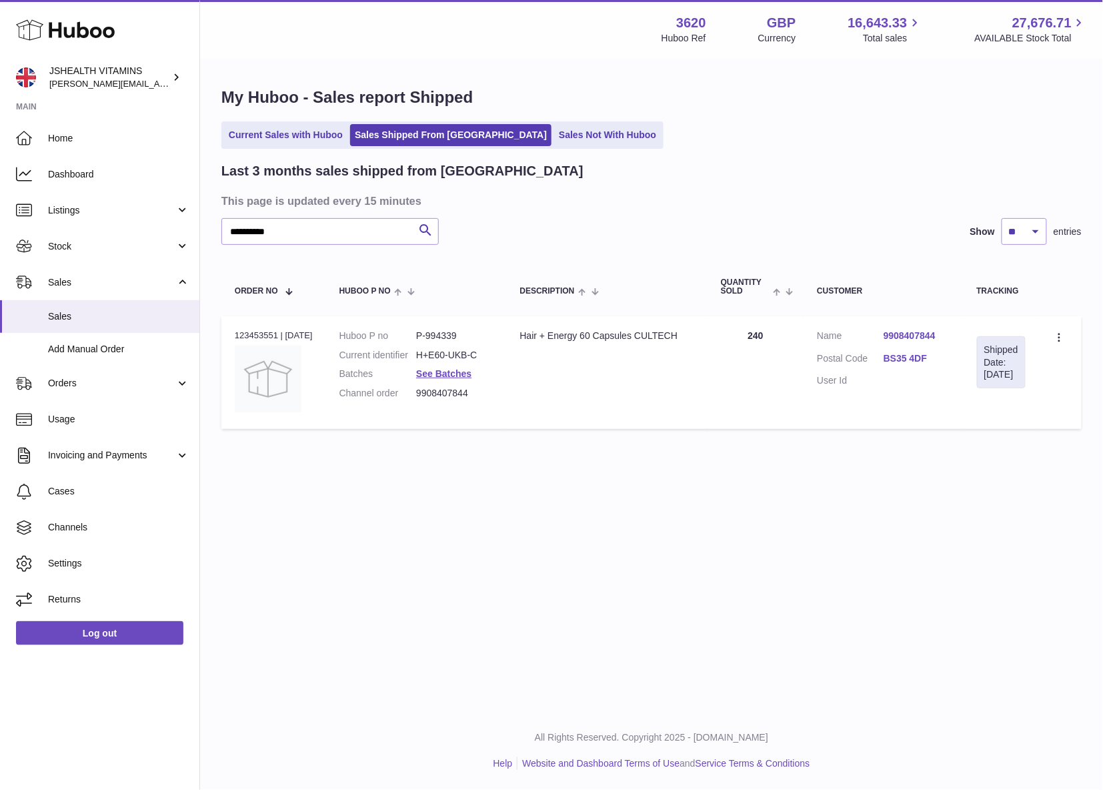
click at [446, 344] on dl "Huboo P no P-994339 Current identifier H+E60-UKB-C Batches See Batches Channel …" at bounding box center [417, 368] width 154 height 77
drag, startPoint x: 709, startPoint y: 330, endPoint x: 827, endPoint y: 252, distance: 141.5
click at [527, 331] on tr "Order no 123453551 | 25th Aug Huboo P no P-994339 Current identifier H+E60-UKB-…" at bounding box center [651, 372] width 861 height 113
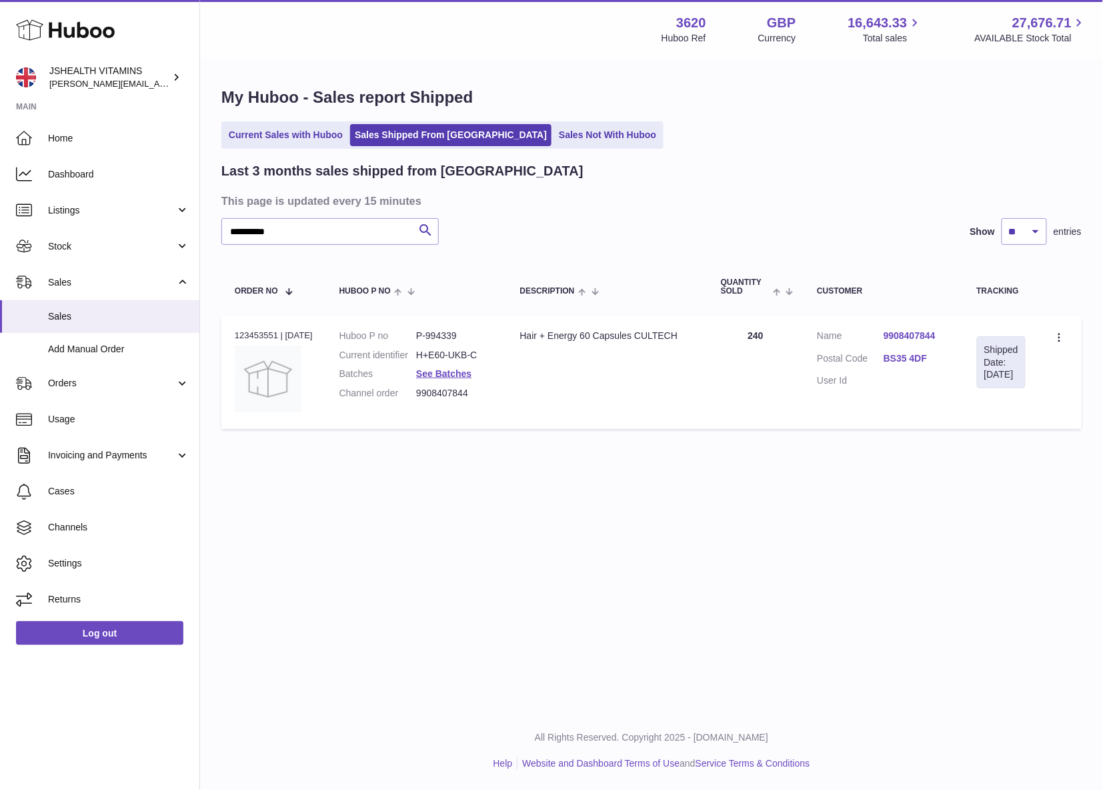
click at [449, 336] on dd "P-994339" at bounding box center [454, 336] width 77 height 13
click at [451, 381] on dl "Huboo P no P-994339 Current identifier H+E60-UKB-C Batches See Batches Channel …" at bounding box center [417, 368] width 154 height 77
click at [451, 371] on link "See Batches" at bounding box center [443, 373] width 55 height 11
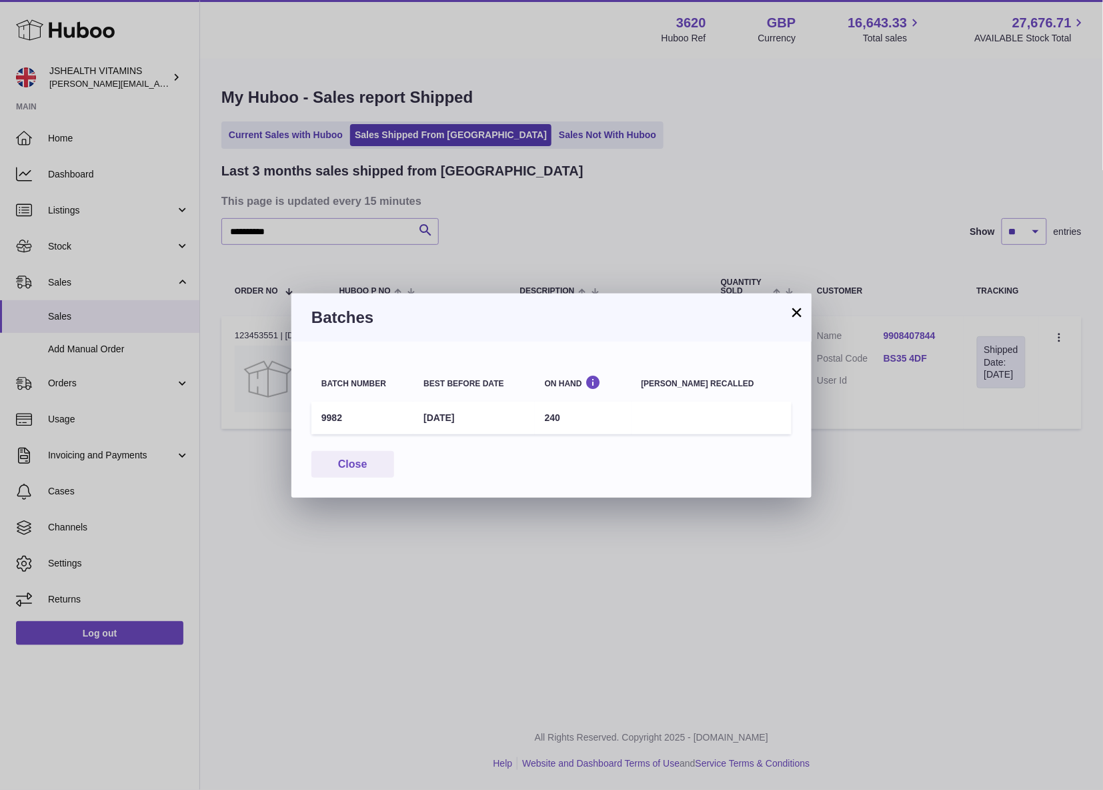
click at [346, 418] on td "9982" at bounding box center [363, 418] width 102 height 33
click at [322, 414] on td "9982" at bounding box center [363, 418] width 102 height 33
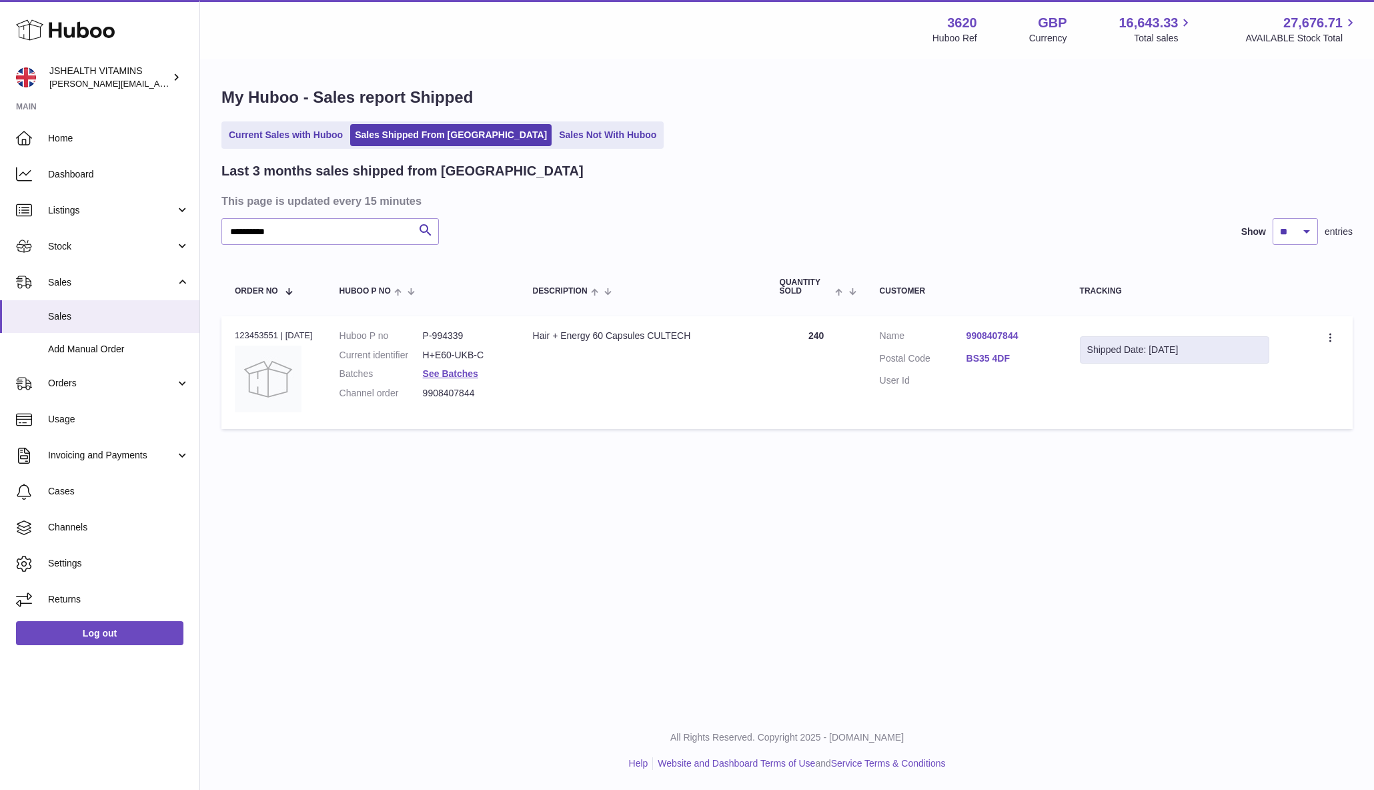
click at [383, 229] on div at bounding box center [687, 395] width 1374 height 790
click at [366, 227] on input "**********" at bounding box center [329, 231] width 217 height 27
paste input "text"
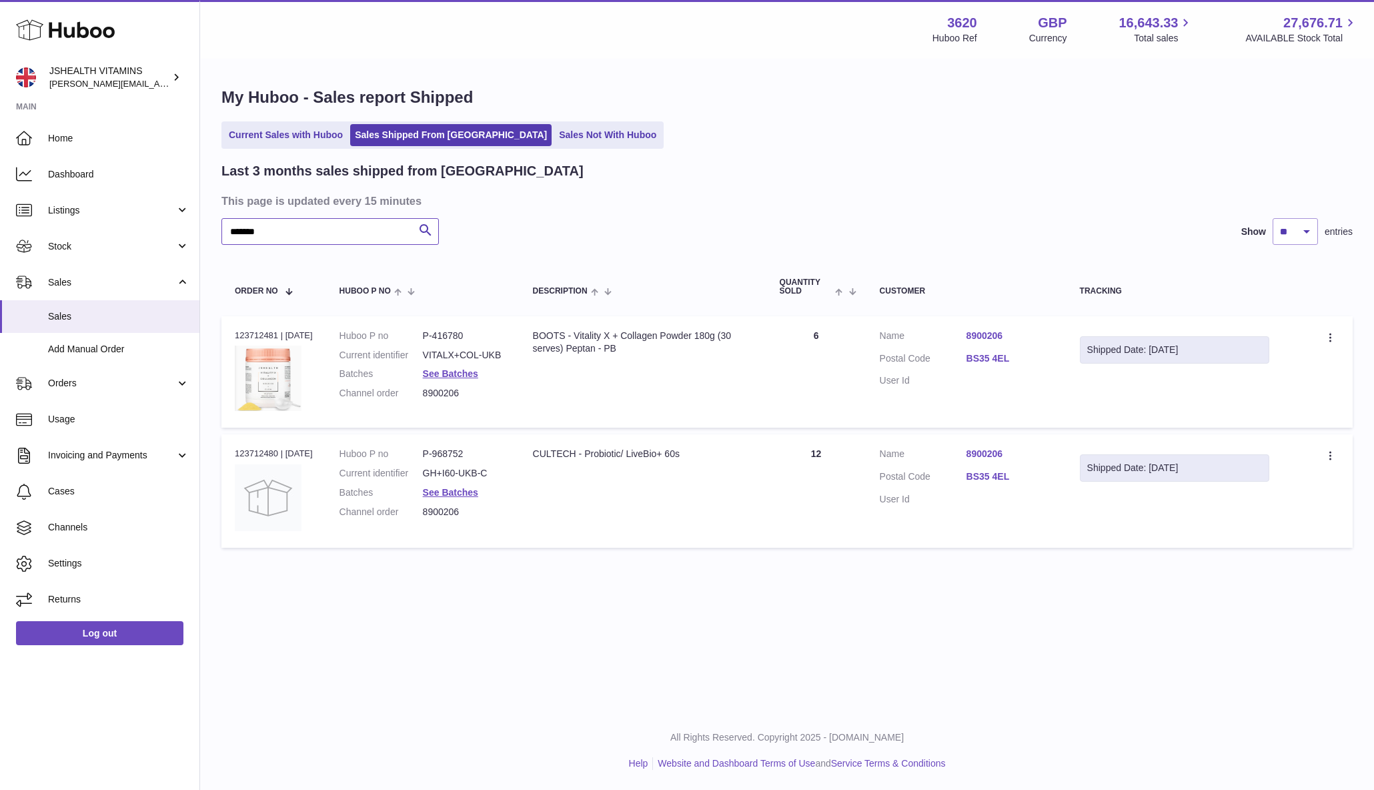
type input "*******"
click at [316, 223] on input "*******" at bounding box center [329, 231] width 217 height 27
drag, startPoint x: 1361, startPoint y: 242, endPoint x: 1346, endPoint y: 220, distance: 26.5
click at [1119, 242] on div "My Huboo - Sales report Shipped Current Sales with Huboo Sales Shipped From Hub…" at bounding box center [787, 320] width 1174 height 521
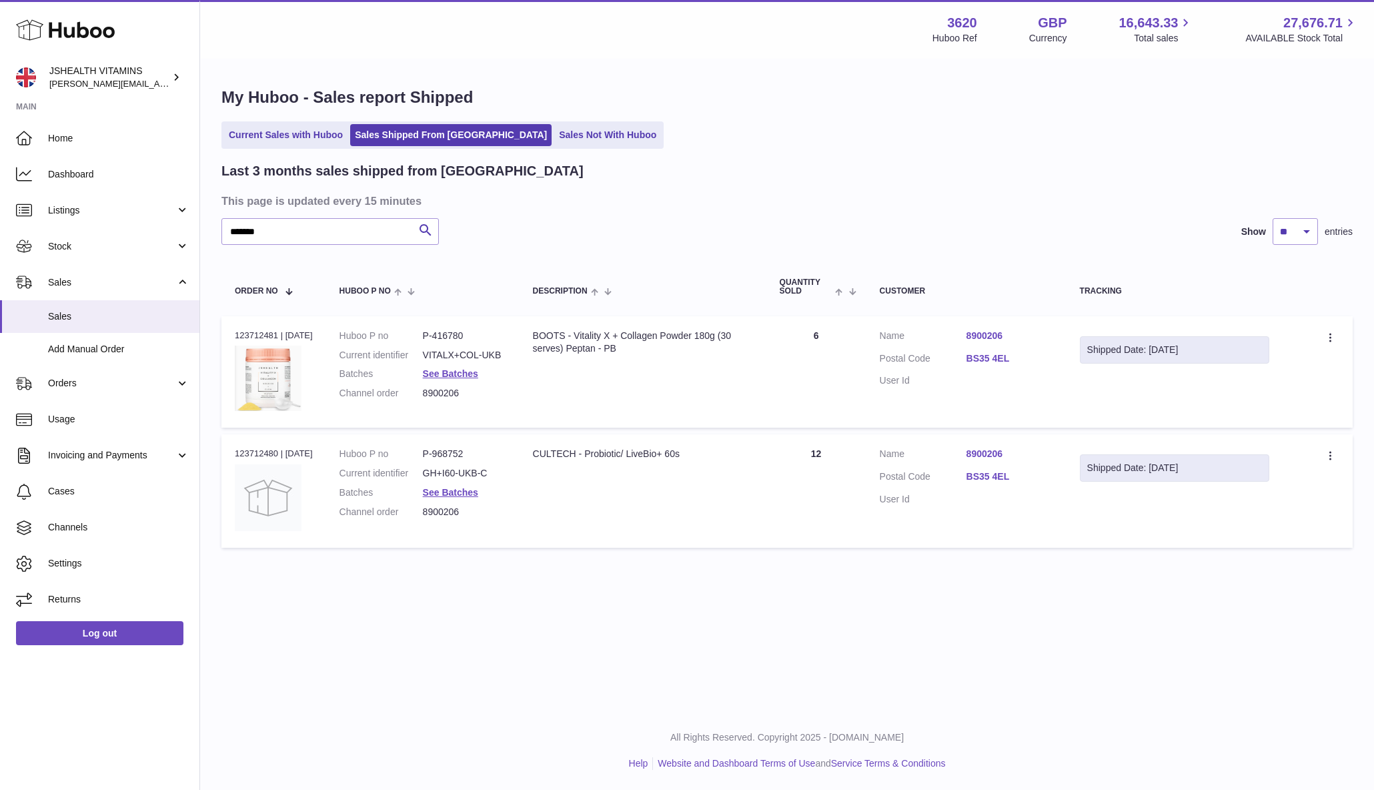
click at [478, 354] on dd "VITALX+COL-UKB" at bounding box center [464, 355] width 83 height 13
click at [459, 467] on dd "GH+I60-UKB-C" at bounding box center [464, 473] width 83 height 13
click at [460, 467] on dd "GH+I60-UKB-C" at bounding box center [464, 473] width 83 height 13
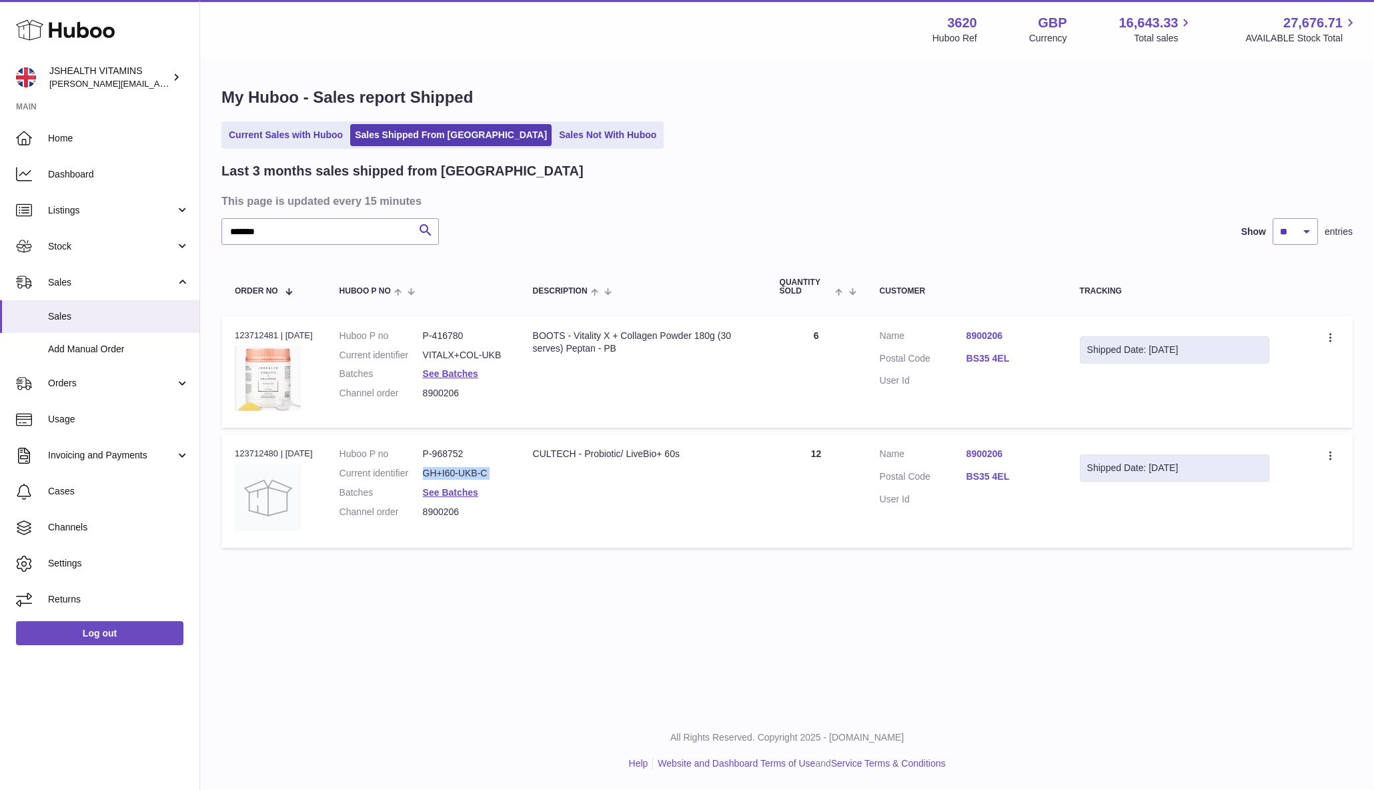
click at [460, 467] on dd "GH+I60-UKB-C" at bounding box center [464, 473] width 83 height 13
click at [458, 371] on link "See Batches" at bounding box center [450, 373] width 55 height 11
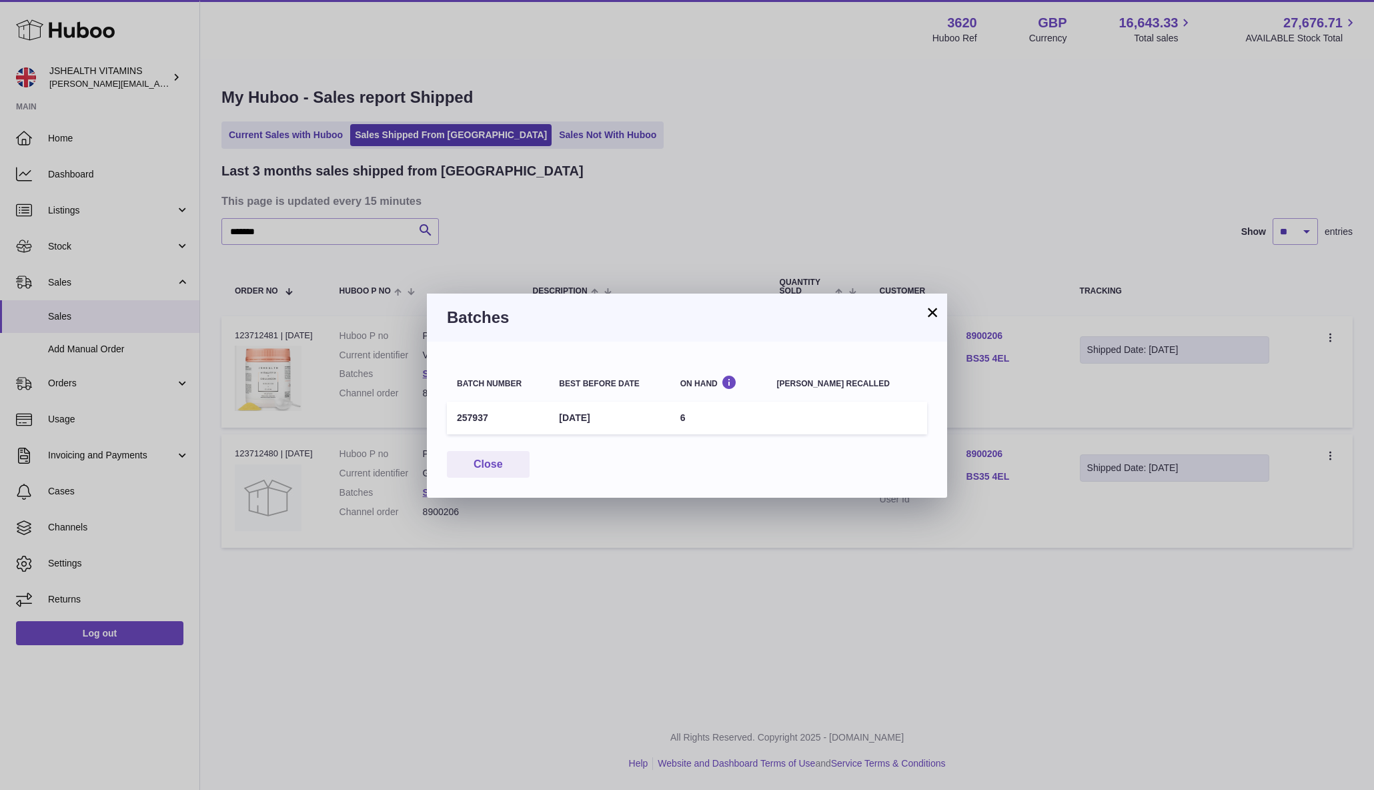
click at [468, 412] on td "257937" at bounding box center [498, 418] width 102 height 33
drag, startPoint x: 365, startPoint y: 397, endPoint x: 378, endPoint y: 420, distance: 26.0
click at [365, 397] on div "× Batches Batch number Best before date On Hand Batch recalled 257937 31st Mar …" at bounding box center [687, 395] width 1374 height 790
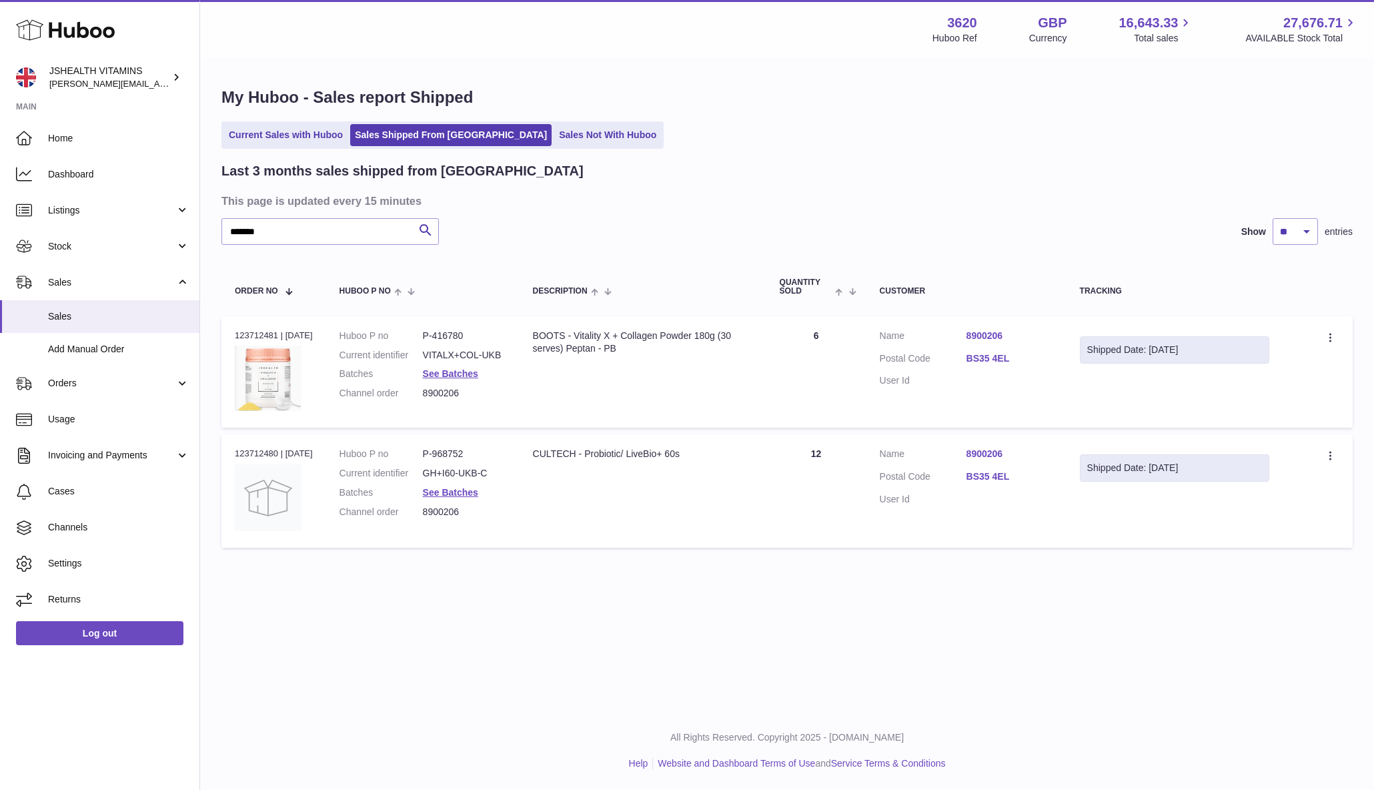
click at [438, 500] on dl "Huboo P no P-968752 Current identifier GH+I60-UKB-C Batches See Batches Channel…" at bounding box center [423, 486] width 167 height 77
click at [445, 492] on link "See Batches" at bounding box center [450, 492] width 55 height 11
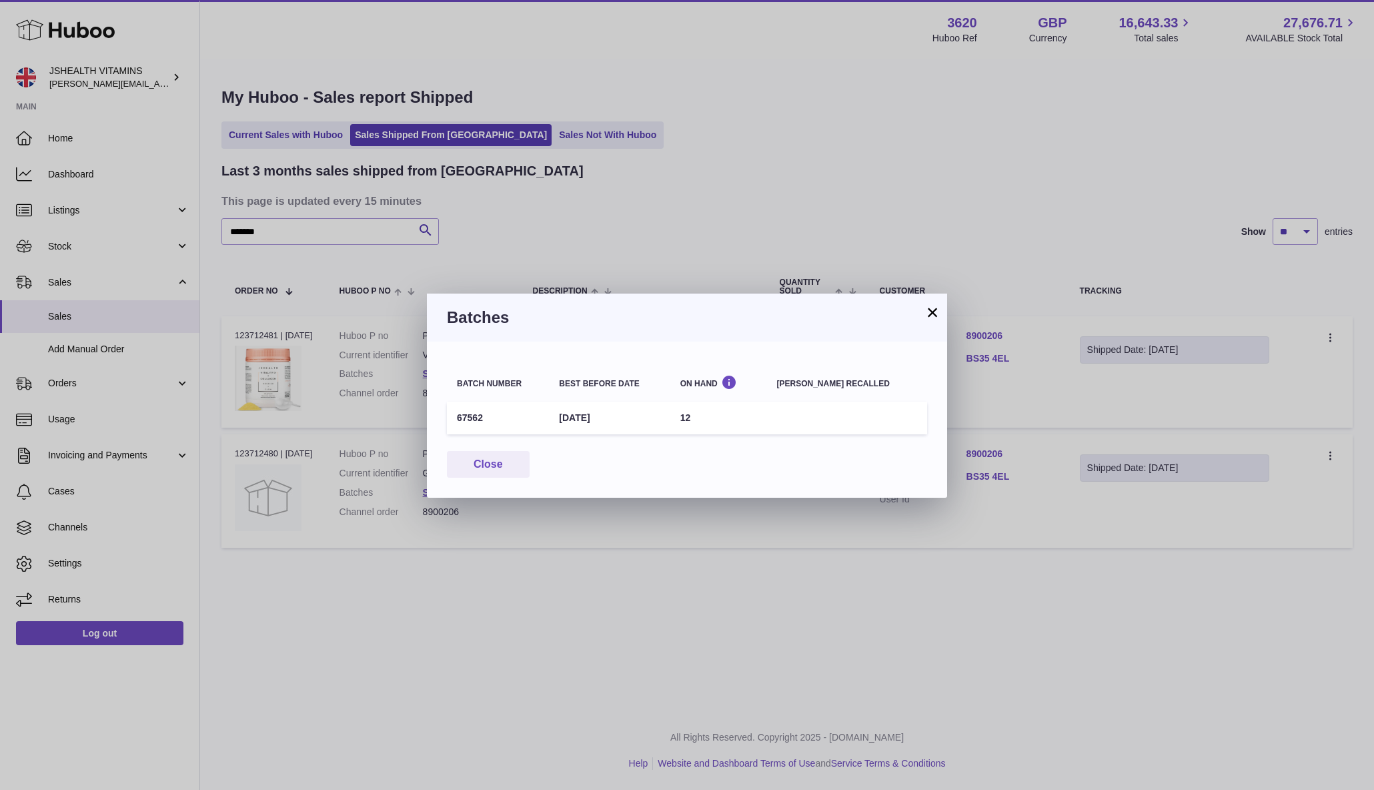
click at [456, 411] on td "67562" at bounding box center [498, 418] width 102 height 33
click at [841, 588] on div "× Batches Batch number Best before date On Hand Batch recalled 67562 30th May 2…" at bounding box center [687, 395] width 1374 height 790
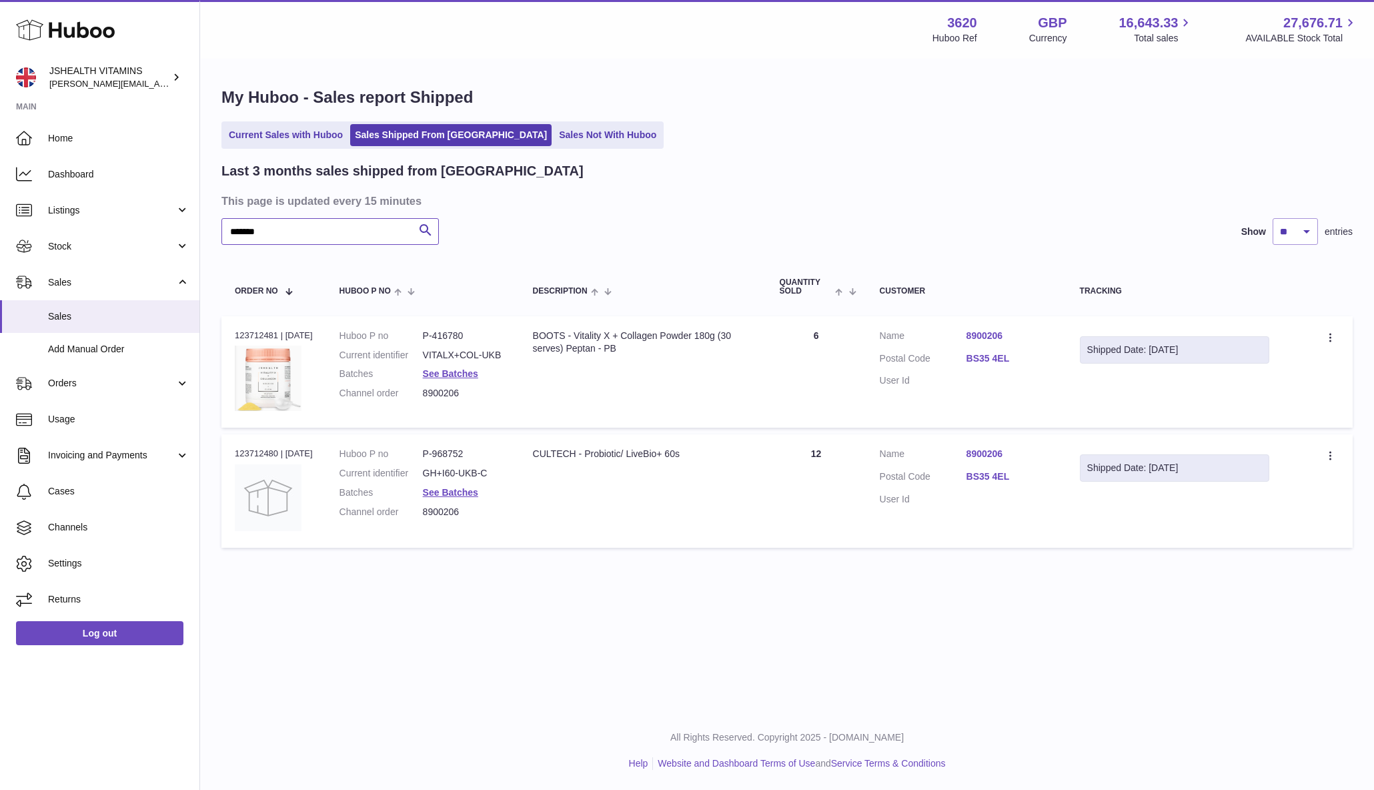
click at [338, 229] on input "*******" at bounding box center [329, 231] width 217 height 27
click at [109, 216] on link "Listings" at bounding box center [99, 210] width 199 height 36
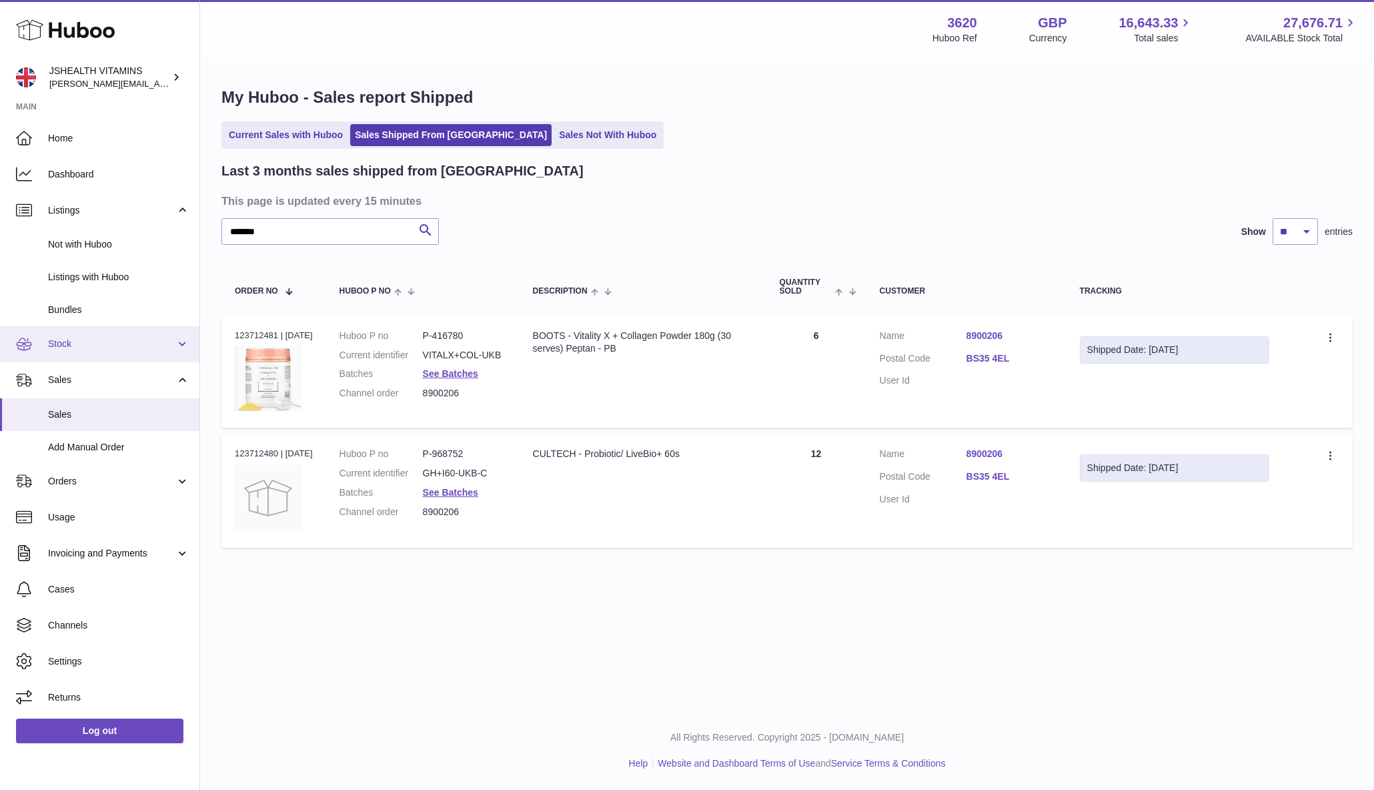
click at [74, 344] on span "Stock" at bounding box center [111, 344] width 127 height 13
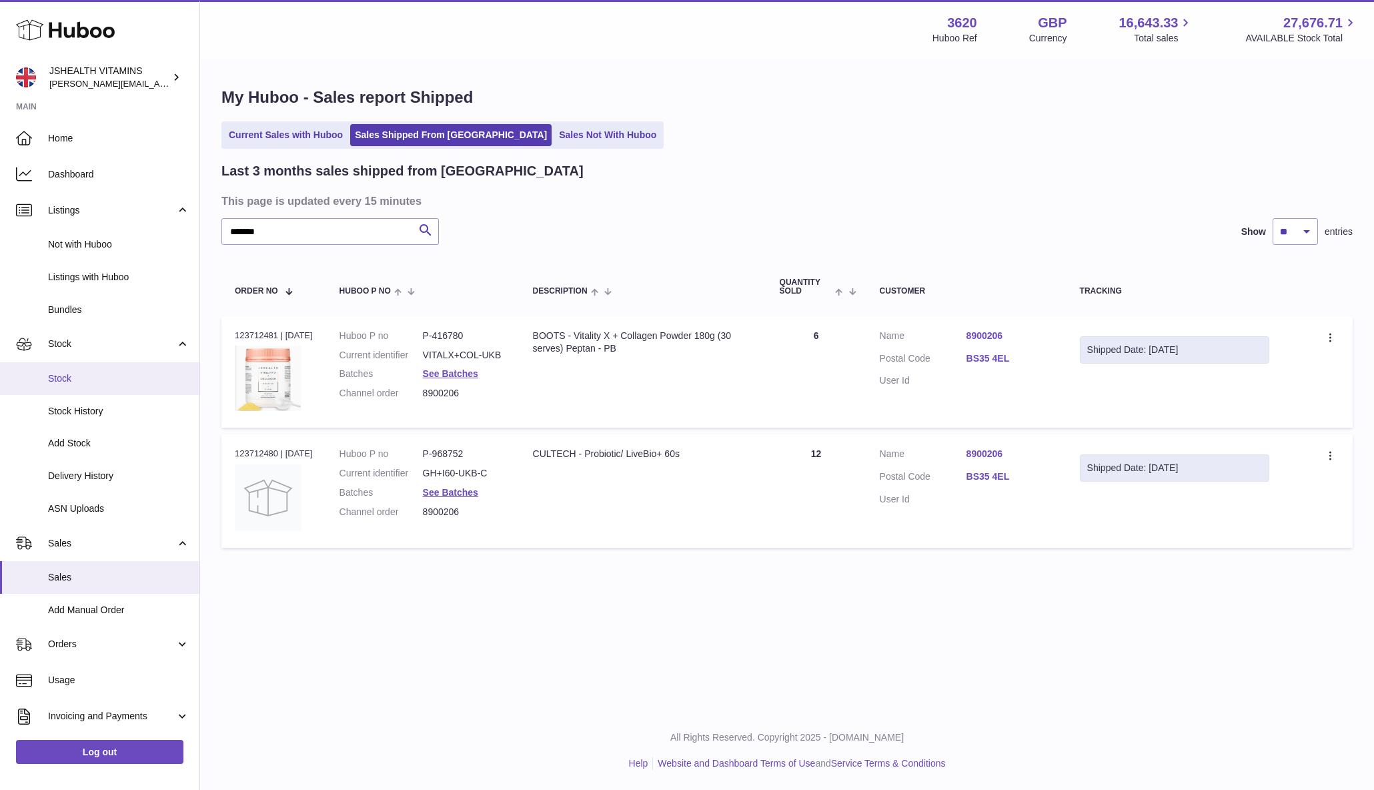
click at [101, 380] on span "Stock" at bounding box center [118, 378] width 141 height 13
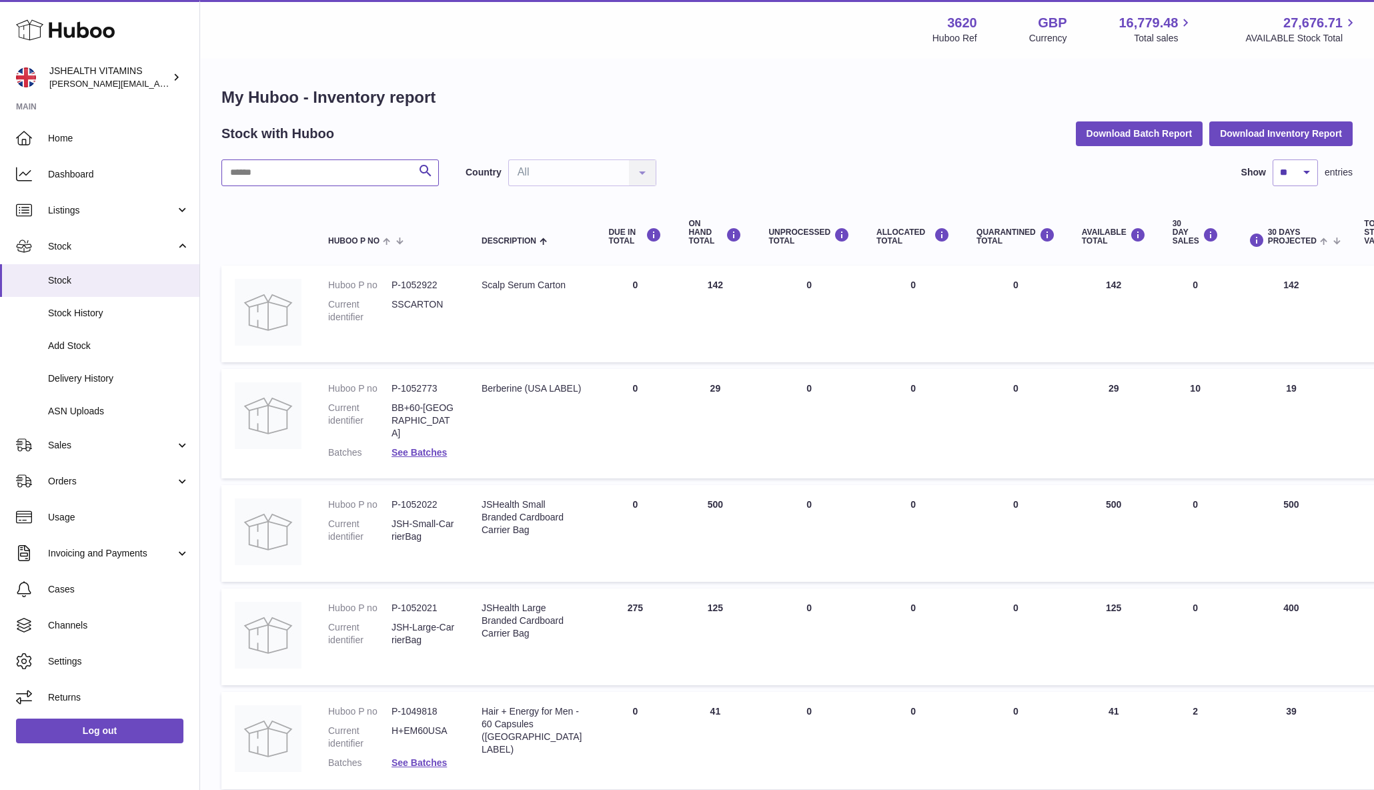
click at [290, 163] on input "text" at bounding box center [329, 172] width 217 height 27
paste input "*******"
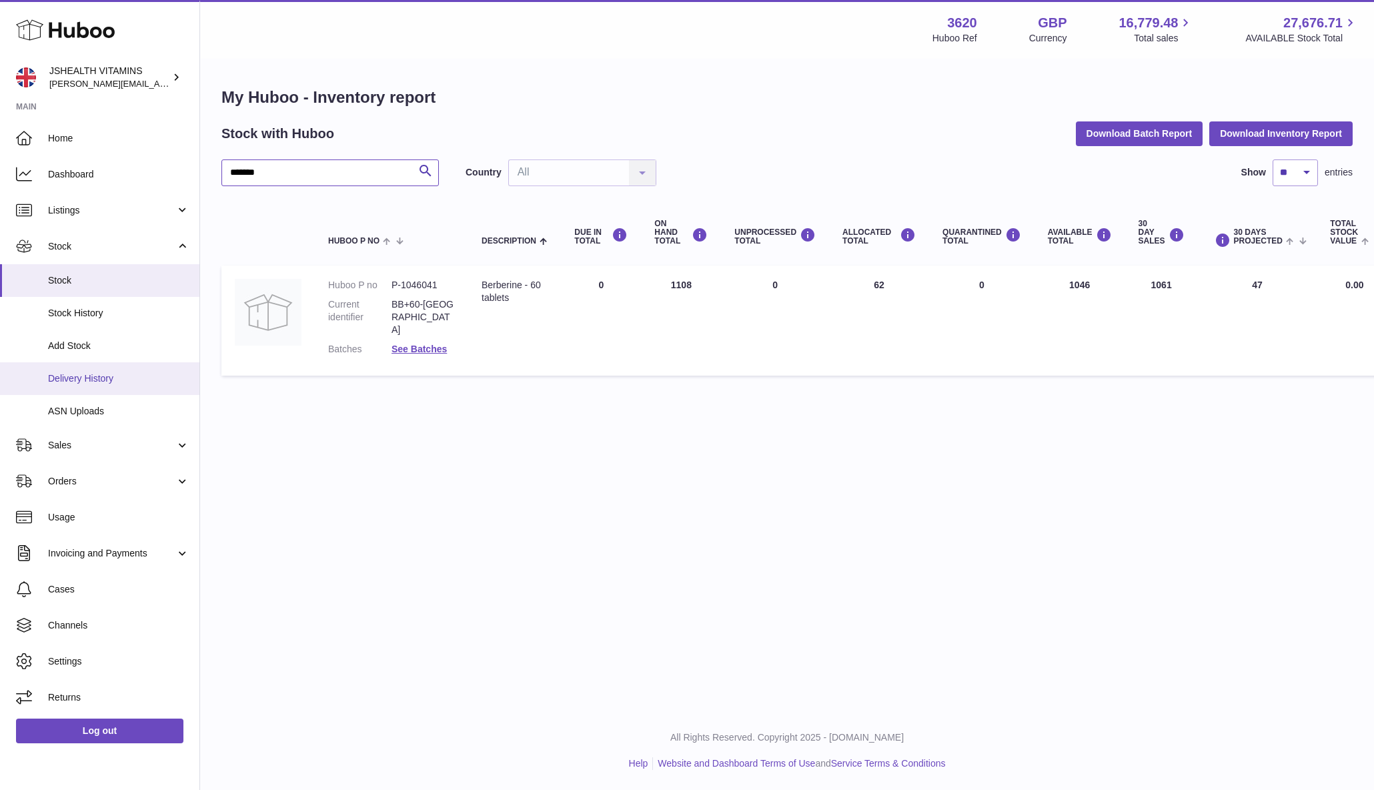
type input "*******"
click at [112, 377] on span "Delivery History" at bounding box center [118, 378] width 141 height 13
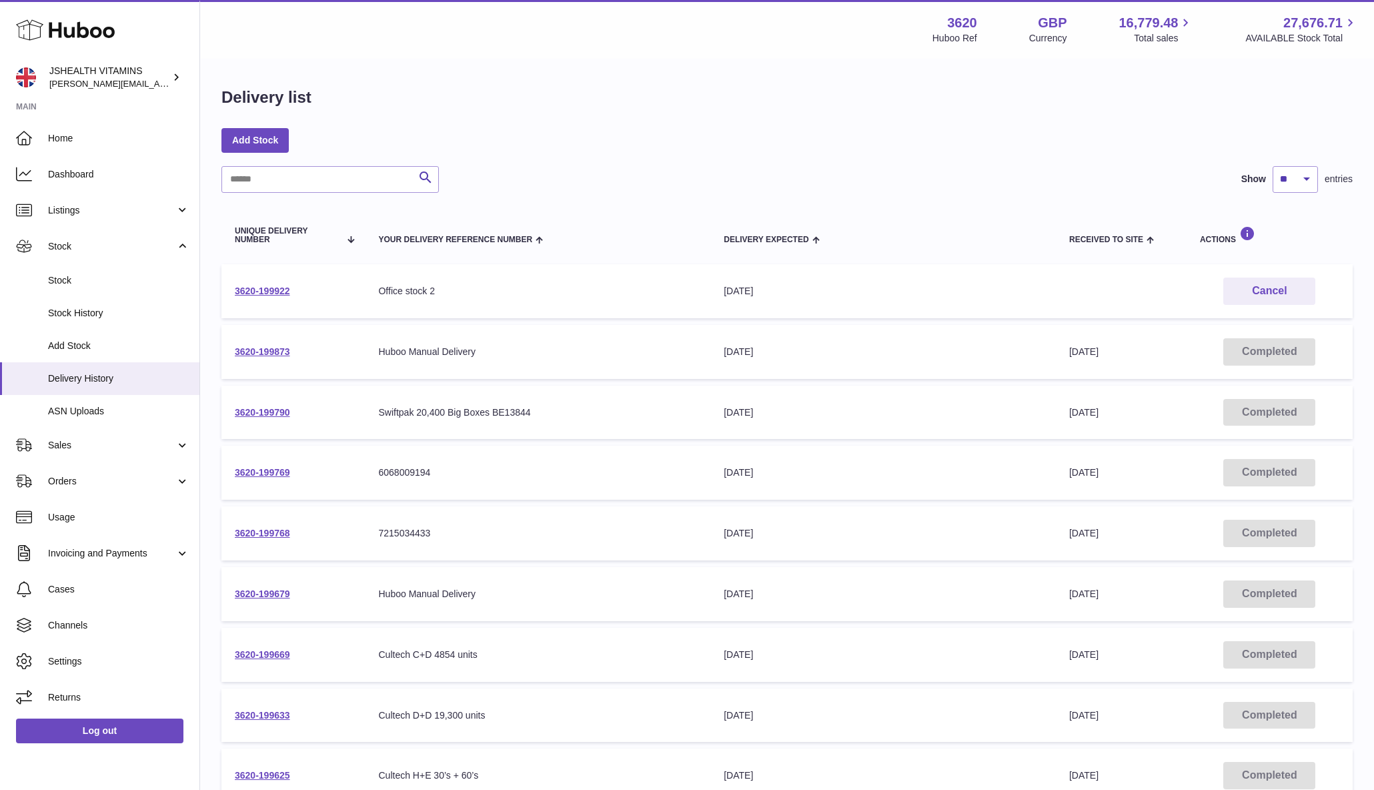
click at [263, 340] on td "3620-199873" at bounding box center [292, 352] width 143 height 54
click at [257, 348] on link "3620-199873" at bounding box center [262, 351] width 55 height 11
click at [266, 464] on td "3620-199769" at bounding box center [292, 473] width 143 height 54
click at [257, 468] on link "3620-199769" at bounding box center [262, 472] width 55 height 11
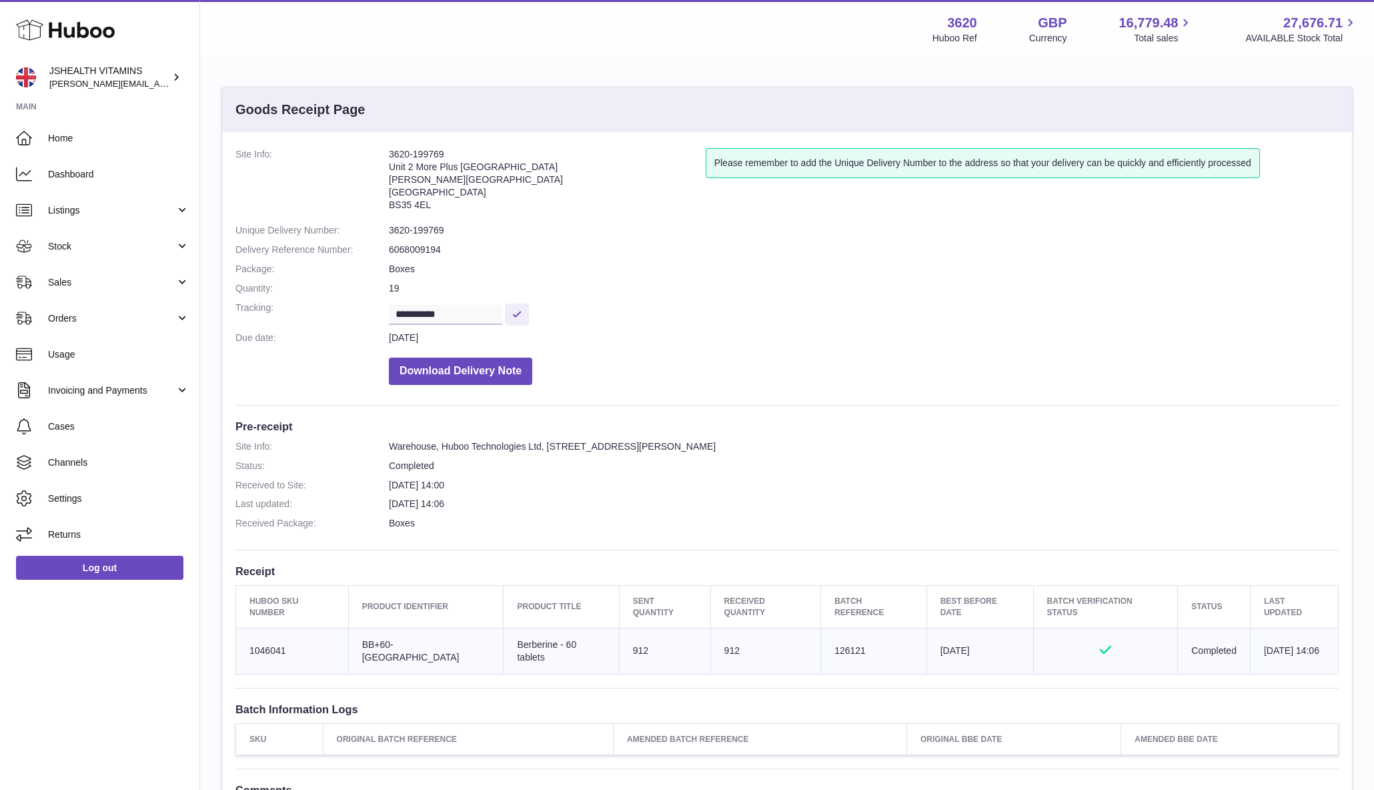
drag, startPoint x: 83, startPoint y: 241, endPoint x: 101, endPoint y: 311, distance: 72.3
click at [83, 242] on span "Stock" at bounding box center [111, 246] width 127 height 13
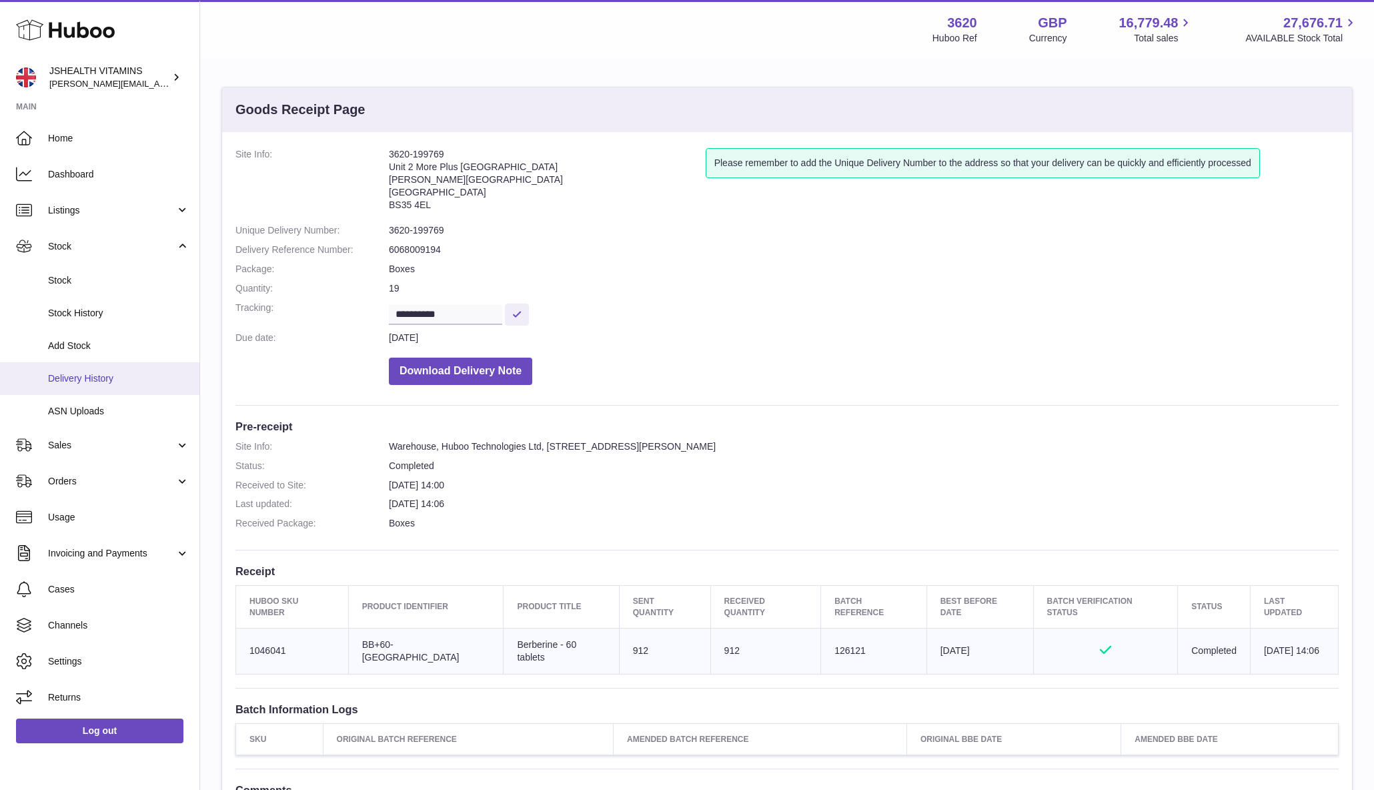
click at [113, 384] on link "Delivery History" at bounding box center [99, 378] width 199 height 33
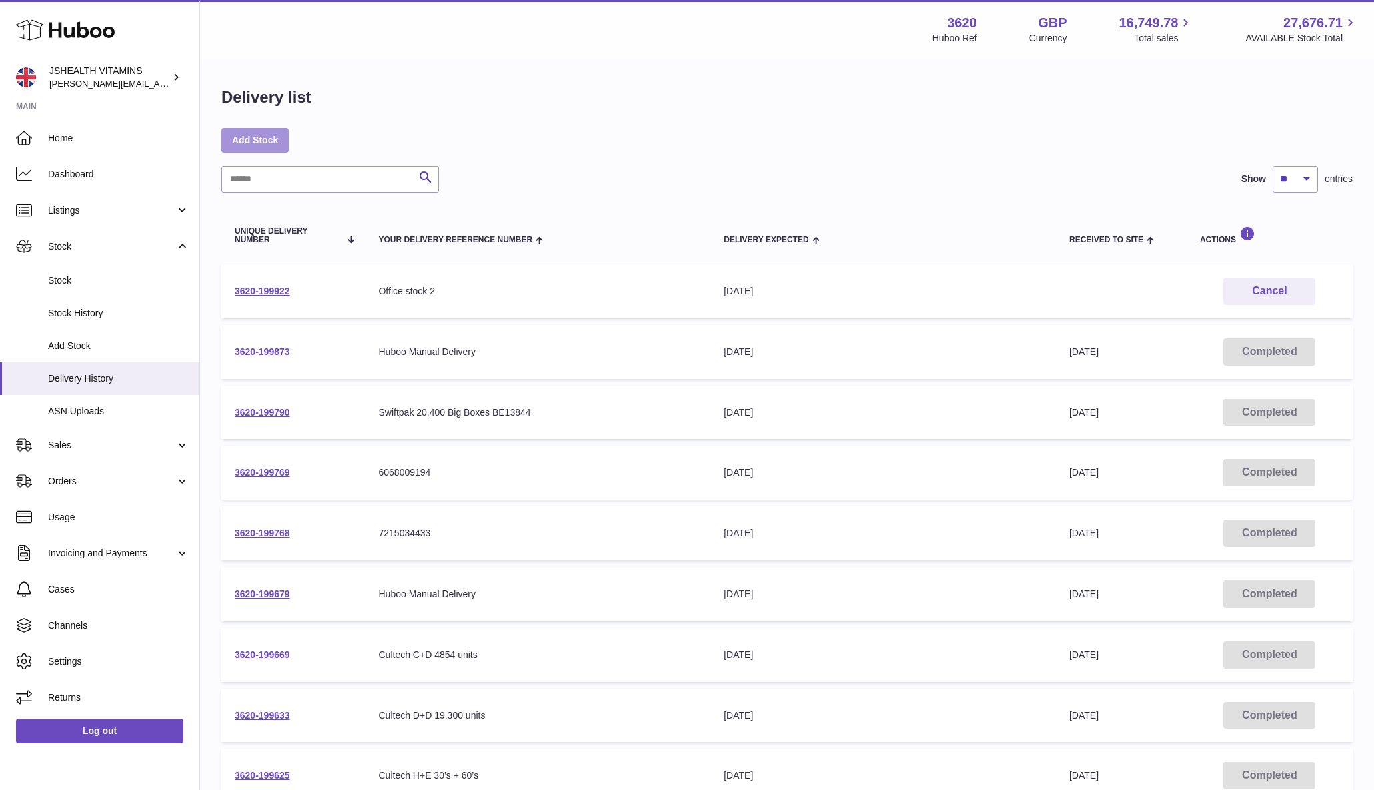
click at [255, 137] on link "Add Stock" at bounding box center [254, 140] width 67 height 24
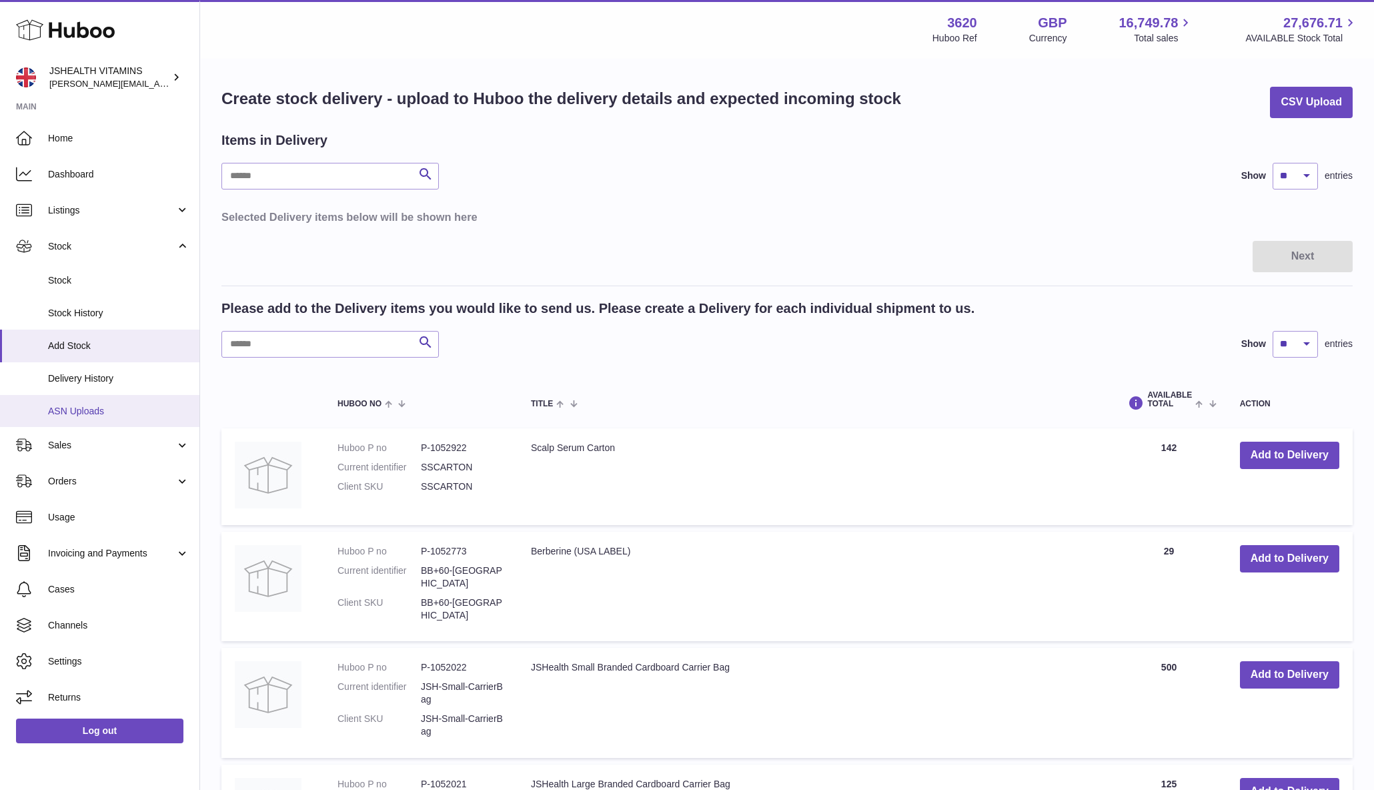
click at [67, 410] on span "ASN Uploads" at bounding box center [118, 411] width 141 height 13
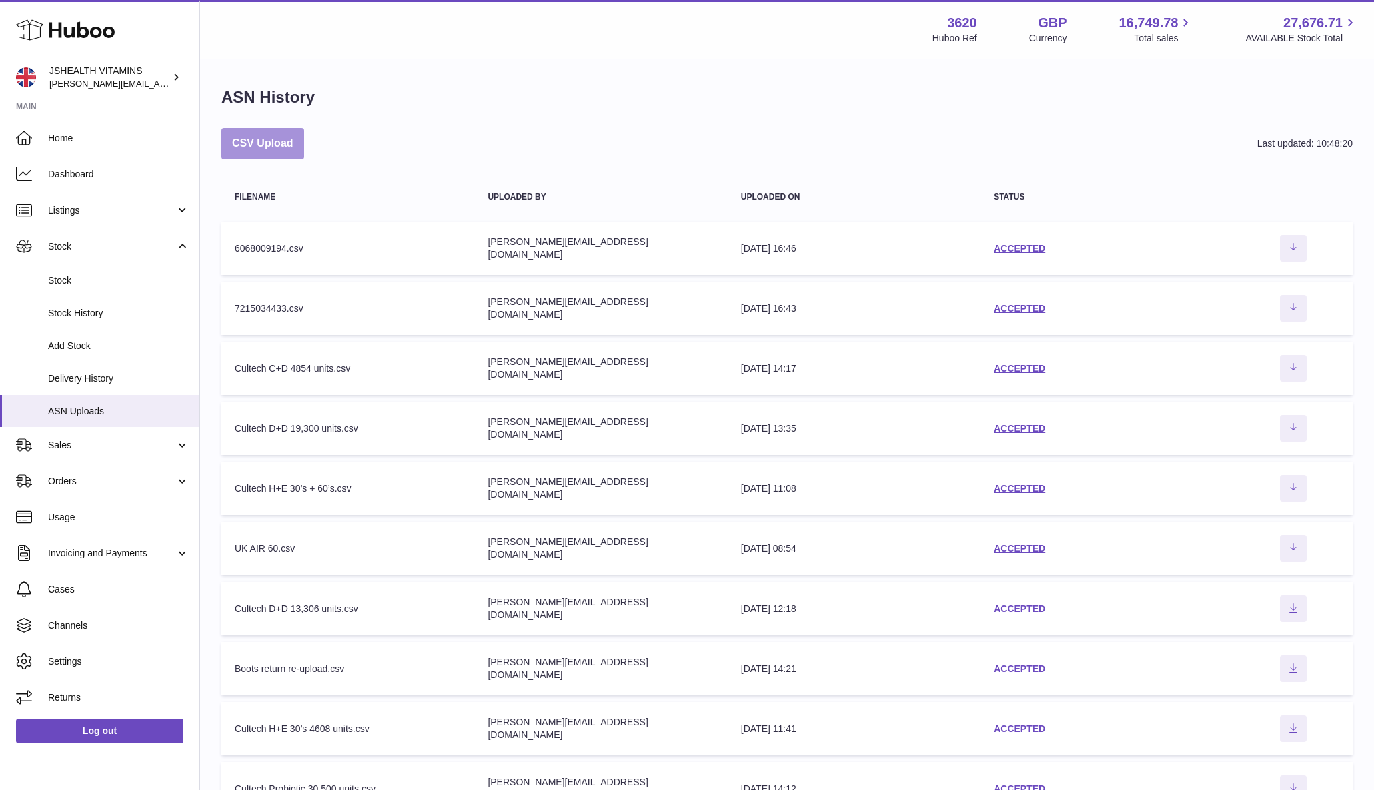
click at [280, 142] on button "CSV Upload" at bounding box center [262, 143] width 83 height 31
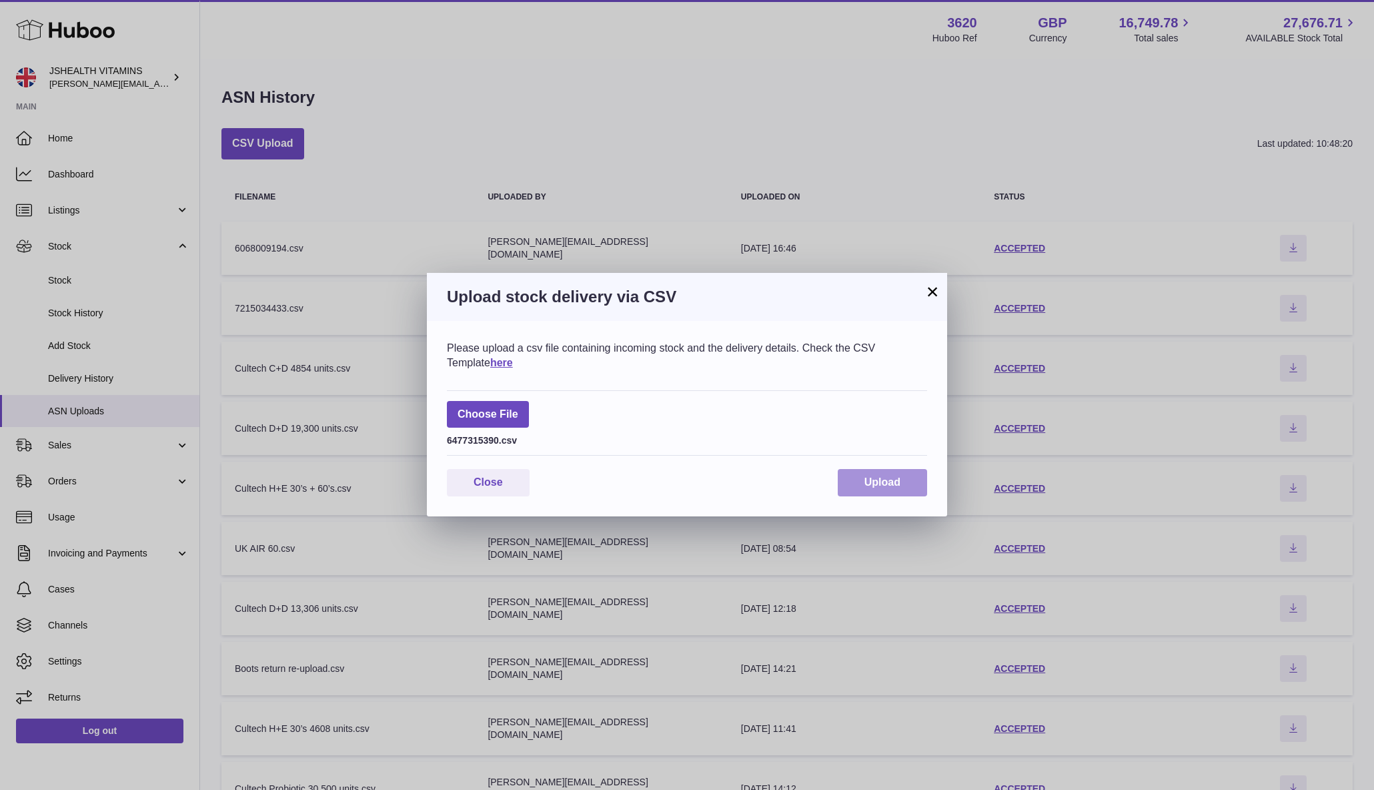
click at [907, 492] on button "Upload" at bounding box center [882, 482] width 89 height 27
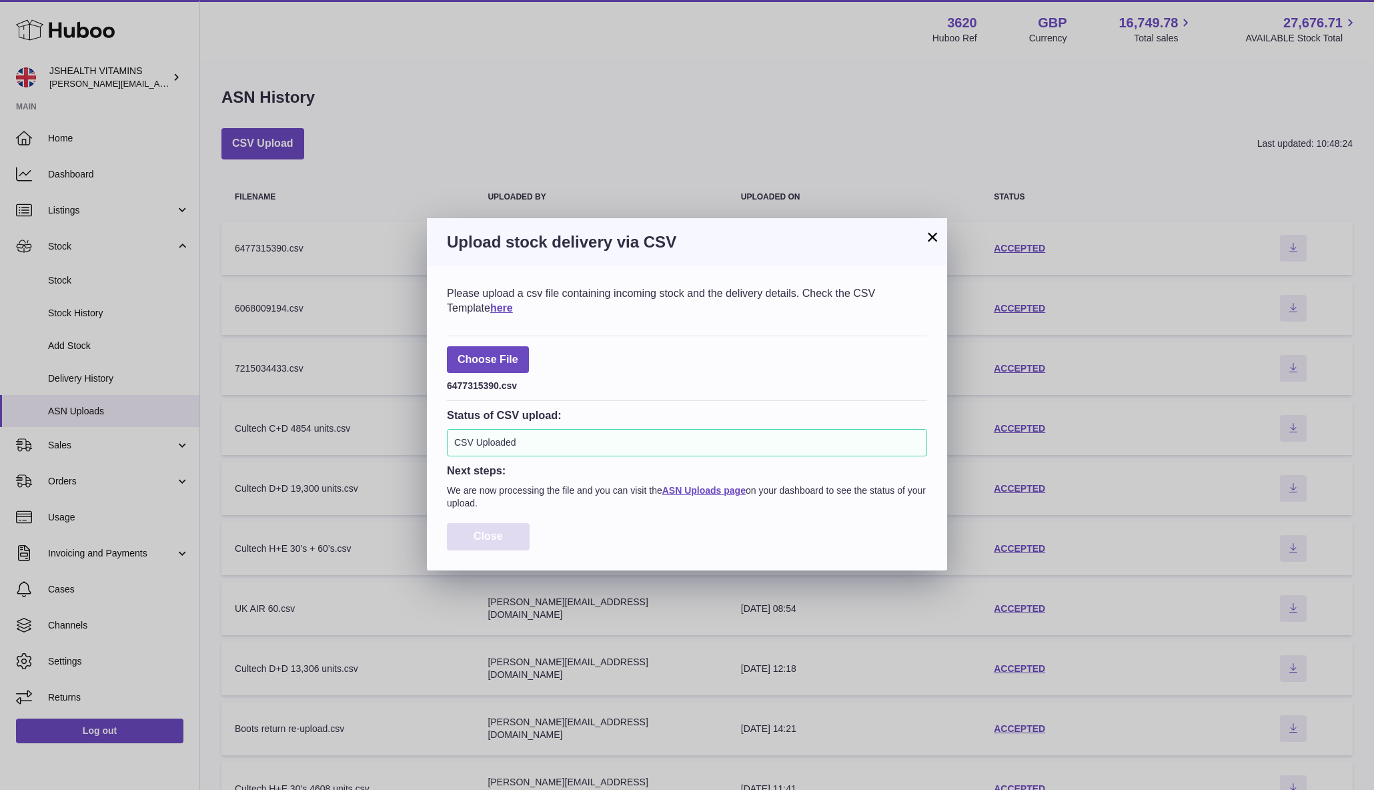
click at [517, 542] on button "Close" at bounding box center [488, 536] width 83 height 27
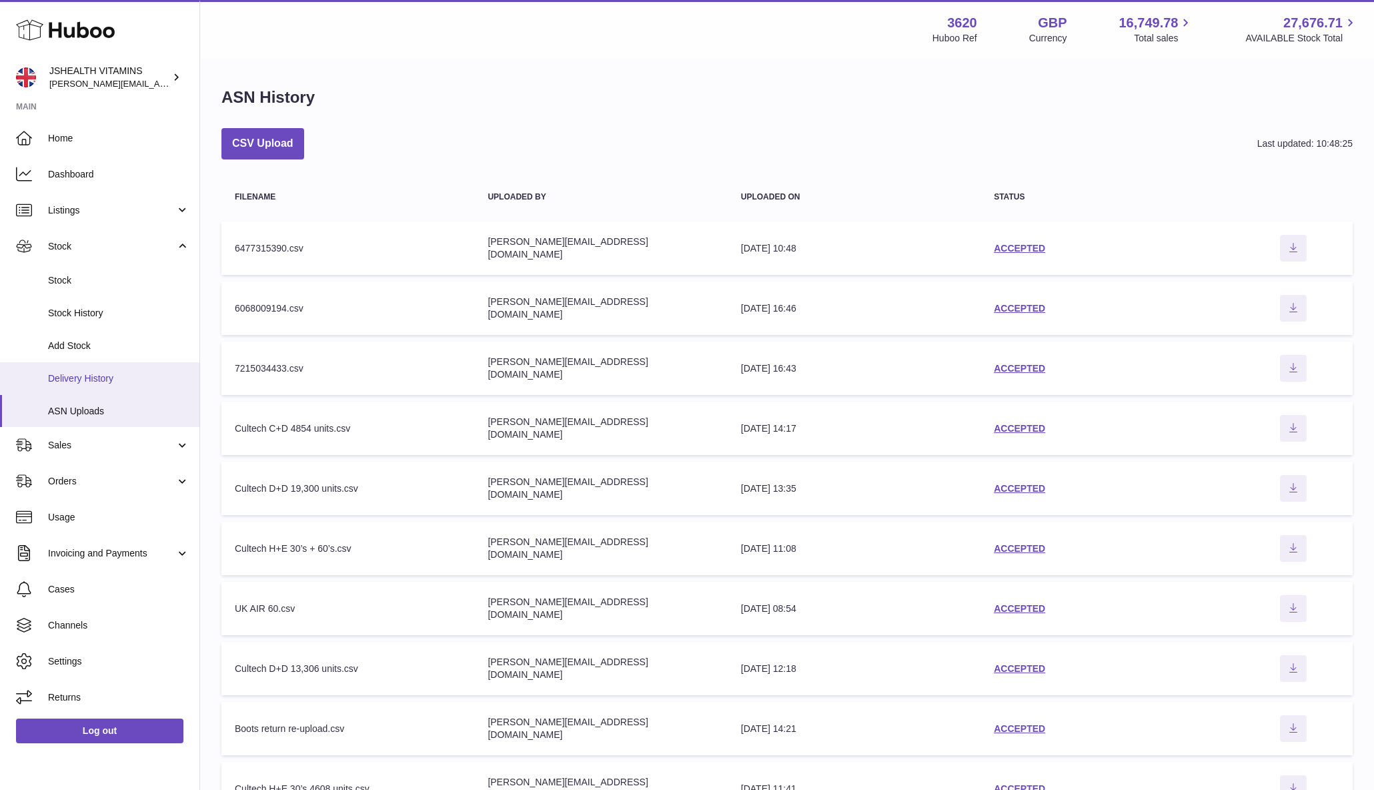
click at [122, 372] on span "Delivery History" at bounding box center [118, 378] width 141 height 13
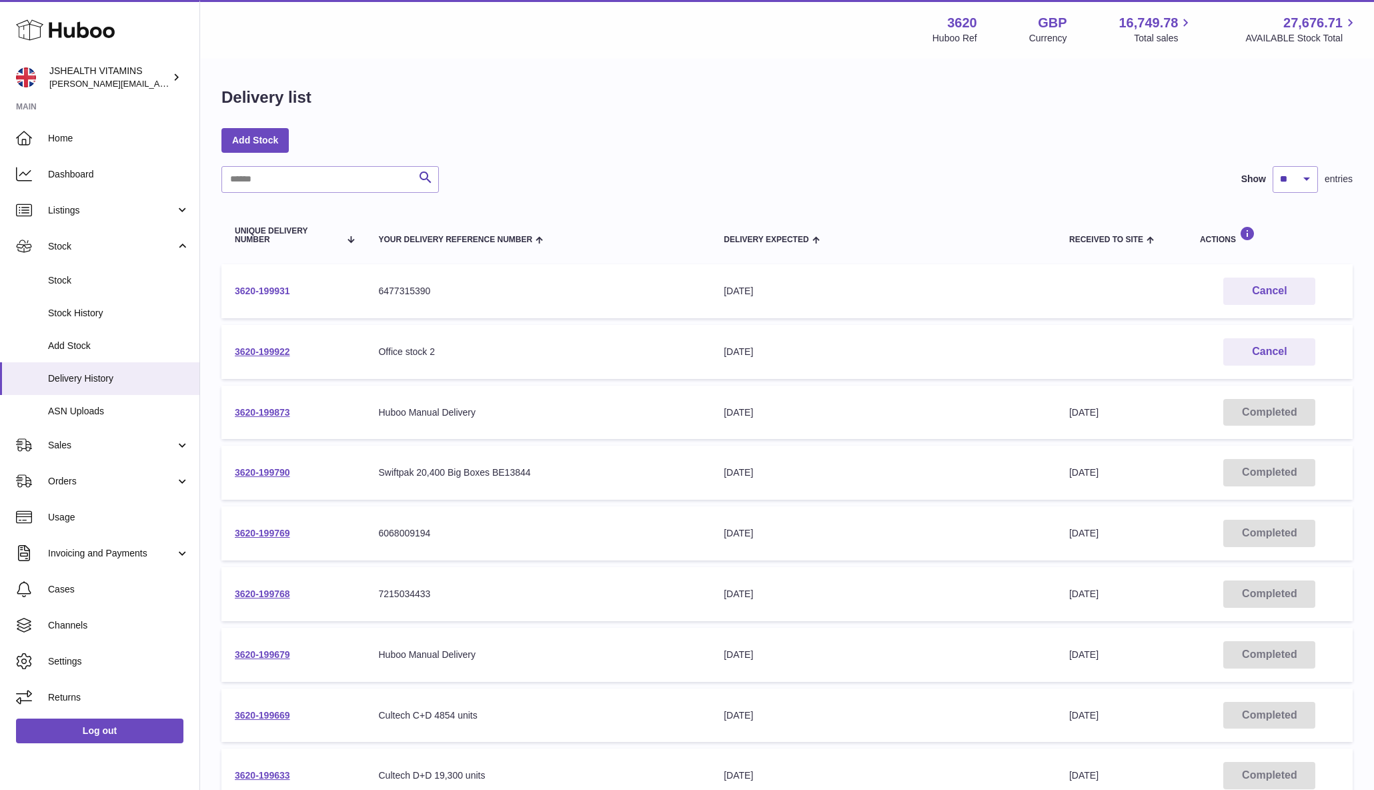
click at [275, 293] on link "3620-199931" at bounding box center [262, 291] width 55 height 11
click at [252, 531] on link "3620-199769" at bounding box center [262, 533] width 55 height 11
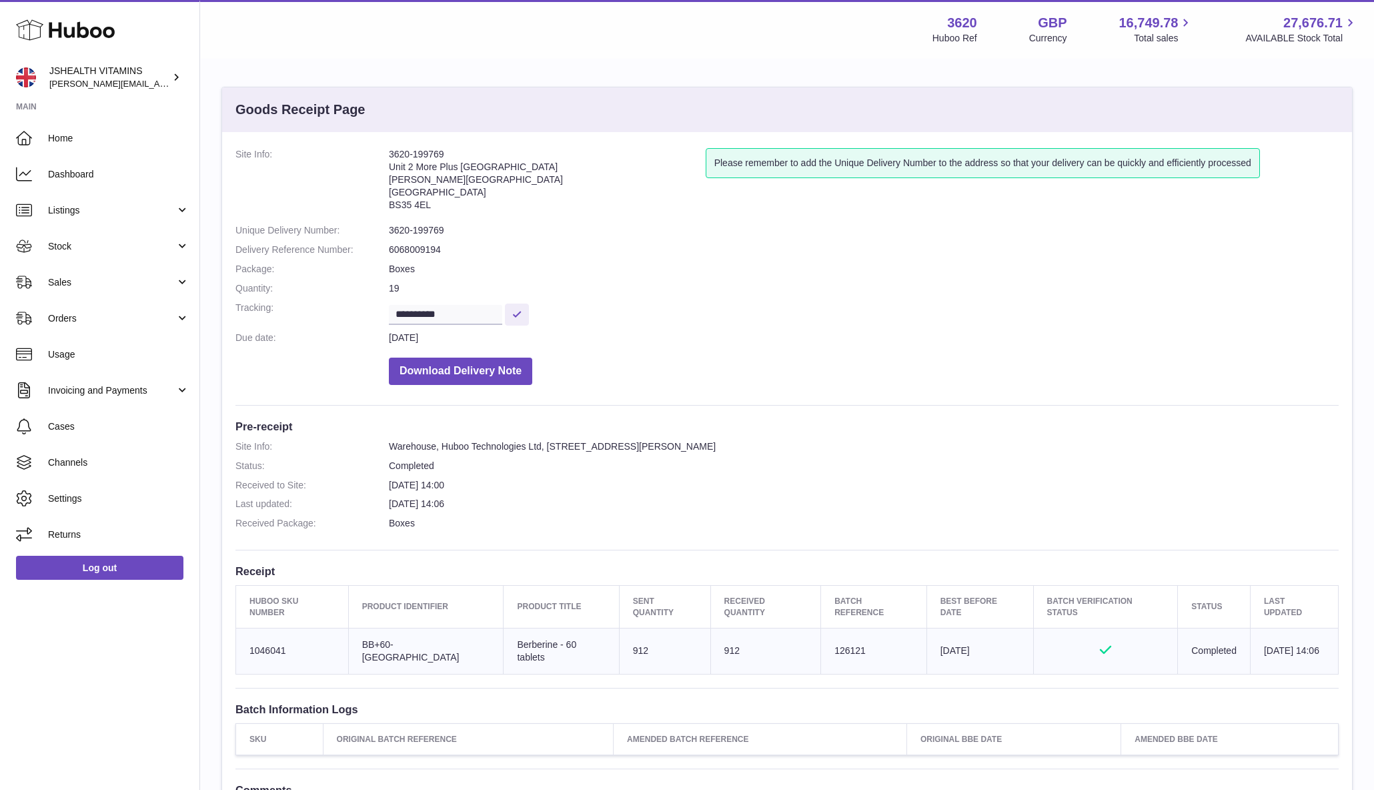
click at [430, 233] on dd "3620-199769" at bounding box center [864, 230] width 950 height 13
click at [431, 233] on dd "3620-199769" at bounding box center [864, 230] width 950 height 13
copy dl "3620-199769"
click at [433, 235] on dd "3620-199769" at bounding box center [864, 230] width 950 height 13
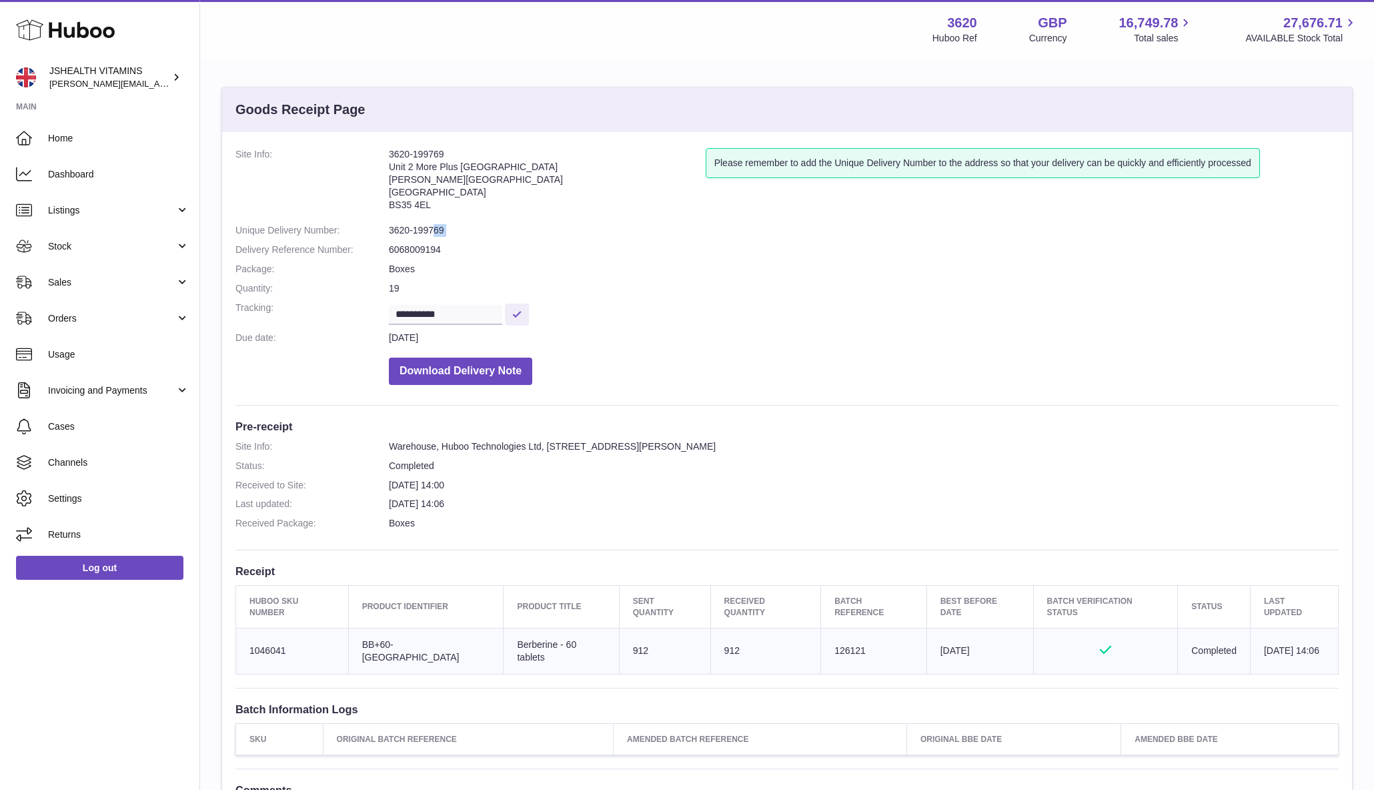
click at [433, 235] on dd "3620-199769" at bounding box center [864, 230] width 950 height 13
copy dl "3620-199769"
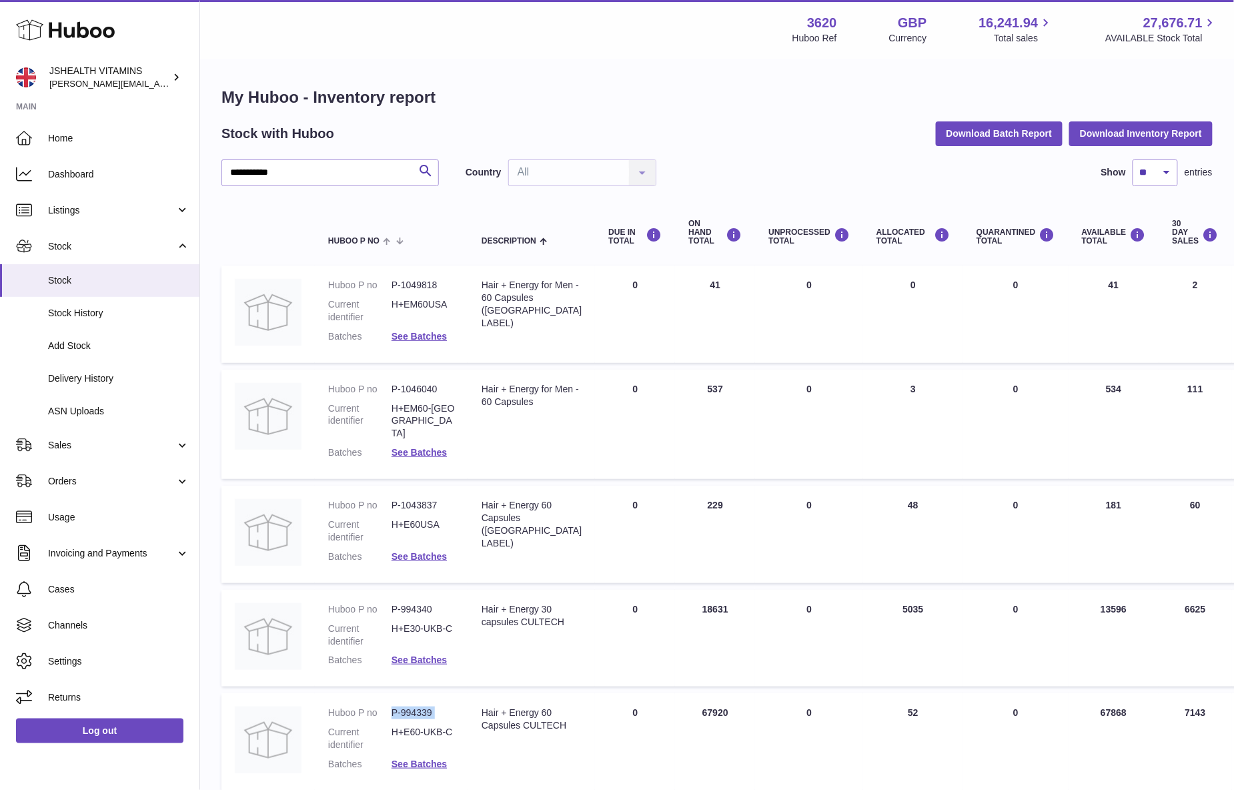
scroll to position [97, 0]
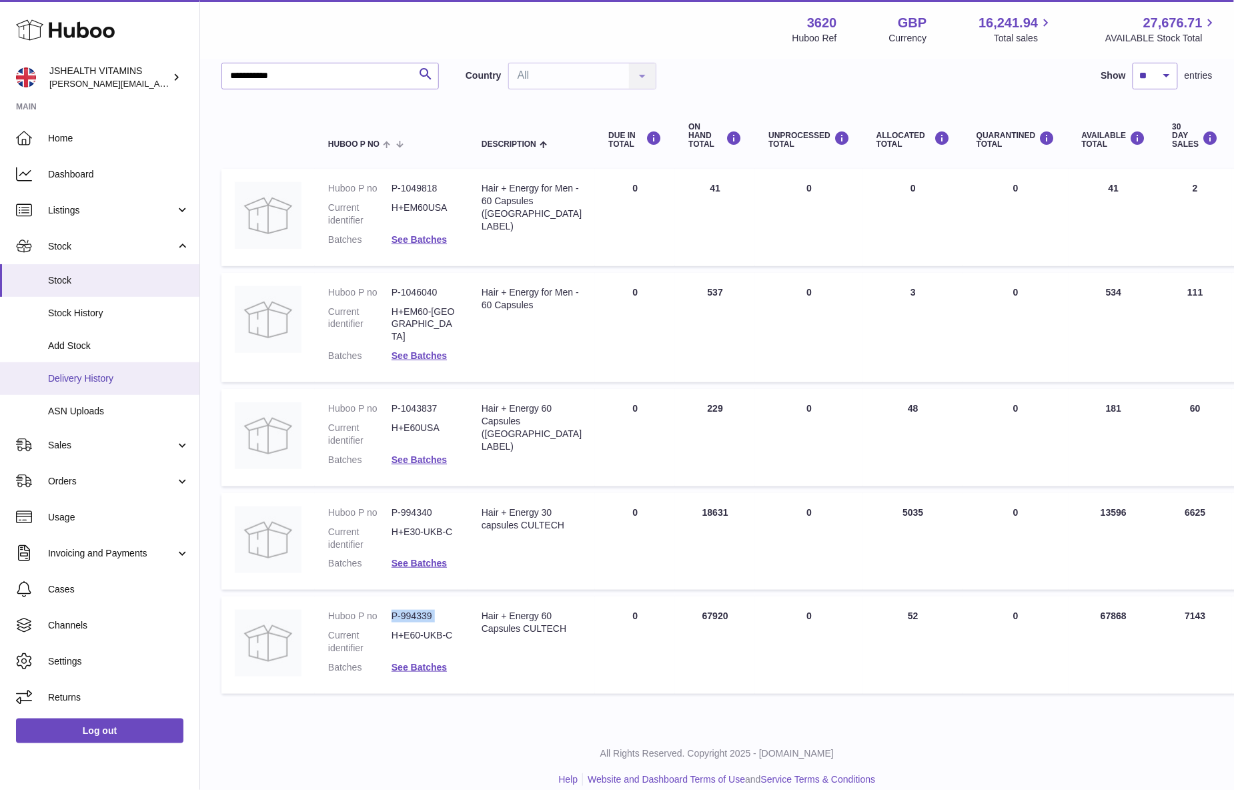
click at [129, 374] on span "Delivery History" at bounding box center [118, 378] width 141 height 13
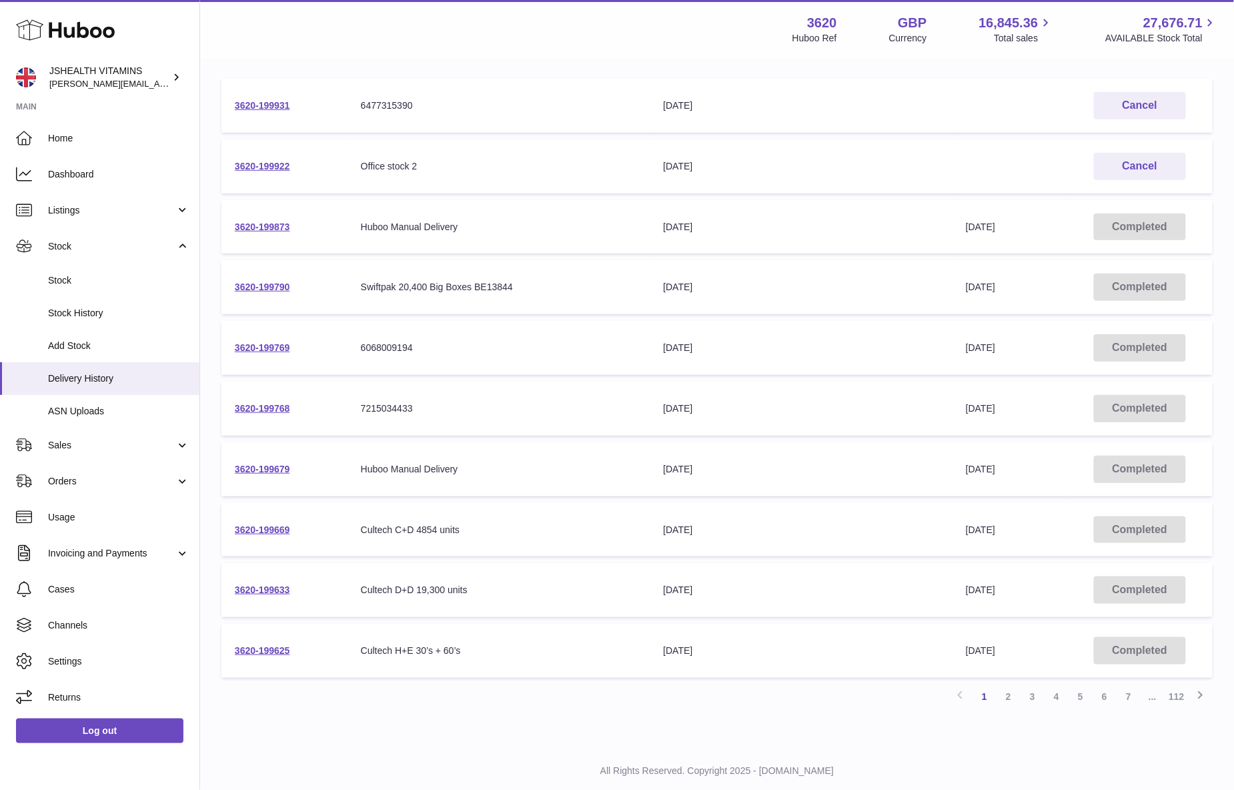
scroll to position [199, 0]
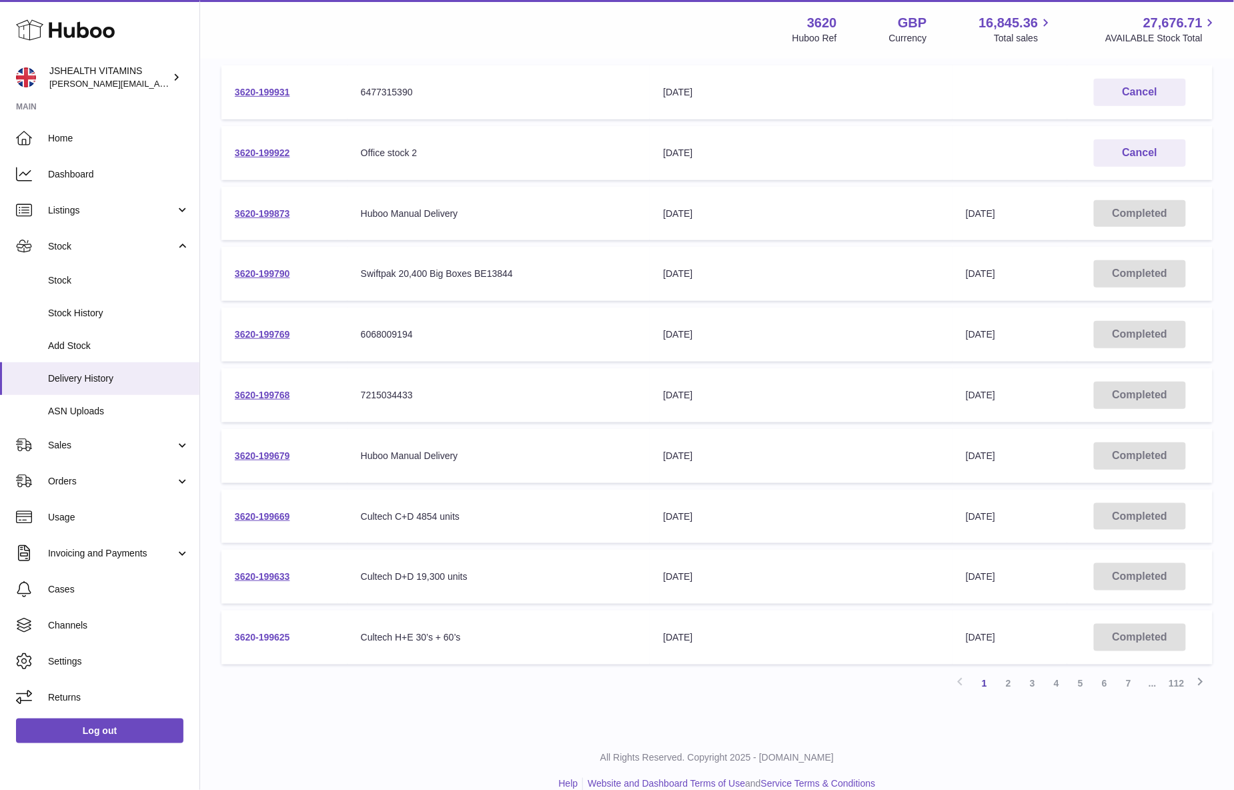
click at [238, 624] on td "3620-199625" at bounding box center [284, 637] width 126 height 54
click at [248, 632] on link "3620-199625" at bounding box center [262, 637] width 55 height 11
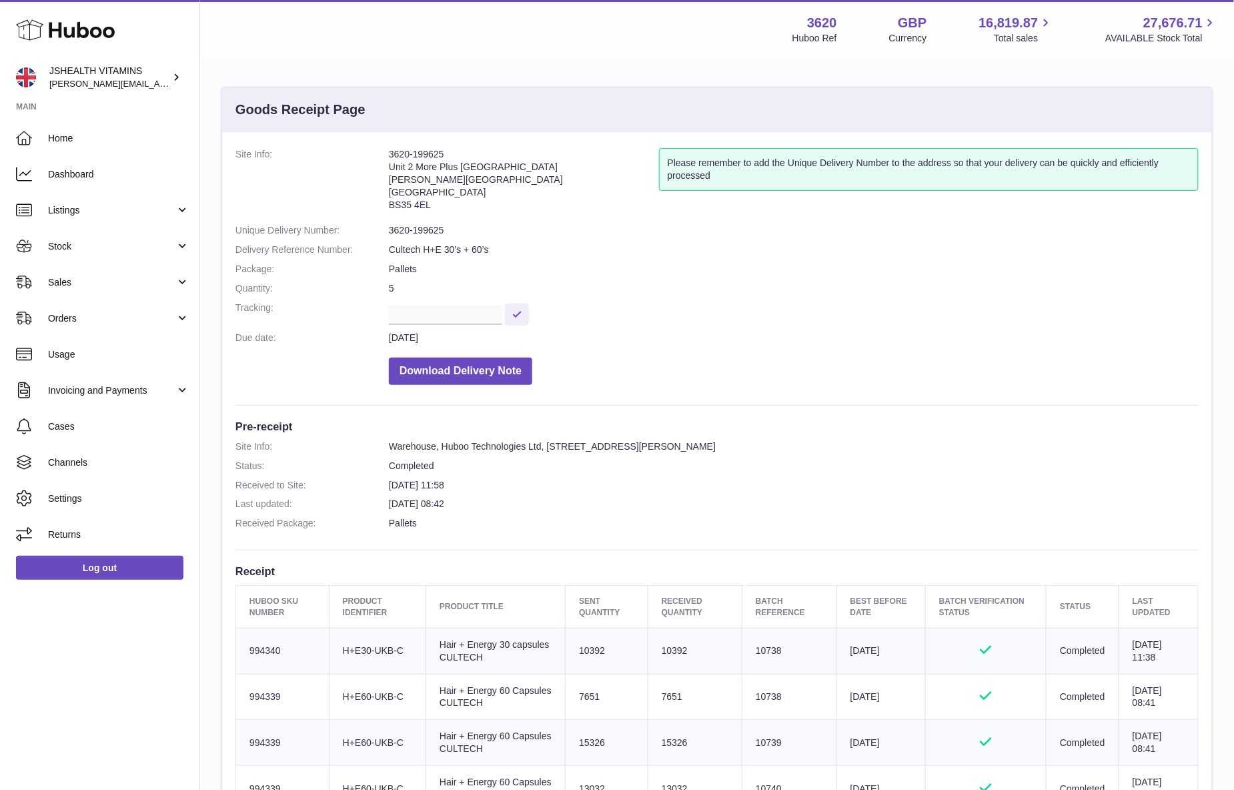
click at [415, 236] on dd "3620-199625" at bounding box center [794, 230] width 810 height 13
copy dl "3620-199625"
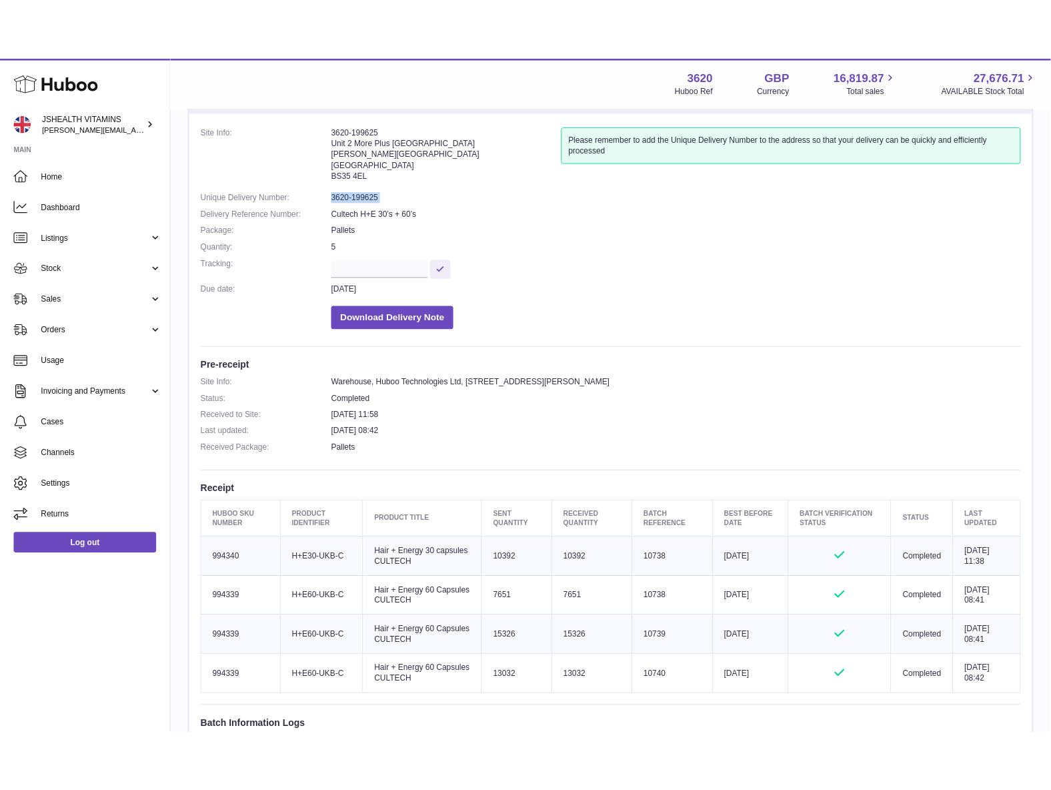
scroll to position [129, 0]
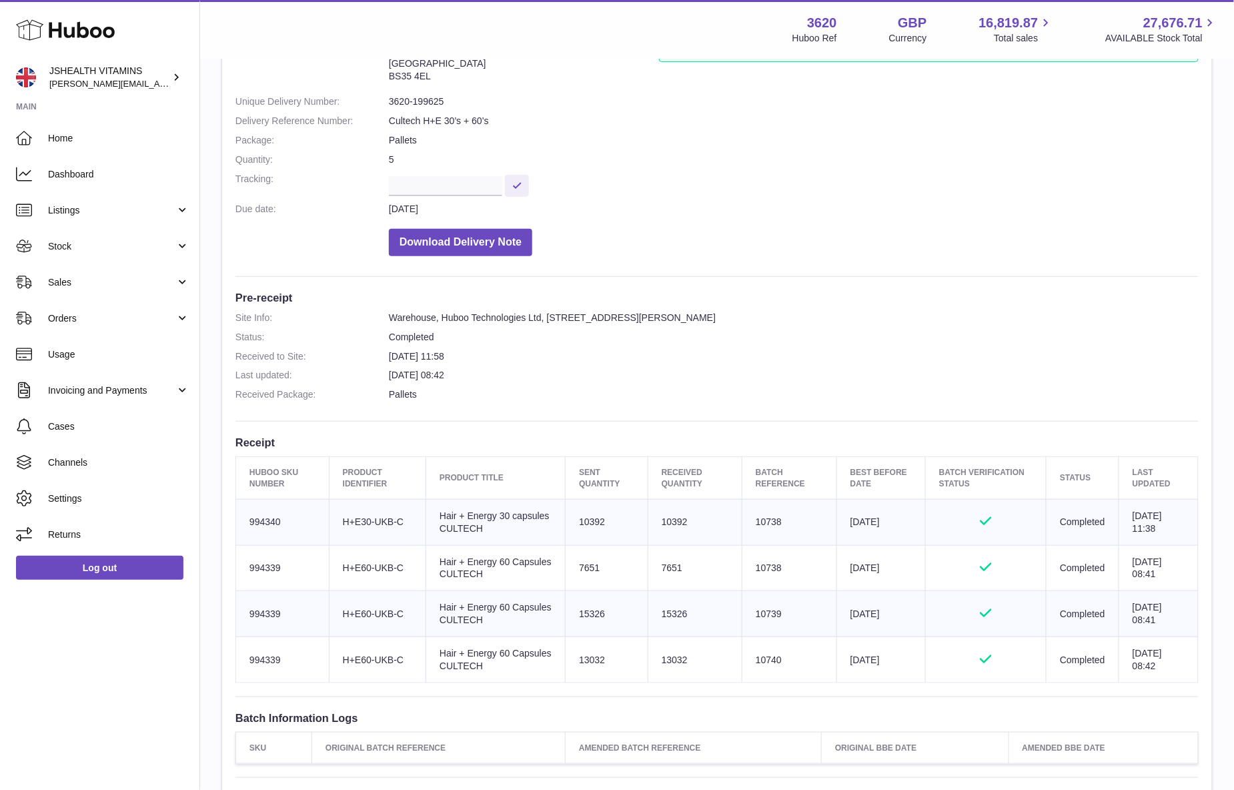
click at [388, 517] on td "Client Identifier H+E30-UKB-C" at bounding box center [377, 522] width 97 height 46
copy tr "H+E30-UKB-C"
click at [373, 574] on td "Client Identifier H+E60-UKB-C" at bounding box center [377, 568] width 97 height 46
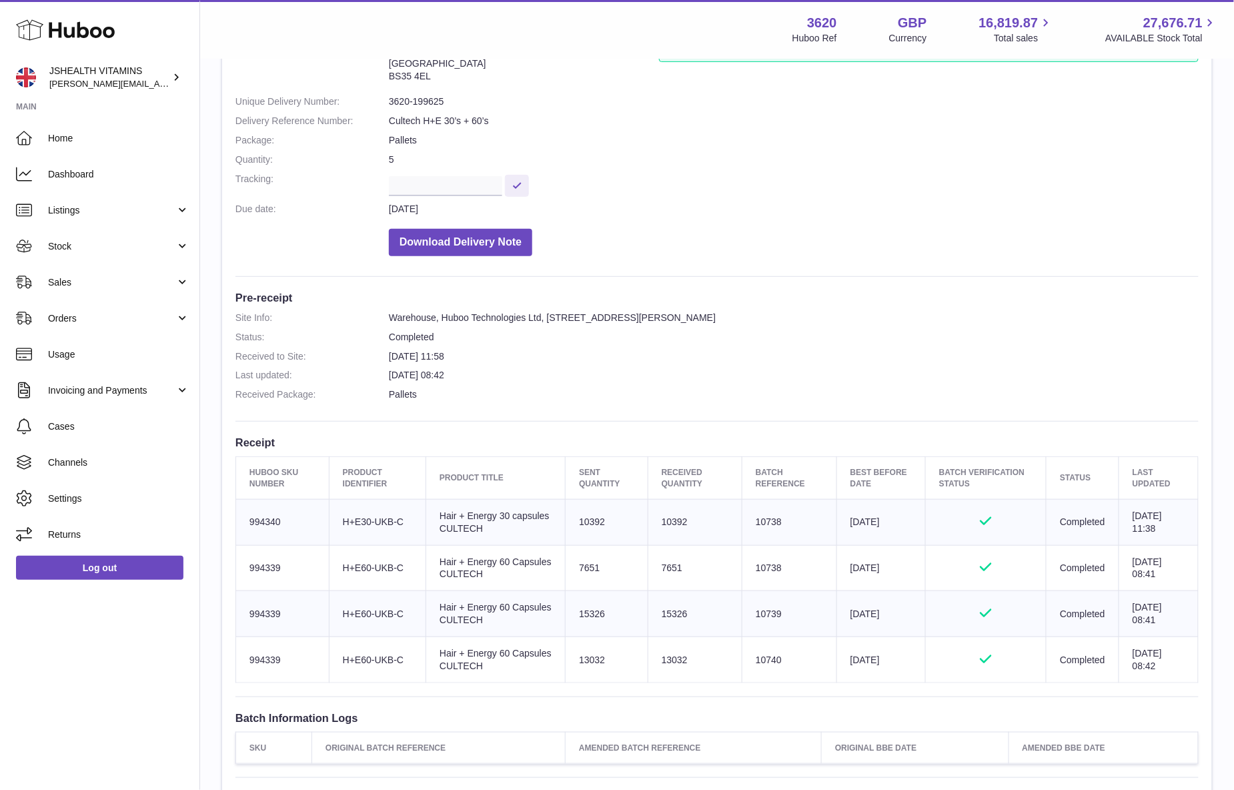
click at [373, 574] on td "Client Identifier H+E60-UKB-C" at bounding box center [377, 568] width 97 height 46
copy tr "H+E60-UKB-C"
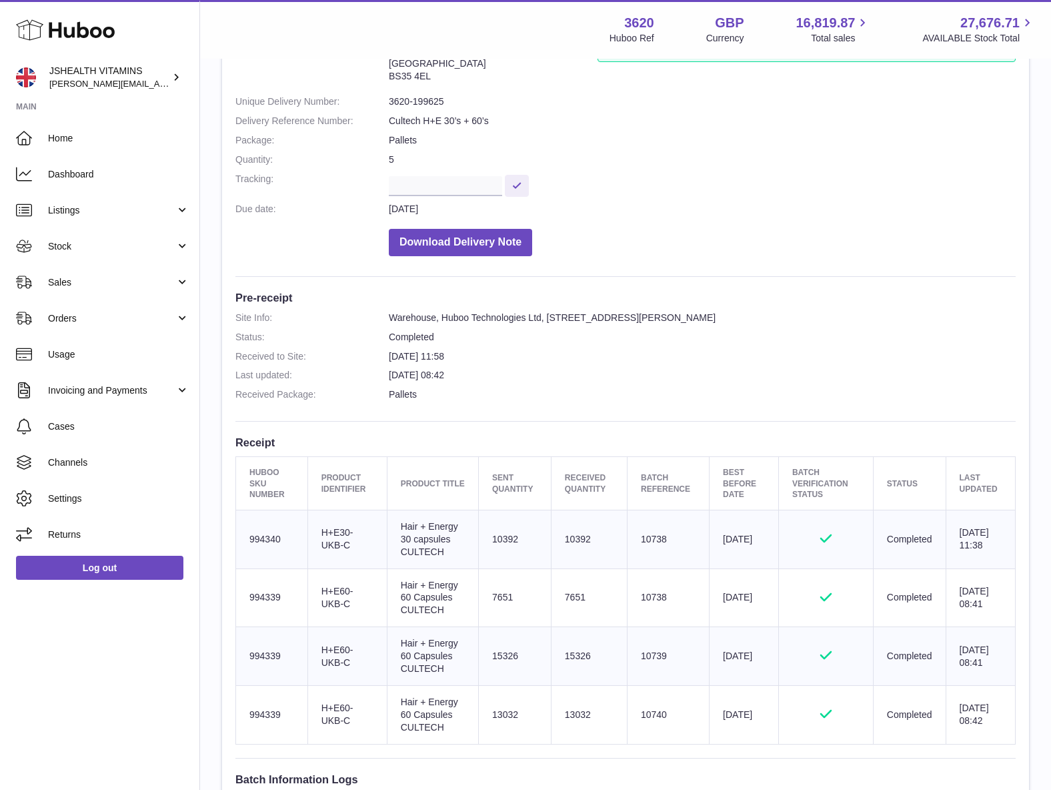
click at [656, 540] on td "Batch Reference 10738" at bounding box center [668, 539] width 82 height 59
copy td "10738"
click at [650, 595] on td "Batch Reference 10738" at bounding box center [668, 597] width 82 height 59
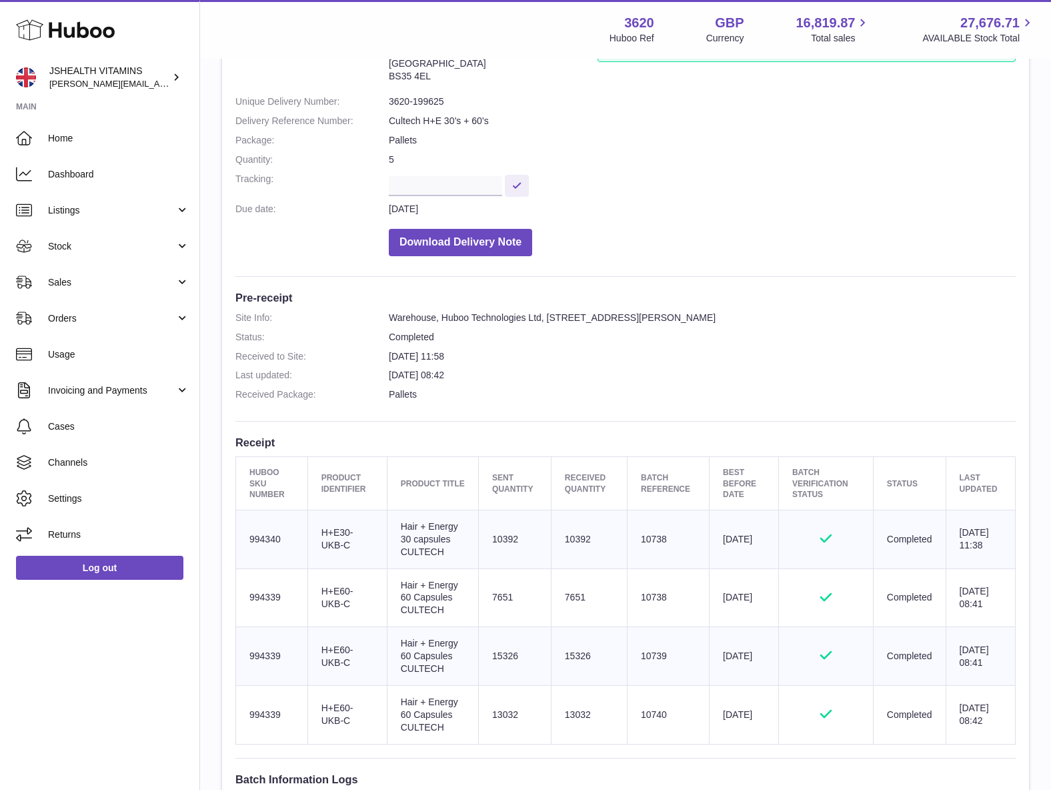
click at [567, 539] on td "10392" at bounding box center [589, 539] width 76 height 59
click at [578, 535] on td "10392" at bounding box center [589, 539] width 76 height 59
copy td "10392"
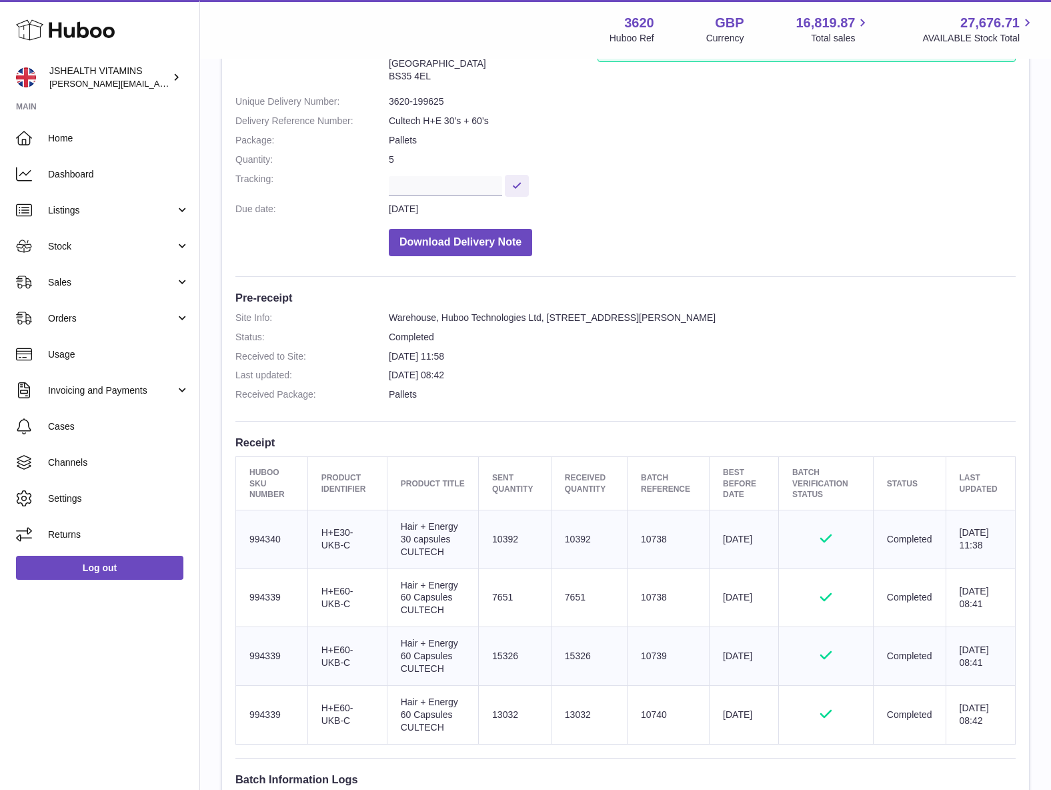
click at [566, 598] on td "7651" at bounding box center [589, 597] width 76 height 59
copy td "7651"
click at [568, 659] on td "15326" at bounding box center [589, 656] width 76 height 59
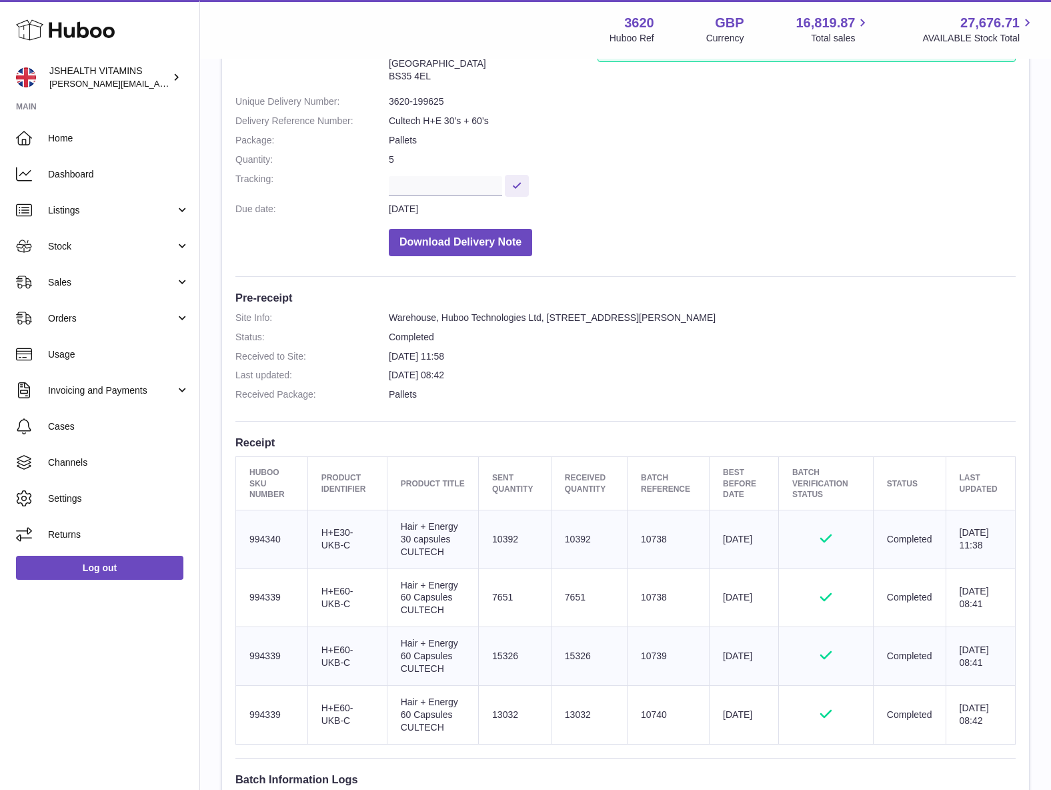
copy td "15326"
click at [569, 588] on td "7651" at bounding box center [589, 597] width 76 height 59
copy td "7651"
click at [577, 723] on td "13032" at bounding box center [589, 714] width 76 height 59
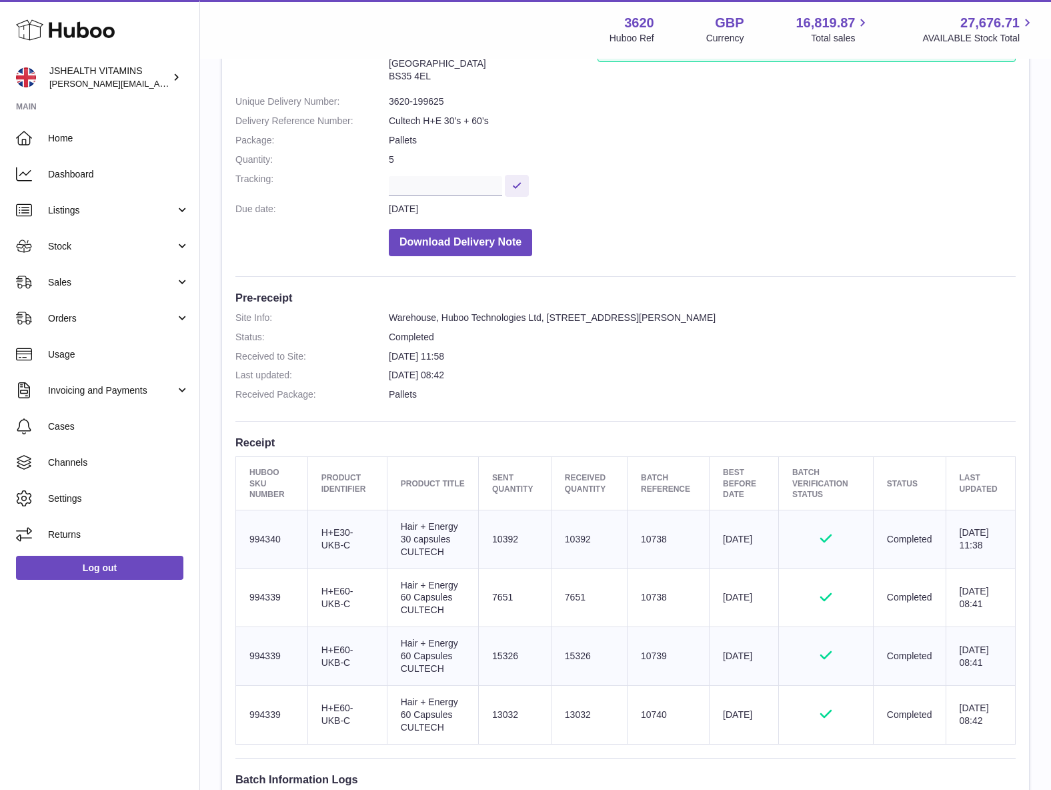
click at [577, 723] on td "13032" at bounding box center [589, 714] width 76 height 59
click at [578, 710] on td "13032" at bounding box center [589, 714] width 76 height 59
copy td "13032"
click at [575, 541] on td "10392" at bounding box center [589, 539] width 76 height 59
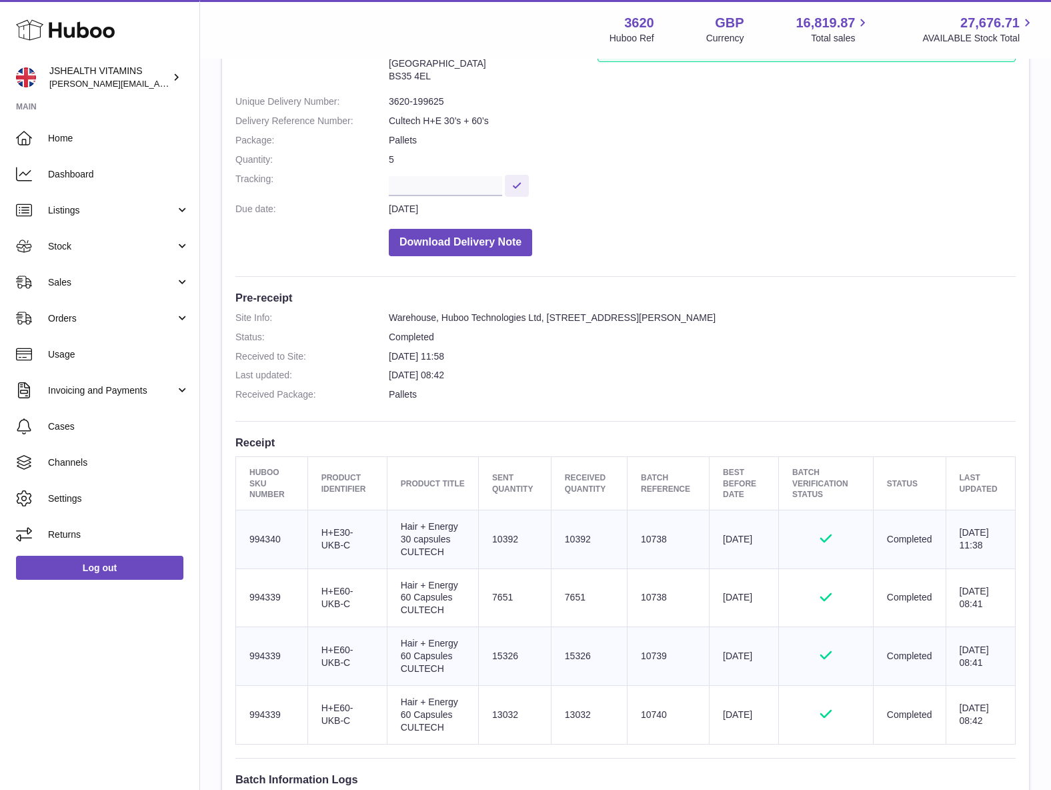
click at [574, 541] on td "10392" at bounding box center [589, 539] width 76 height 59
click at [665, 541] on td "Batch Reference 10738" at bounding box center [668, 539] width 82 height 59
click at [658, 541] on td "Batch Reference 10738" at bounding box center [668, 539] width 82 height 59
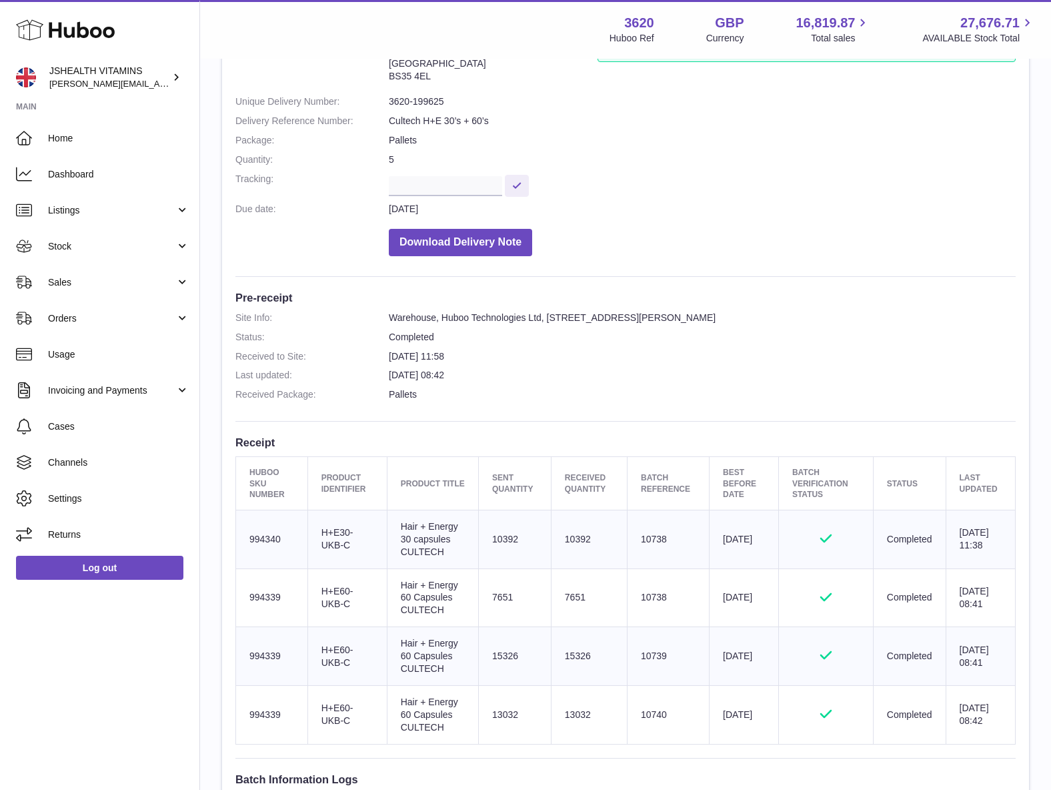
copy td "10738"
click at [577, 538] on td "10392" at bounding box center [589, 539] width 76 height 59
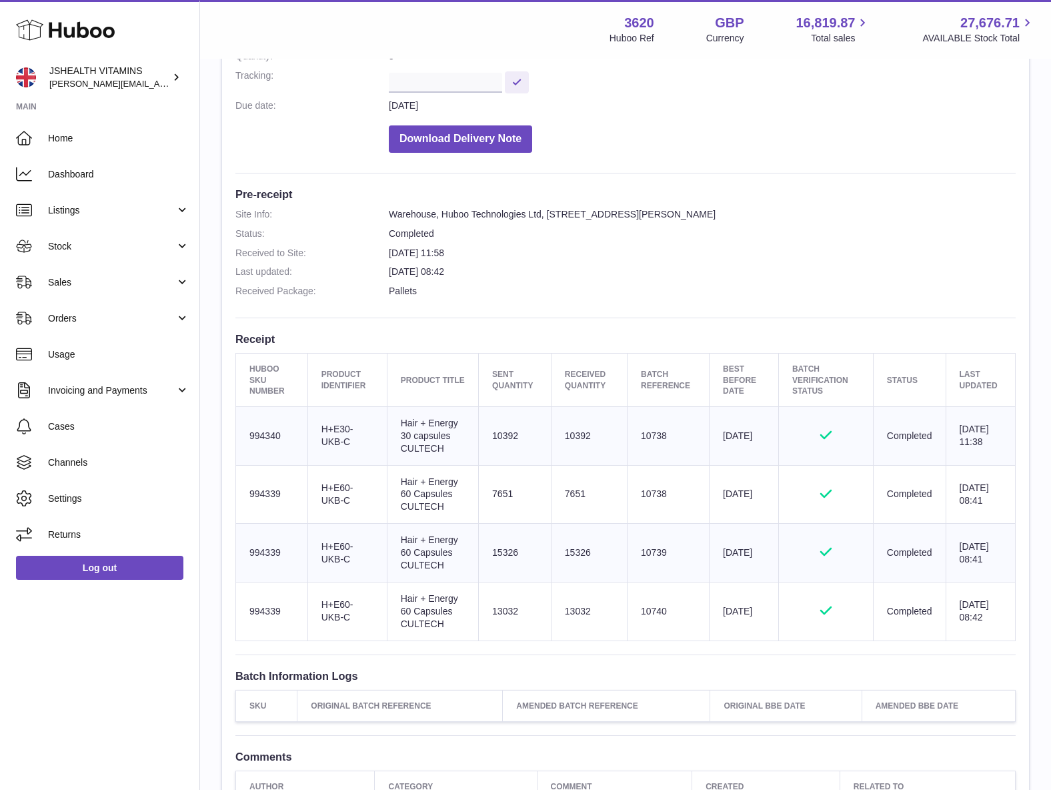
click at [642, 502] on td "Batch Reference 10738" at bounding box center [668, 494] width 82 height 59
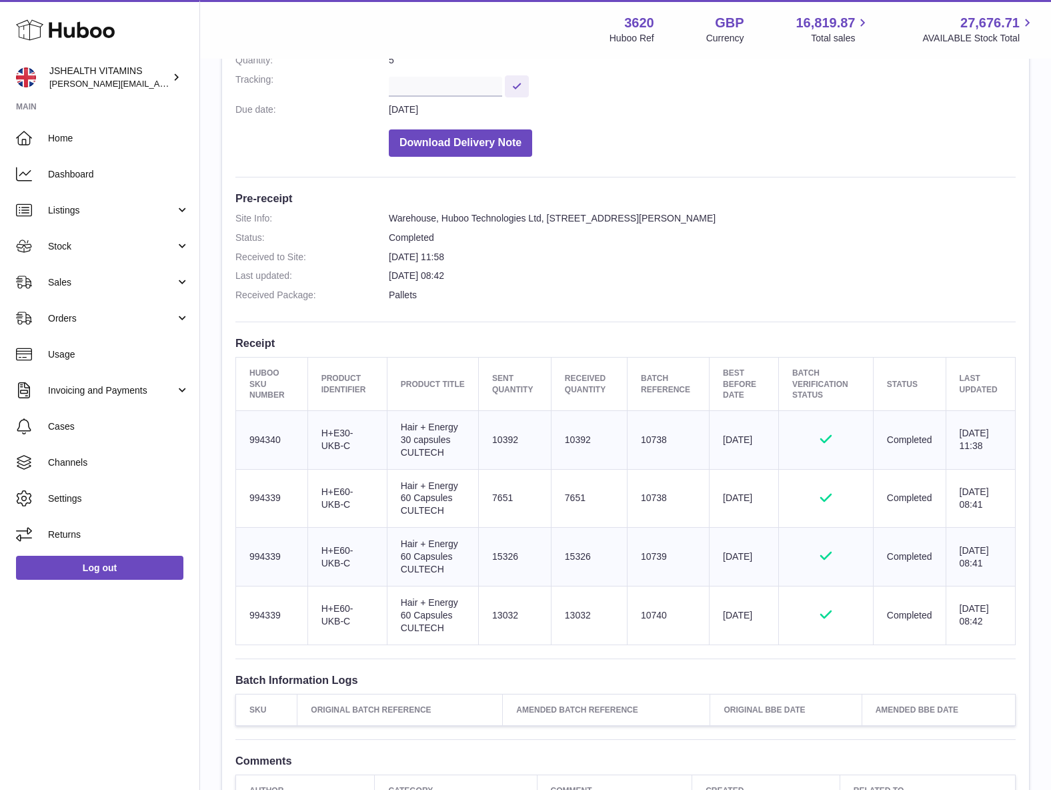
click at [642, 502] on td "Batch Reference 10738" at bounding box center [668, 498] width 82 height 59
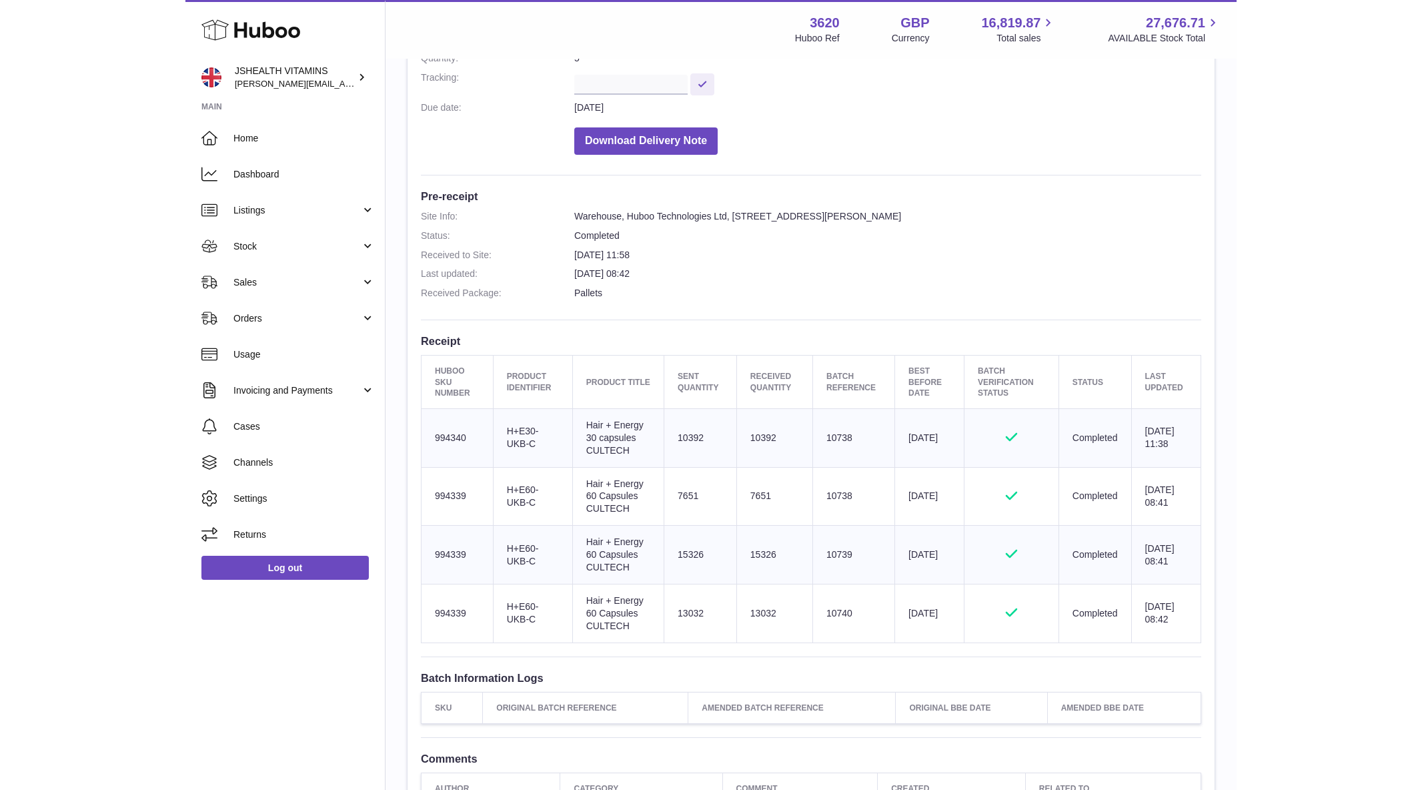
scroll to position [225, 0]
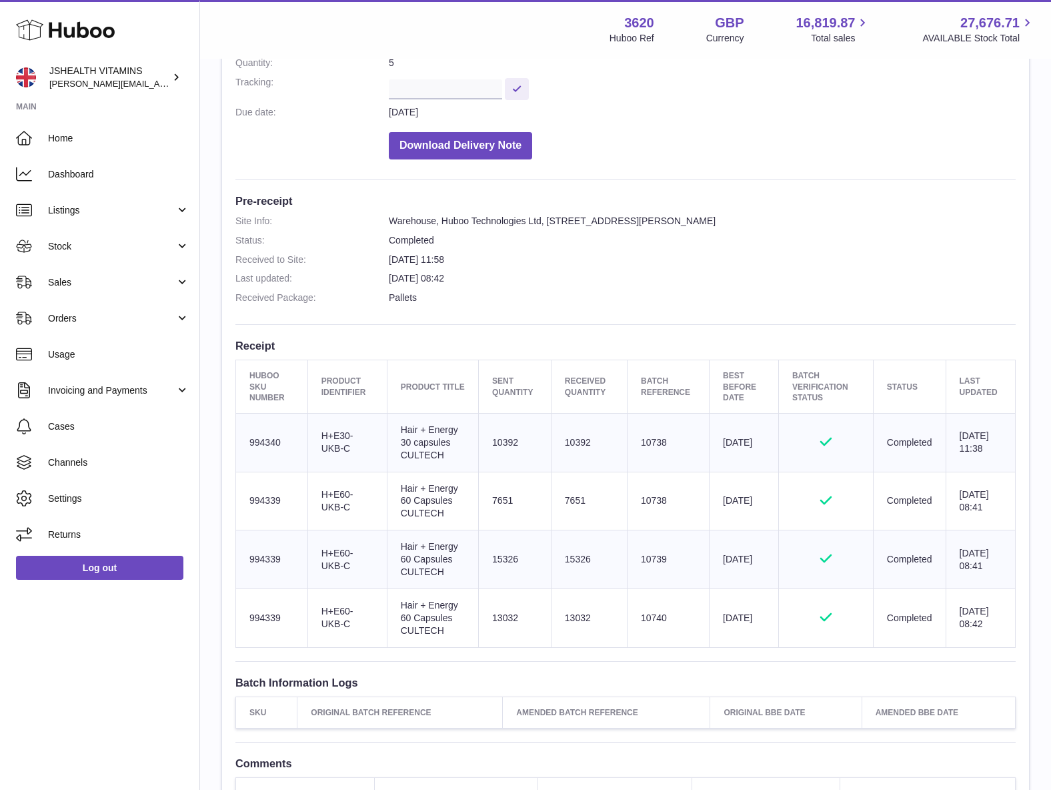
click at [646, 559] on td "Batch Reference 10739" at bounding box center [668, 559] width 82 height 59
click at [650, 609] on td "Batch Reference 10740" at bounding box center [668, 617] width 82 height 59
click at [562, 496] on td "7651" at bounding box center [589, 501] width 76 height 59
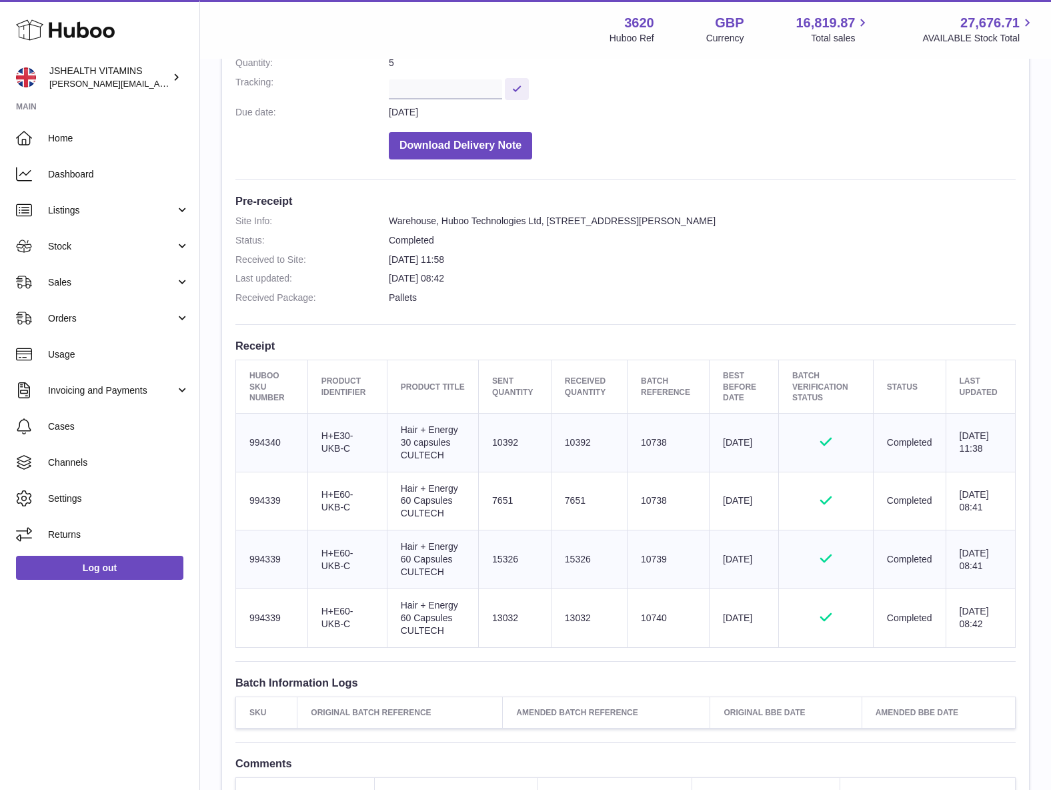
click at [562, 496] on td "7651" at bounding box center [589, 501] width 76 height 59
click at [577, 558] on td "15326" at bounding box center [589, 559] width 76 height 59
click at [572, 615] on td "13032" at bounding box center [589, 617] width 76 height 59
drag, startPoint x: 572, startPoint y: 615, endPoint x: 586, endPoint y: 616, distance: 13.4
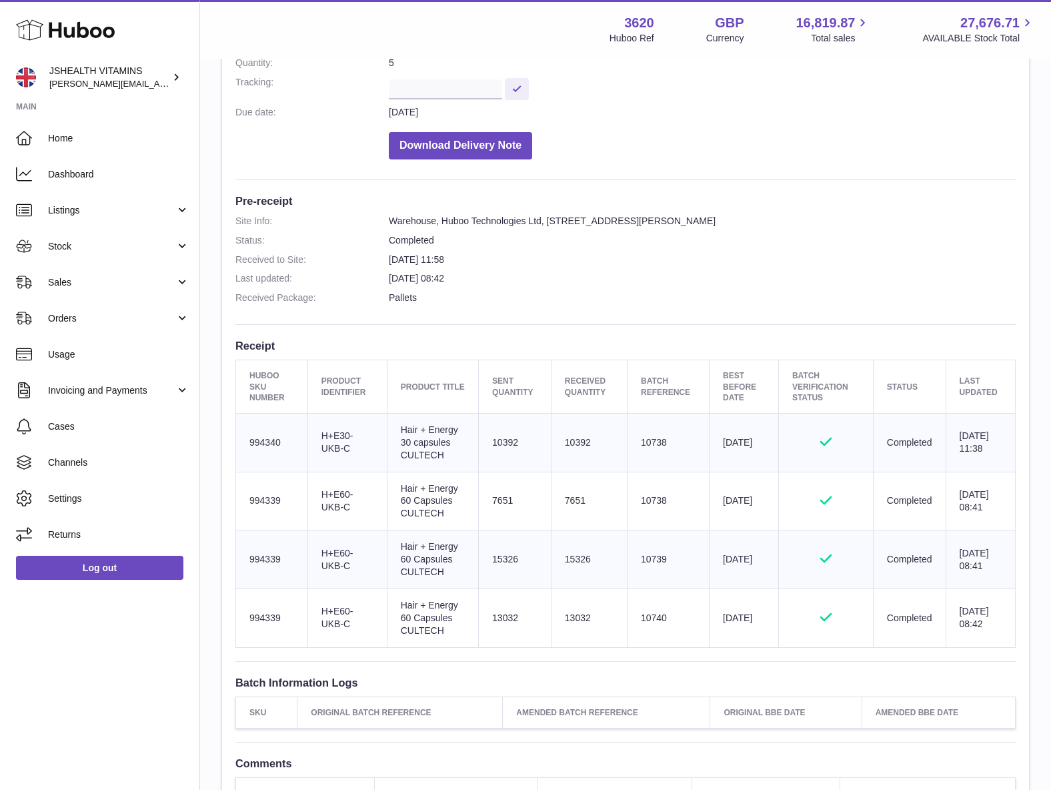
click at [574, 616] on td "13032" at bounding box center [589, 617] width 76 height 59
click at [678, 444] on td "Batch Reference 10738" at bounding box center [668, 442] width 82 height 59
click at [632, 446] on td "Batch Reference 10738" at bounding box center [668, 442] width 82 height 59
click at [591, 442] on td "10392" at bounding box center [589, 442] width 76 height 59
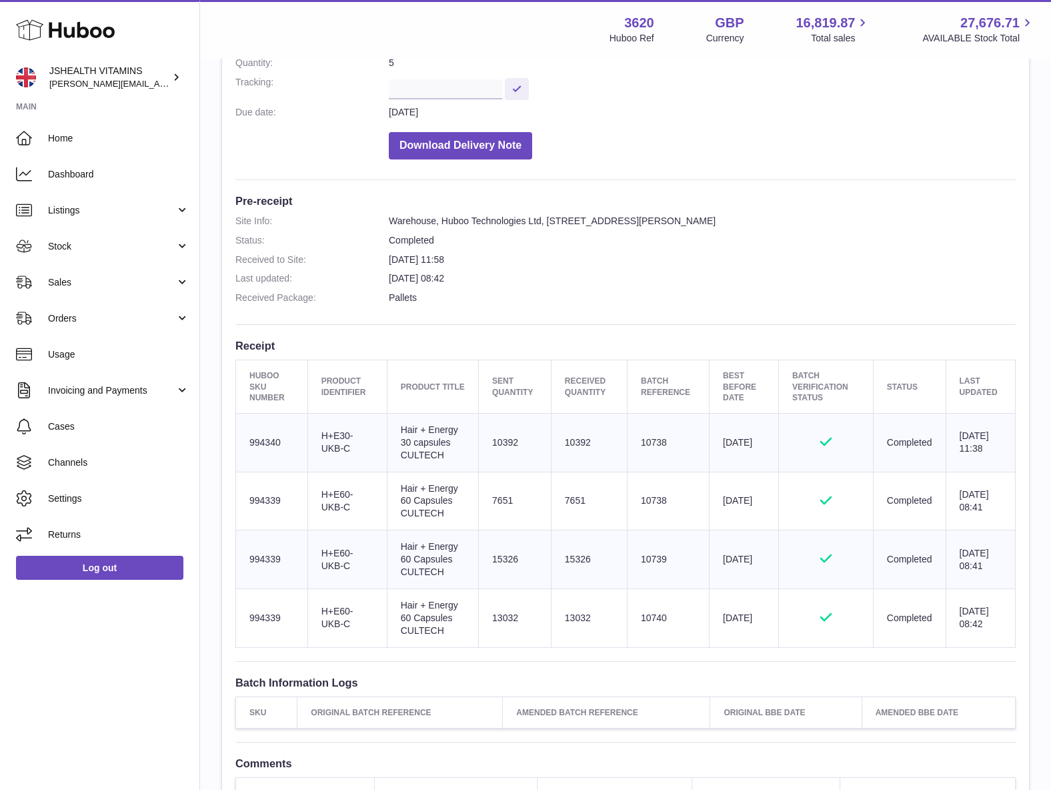
click at [570, 443] on td "10392" at bounding box center [589, 442] width 76 height 59
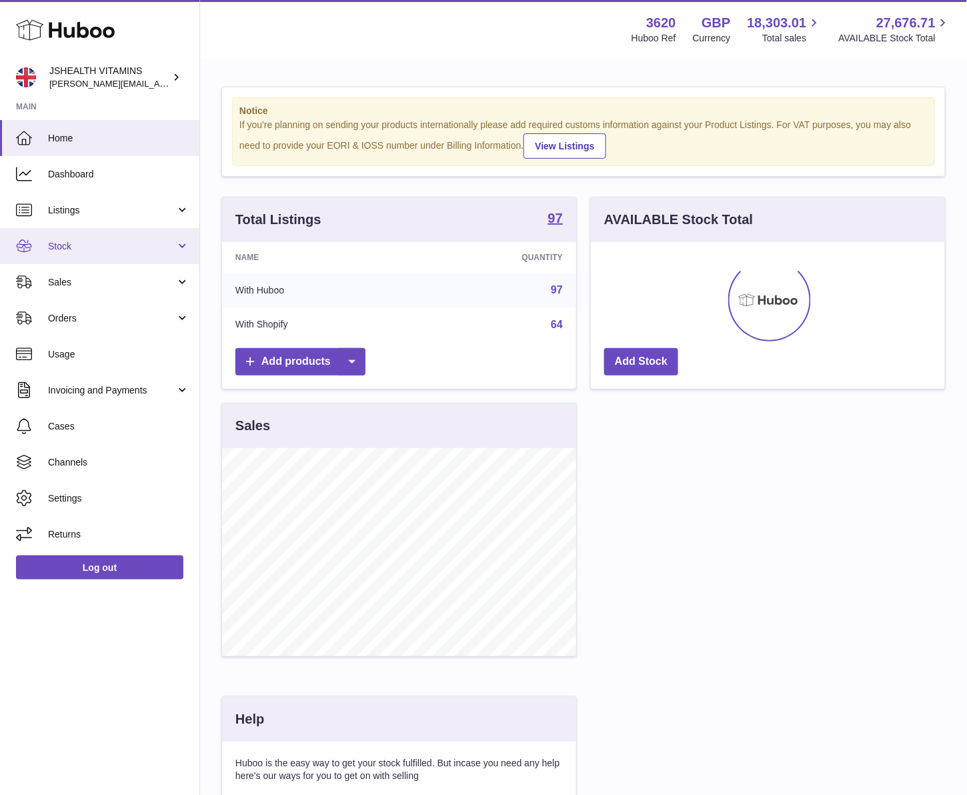
scroll to position [208, 354]
click at [80, 235] on link "Stock" at bounding box center [99, 246] width 199 height 36
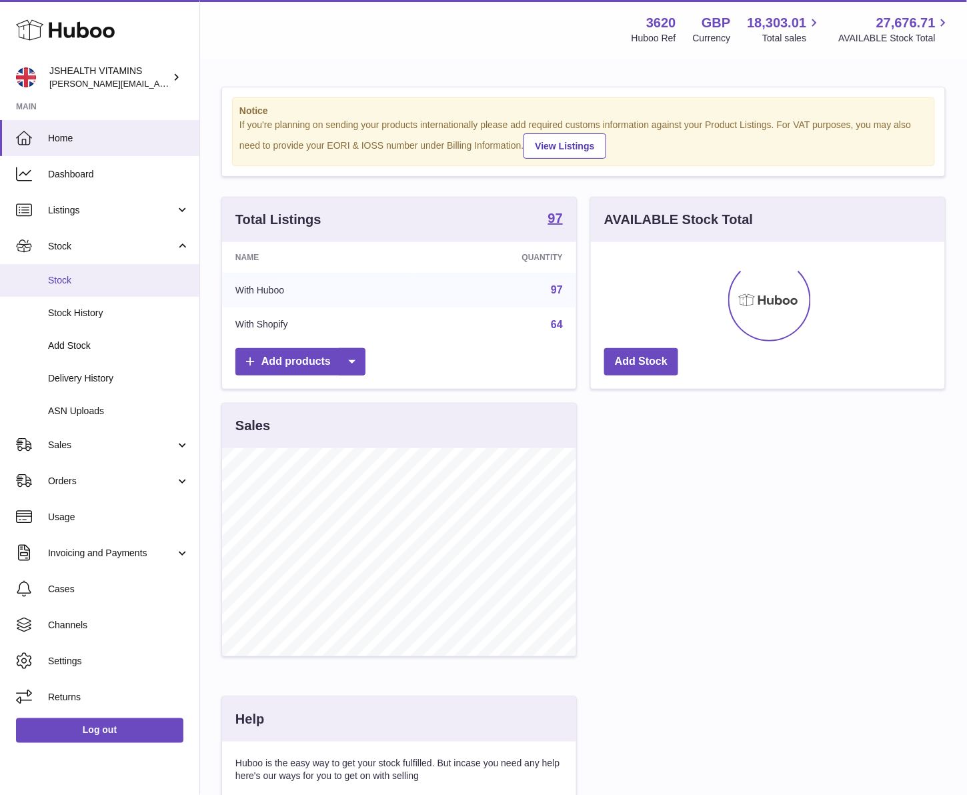
click at [79, 274] on span "Stock" at bounding box center [118, 280] width 141 height 13
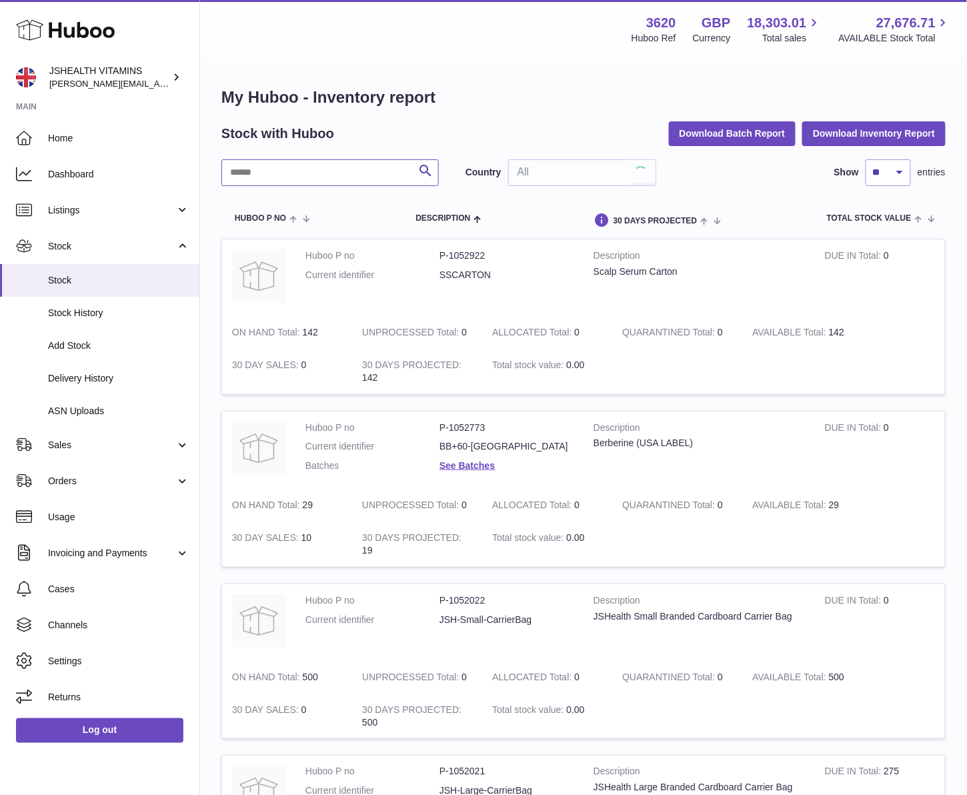
click at [278, 179] on input "text" at bounding box center [329, 172] width 217 height 27
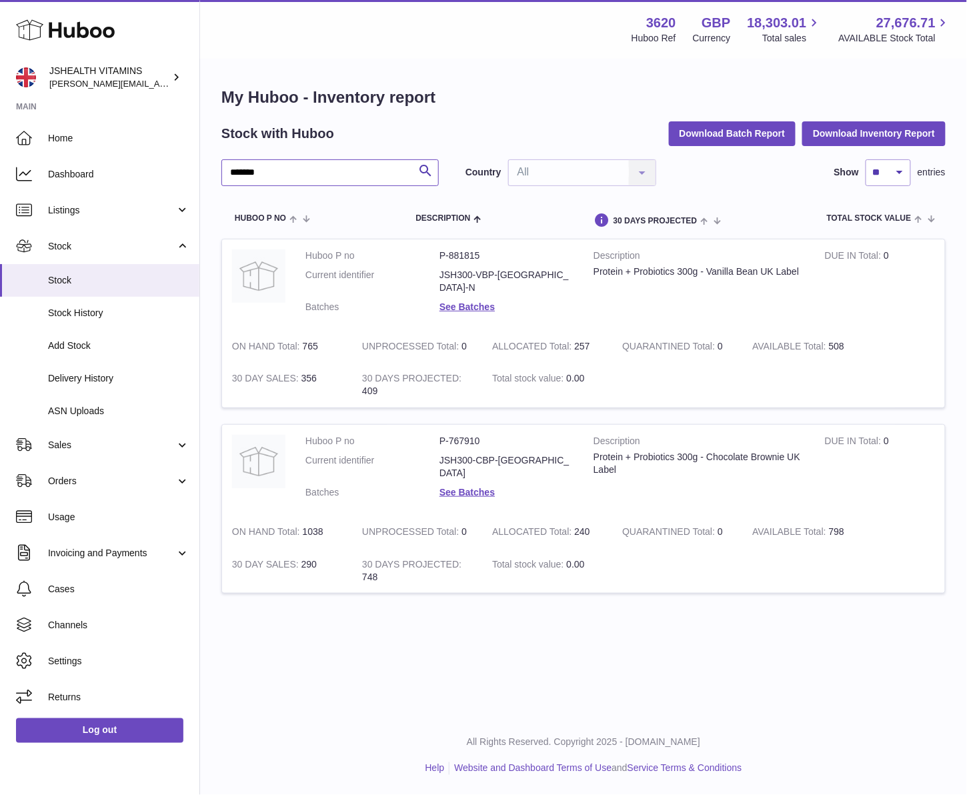
type input "*******"
click at [663, 453] on div "Protein + Probiotics 300g - Chocolate Brownie UK Label" at bounding box center [699, 463] width 211 height 25
copy tr "Protein + Probiotics 300g - Chocolate Brownie UK Label"
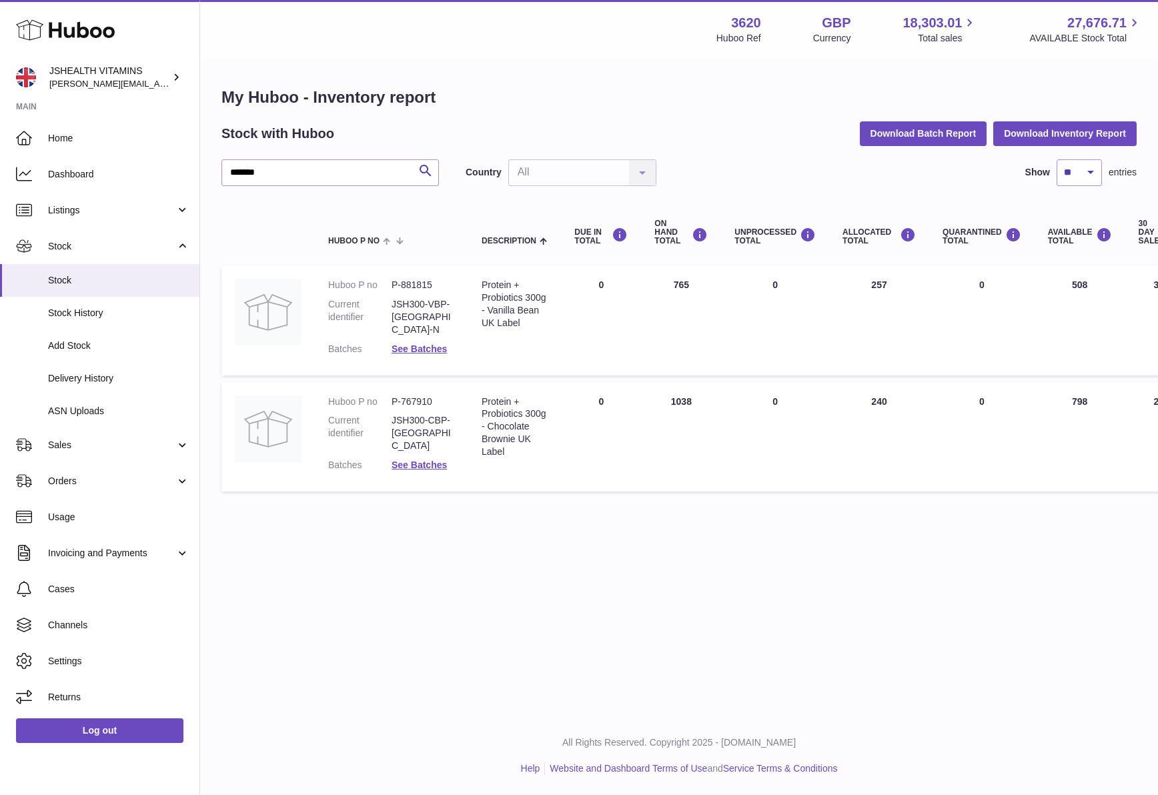
click at [421, 396] on dd "P-767910" at bounding box center [423, 402] width 63 height 13
drag, startPoint x: 421, startPoint y: 394, endPoint x: 429, endPoint y: 370, distance: 24.7
click at [422, 396] on dl "Huboo P no P-767910 Current identifier JSH300-CBP-UK Batches See Batches" at bounding box center [391, 437] width 127 height 83
copy dl "P-767910"
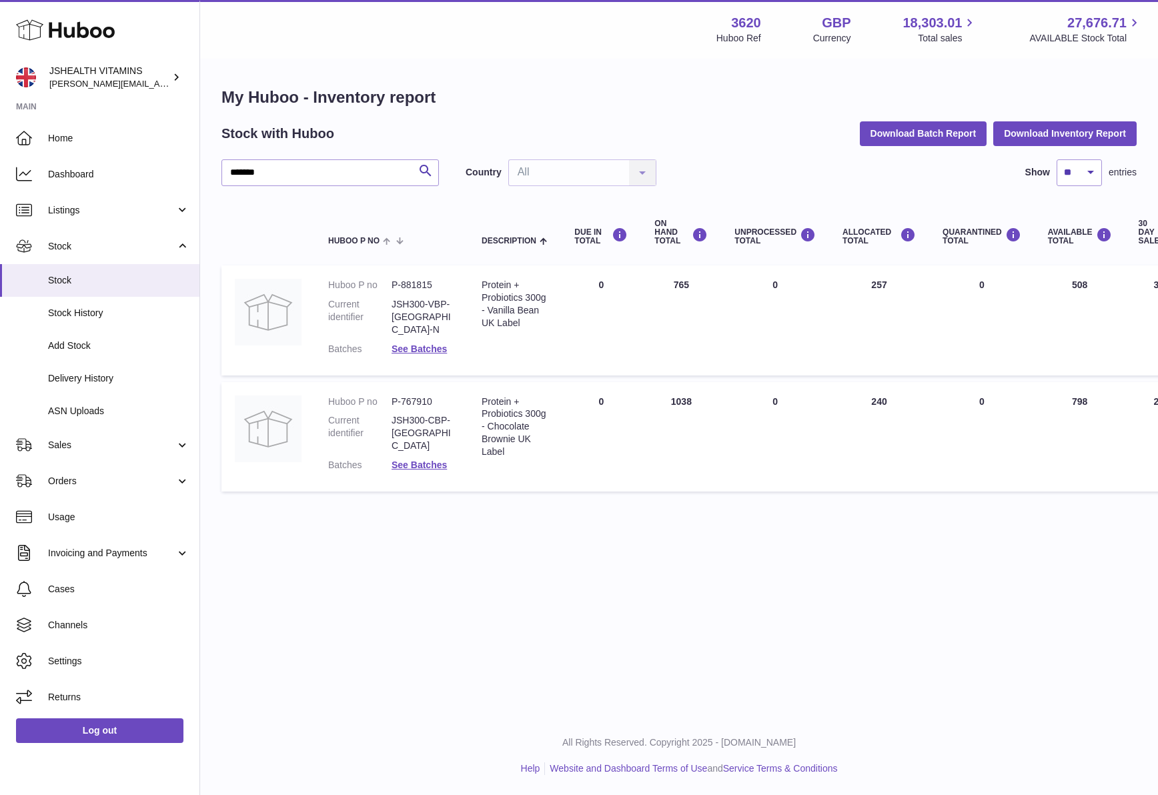
click at [418, 414] on dd "JSH300-CBP-[GEOGRAPHIC_DATA]" at bounding box center [423, 433] width 63 height 38
copy dl "JSH300-CBP-[GEOGRAPHIC_DATA]"
click at [111, 736] on link "Log out" at bounding box center [99, 731] width 167 height 24
